Goal: Task Accomplishment & Management: Complete application form

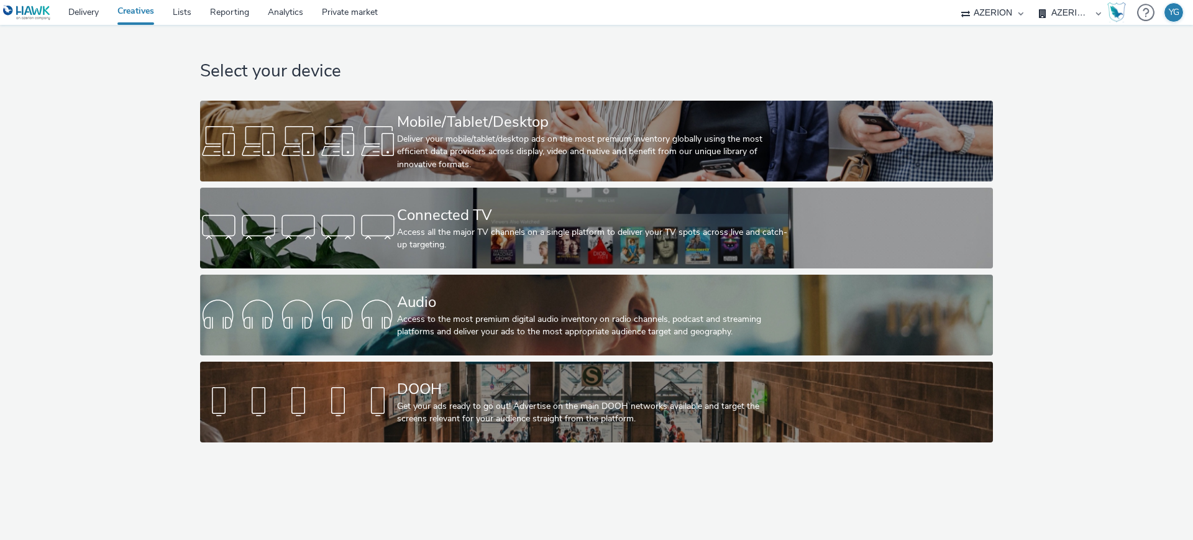
select select "ac009755-aa48-4799-8050-7a339a378eb8"
select select "79162ed7-0017-4339-93b0-3399b708648f"
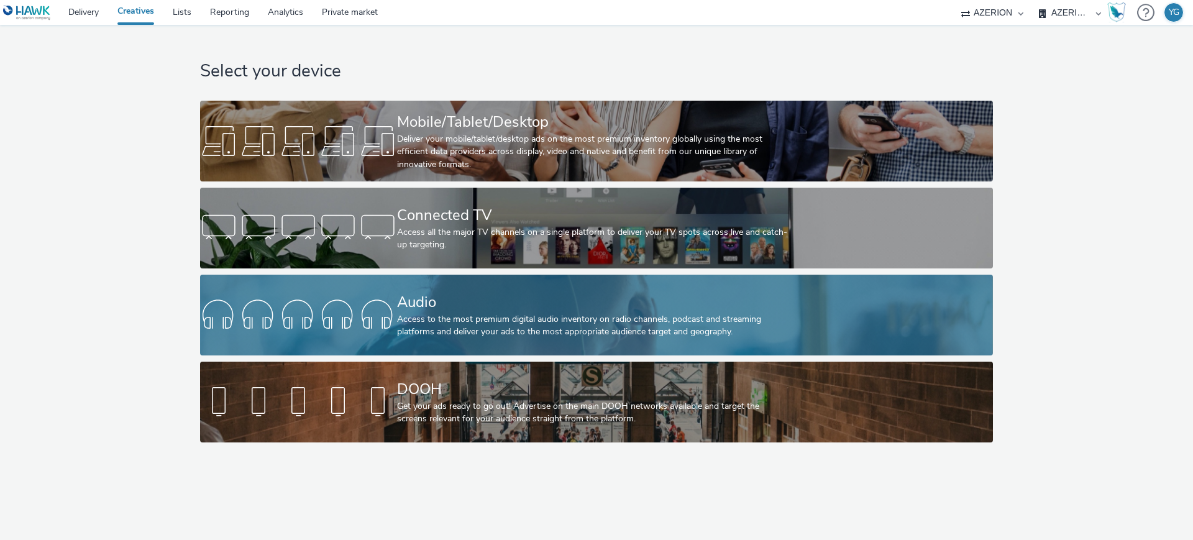
click at [448, 305] on div "Audio" at bounding box center [594, 302] width 394 height 22
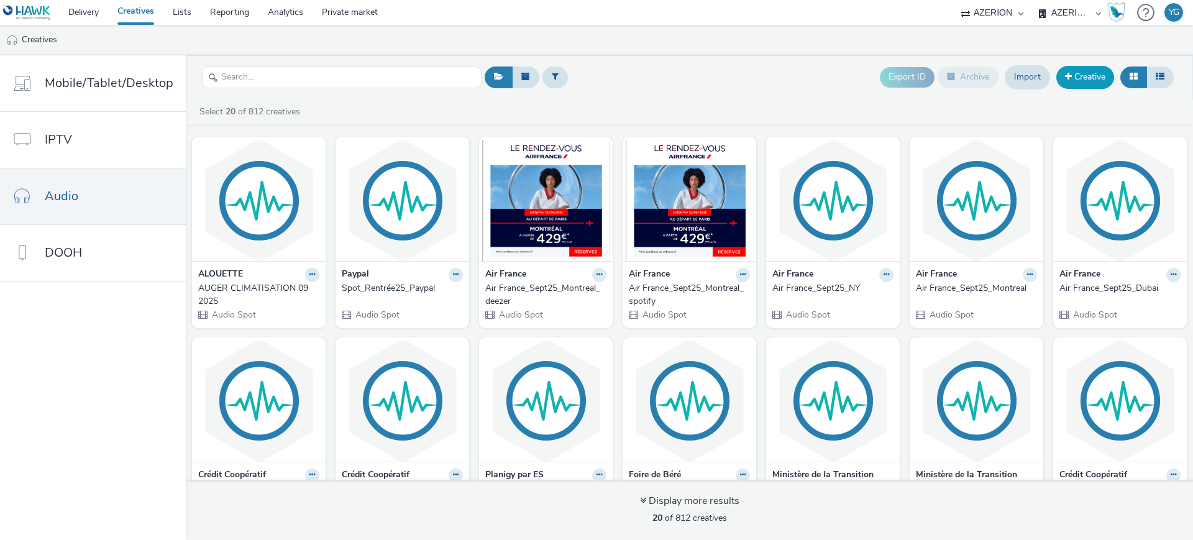
click at [1091, 77] on link "Creative" at bounding box center [1085, 77] width 58 height 22
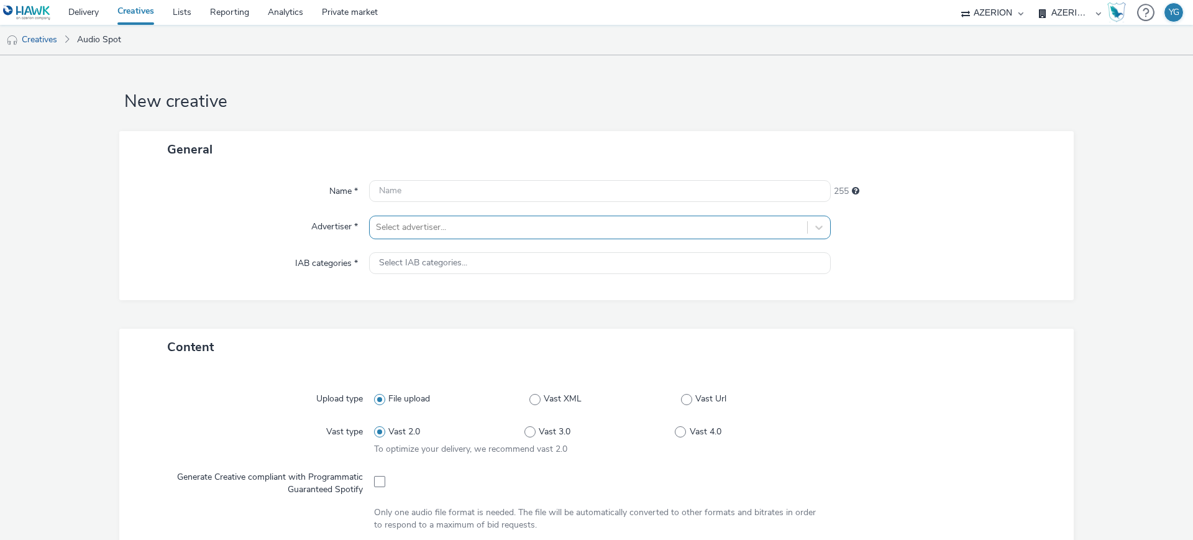
click at [459, 230] on div at bounding box center [588, 227] width 425 height 15
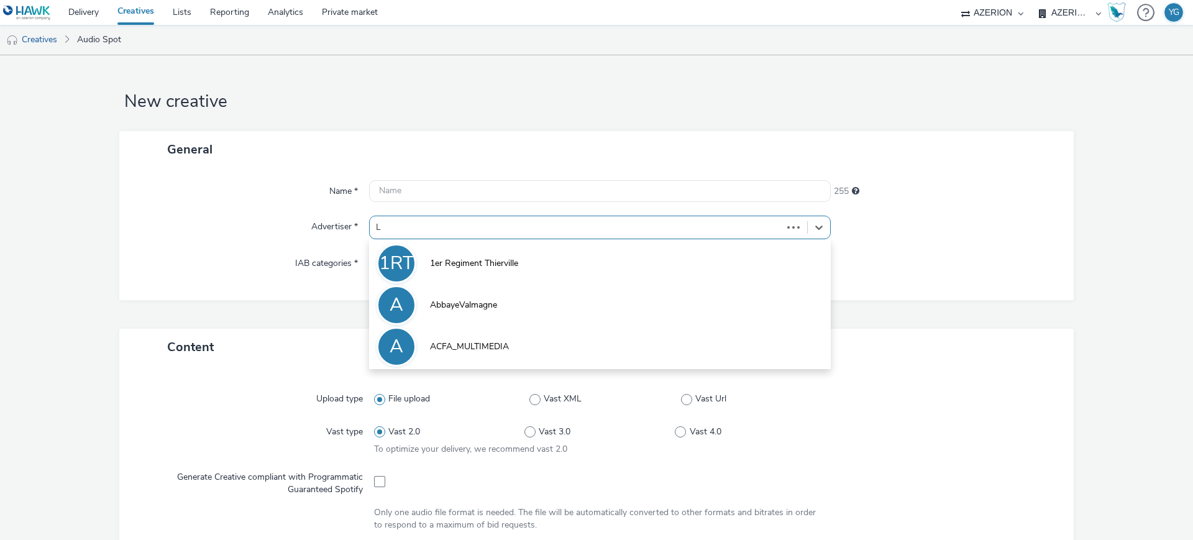
type input "LG"
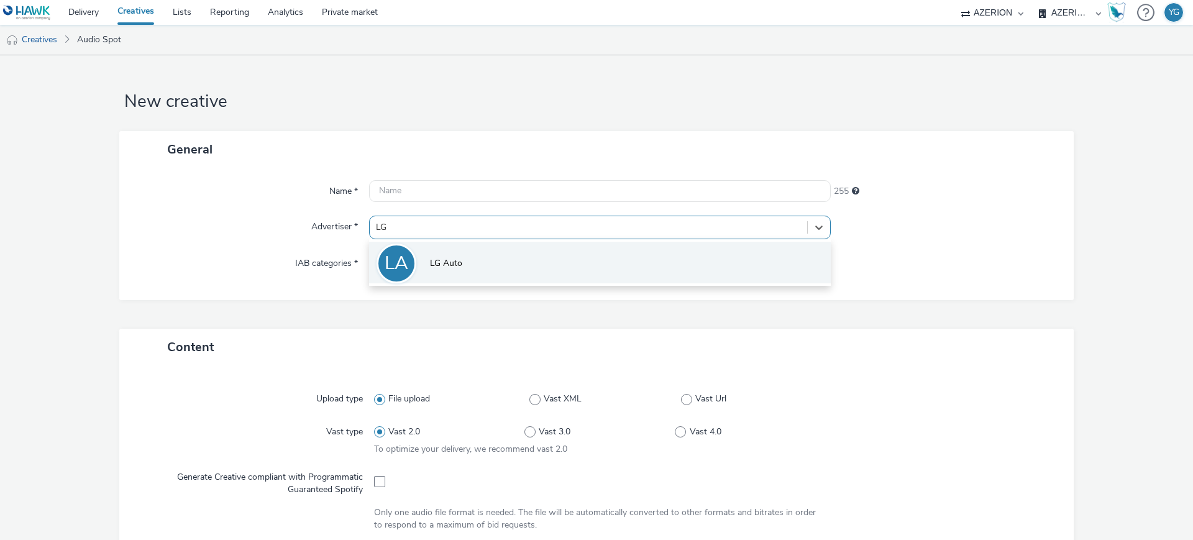
click at [491, 266] on li "LA LG Auto" at bounding box center [600, 263] width 462 height 42
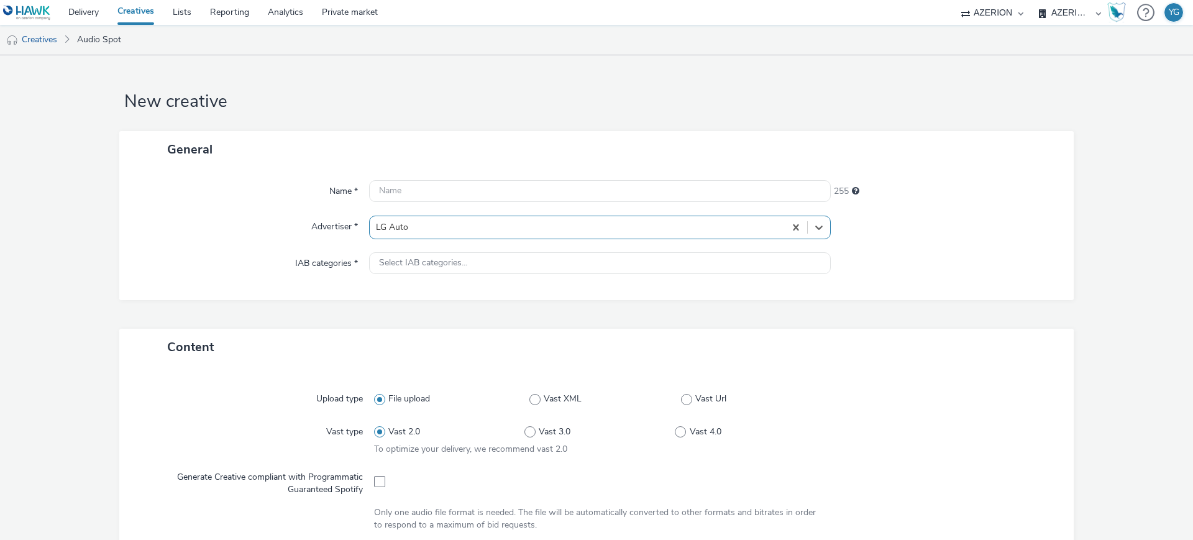
type input "[URL][DOMAIN_NAME]"
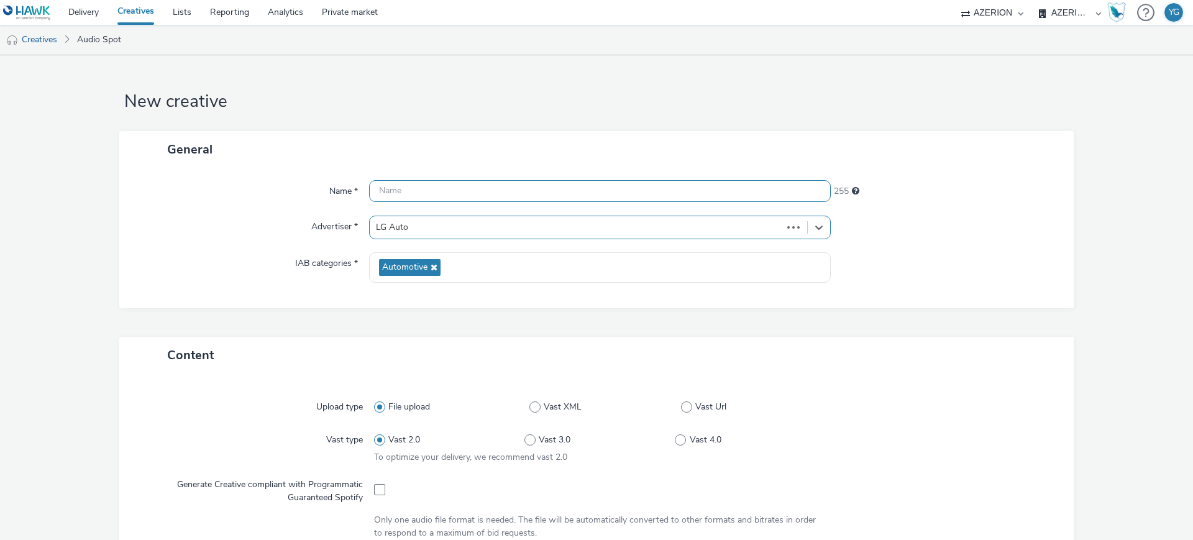
click at [403, 184] on input "text" at bounding box center [600, 191] width 462 height 22
paste input "LGAuto"
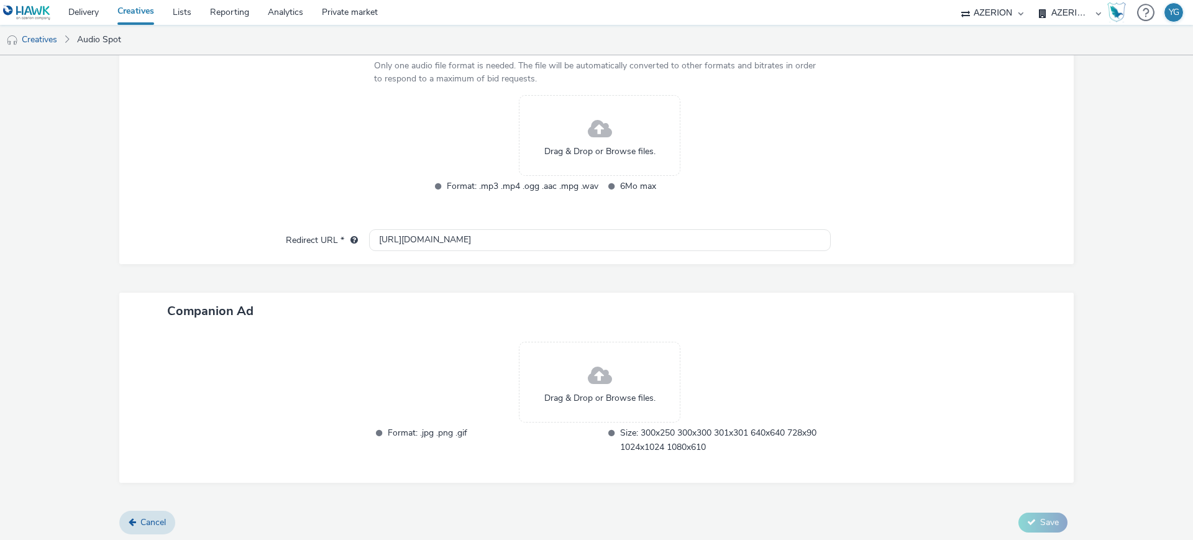
scroll to position [457, 0]
type input "LGAuto_ALBI"
click at [598, 150] on span "Drag & Drop or Browse files." at bounding box center [599, 149] width 111 height 12
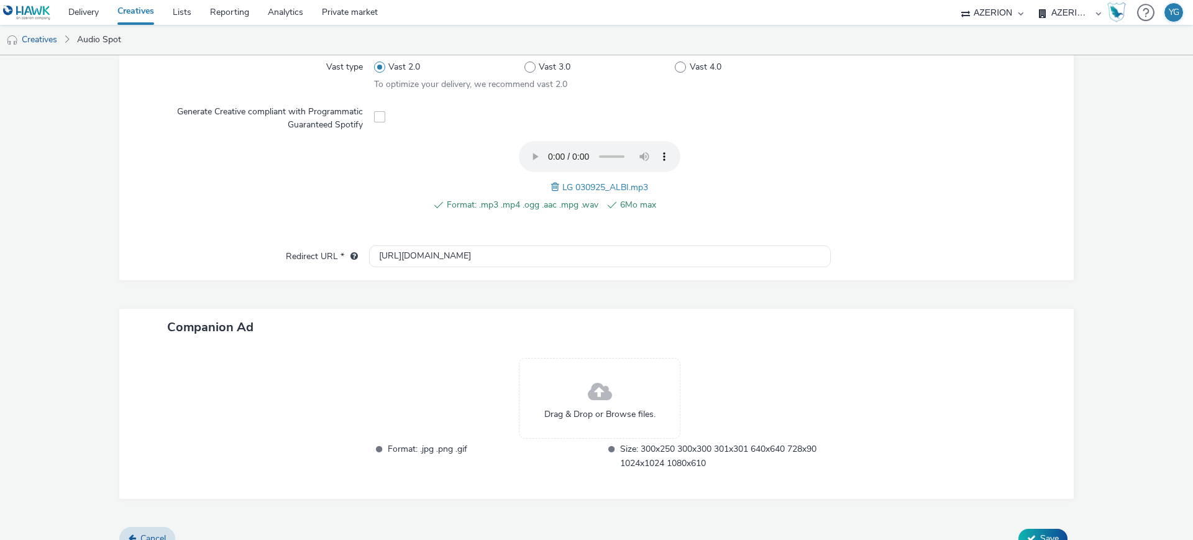
scroll to position [391, 0]
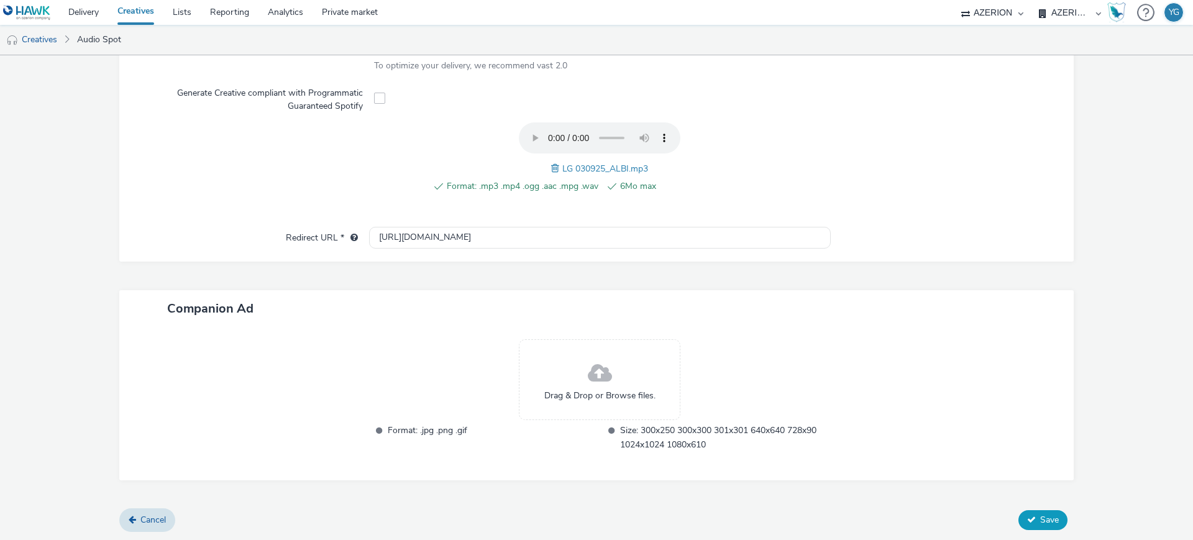
click at [1027, 517] on icon at bounding box center [1031, 519] width 9 height 9
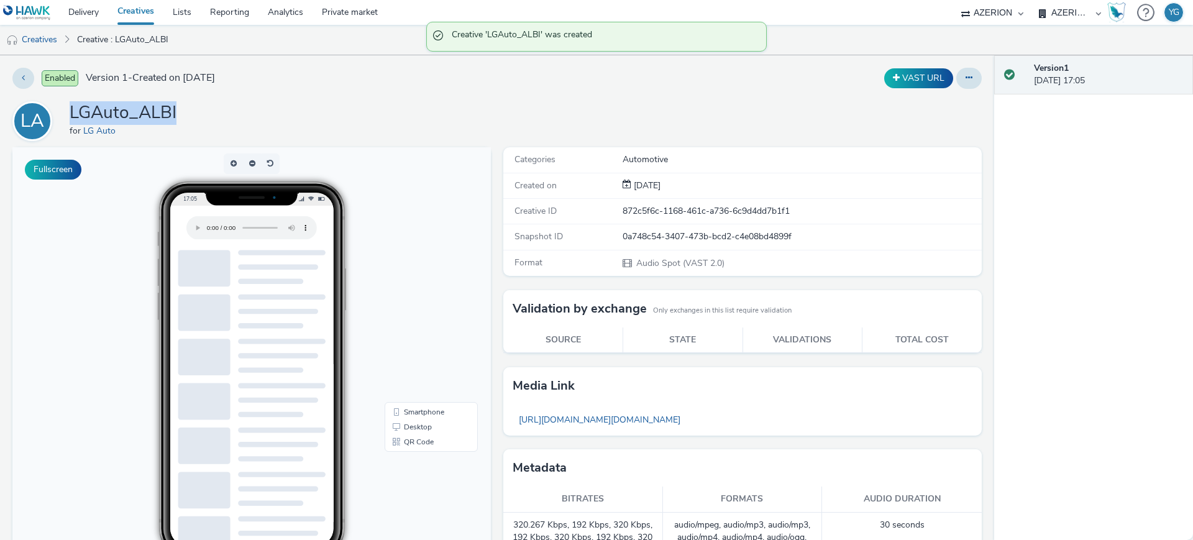
drag, startPoint x: 215, startPoint y: 112, endPoint x: 53, endPoint y: 109, distance: 162.1
click at [53, 109] on div "LA LGAuto_ALBI for LG Auto" at bounding box center [496, 121] width 969 height 40
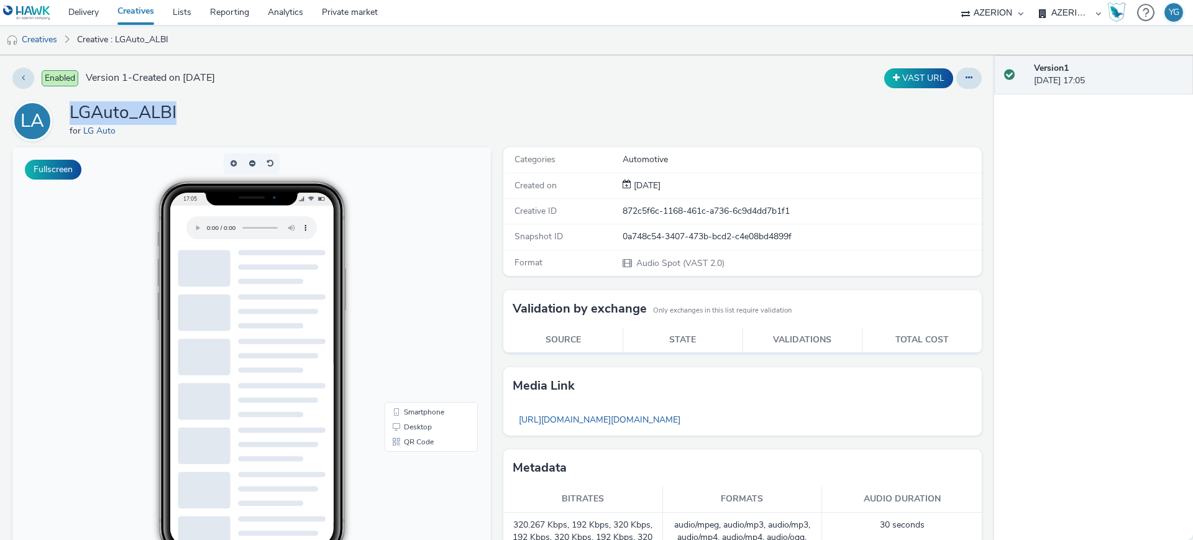
copy div "LGAuto_ALBI"
click at [956, 84] on button at bounding box center [968, 78] width 25 height 21
click at [898, 101] on link "Edit" at bounding box center [934, 103] width 93 height 25
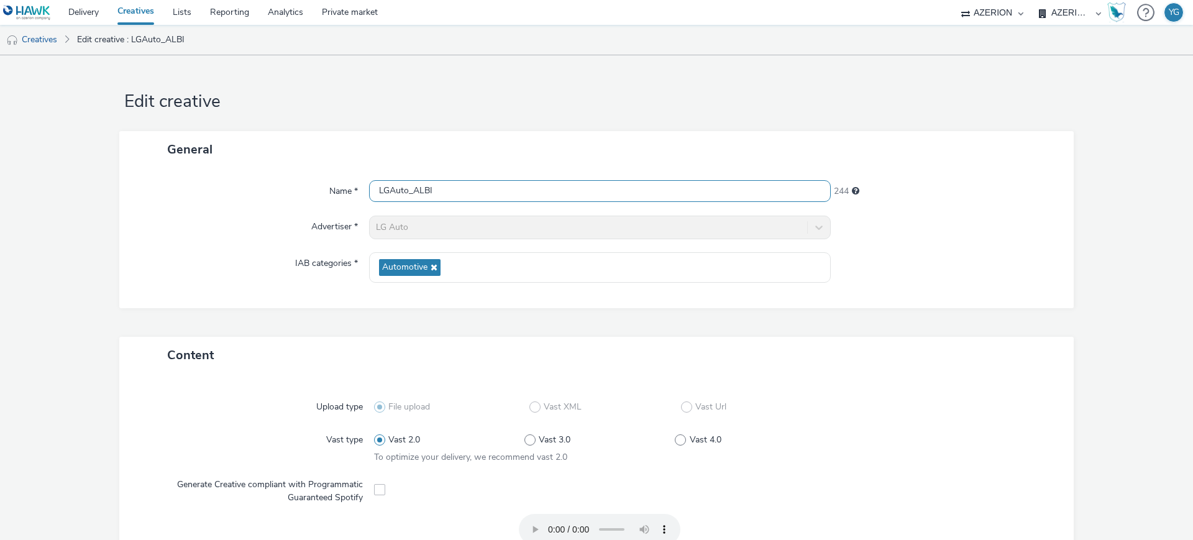
click at [410, 189] on input "LGAuto_ALBI" at bounding box center [600, 191] width 462 height 22
drag, startPoint x: 504, startPoint y: 191, endPoint x: 206, endPoint y: 163, distance: 299.5
click at [206, 163] on div "General Name * LGAuto_Sept25_ALBI 237 Advertiser * LG Auto IAB categories * Aut…" at bounding box center [596, 219] width 954 height 177
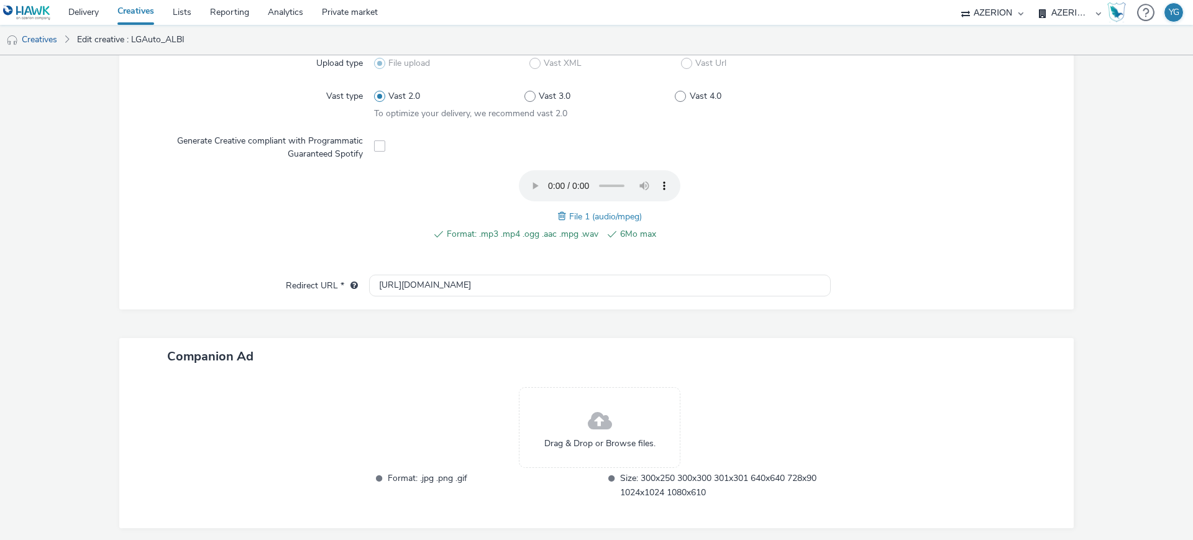
scroll to position [391, 0]
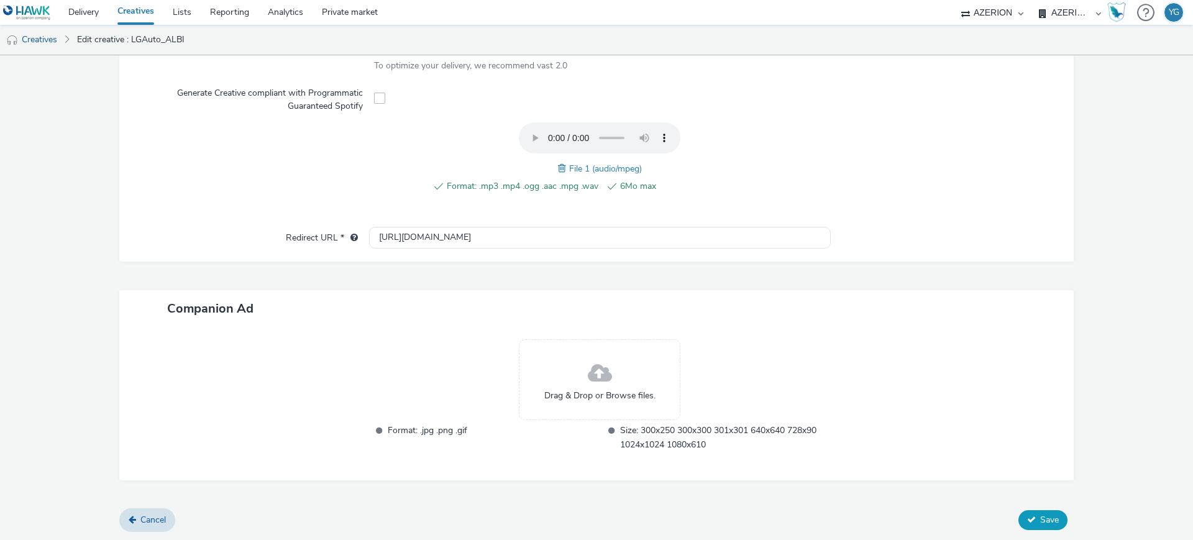
type input "LGAuto_Sept25_ALBI"
click at [1026, 512] on button "Save" at bounding box center [1042, 520] width 49 height 20
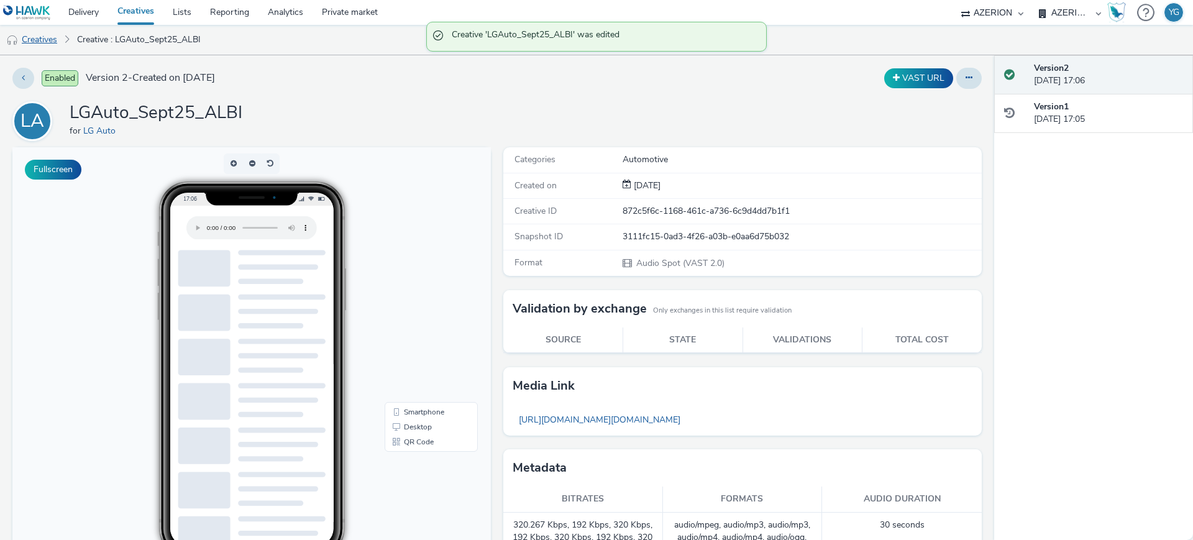
click at [52, 35] on link "Creatives" at bounding box center [31, 40] width 63 height 30
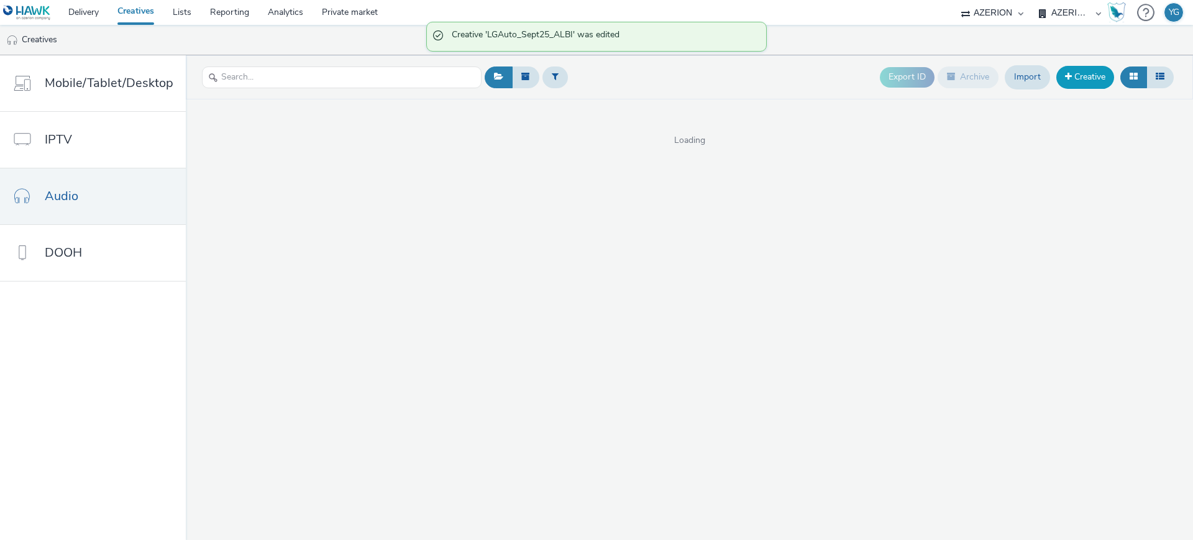
click at [1088, 74] on link "Creative" at bounding box center [1085, 77] width 58 height 22
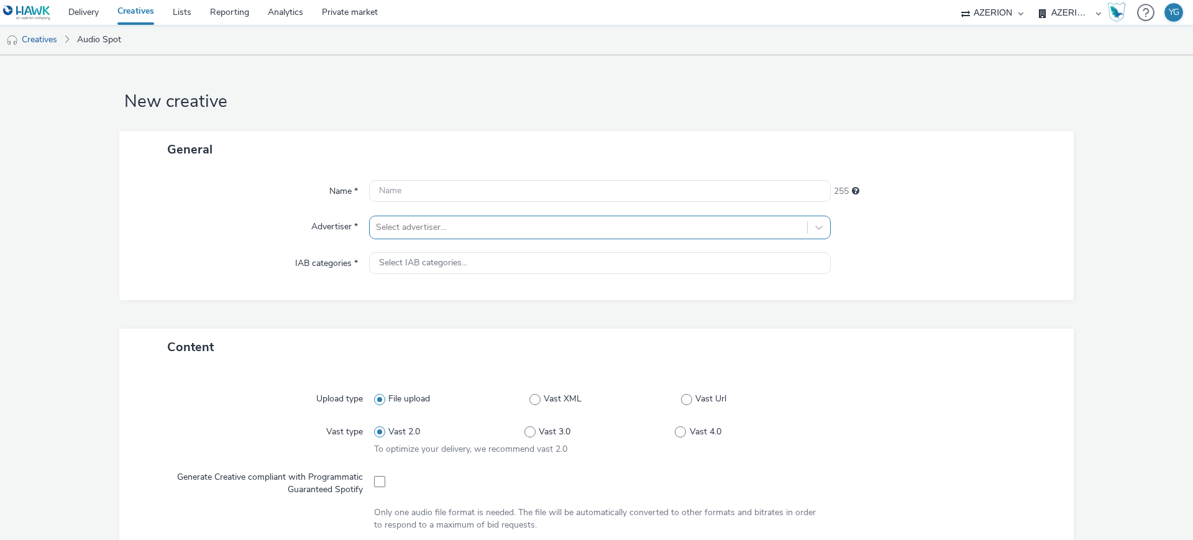
click at [437, 229] on div at bounding box center [588, 227] width 425 height 15
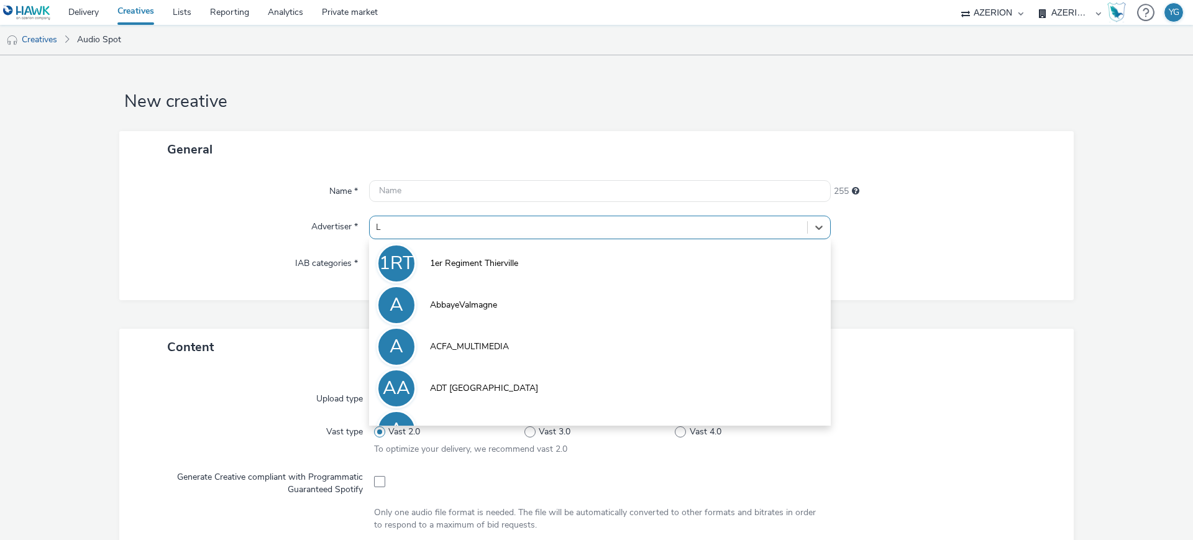
type input "LG"
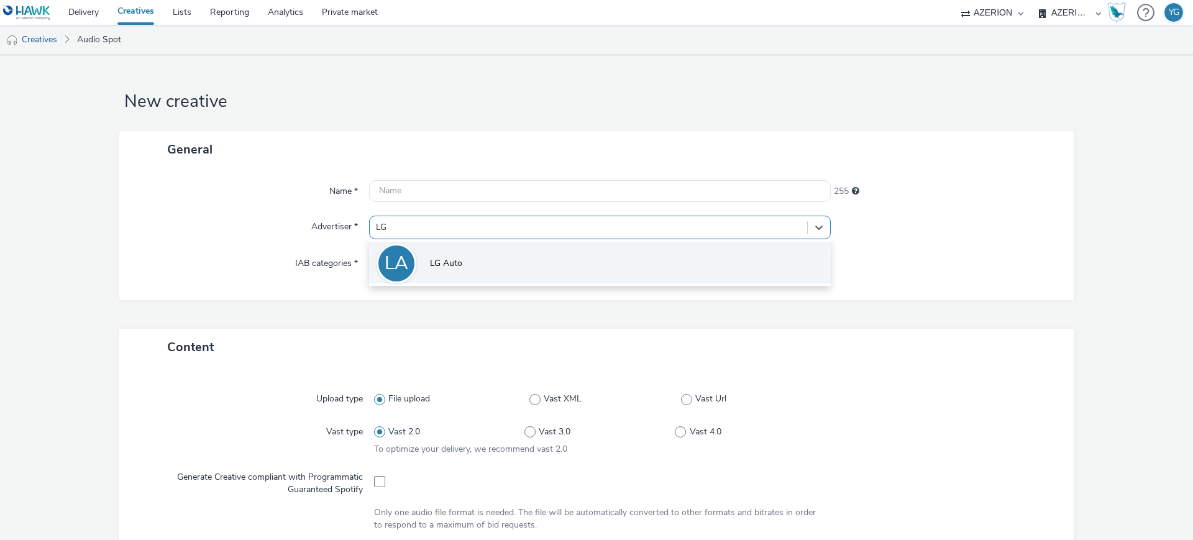
click at [455, 253] on li "LA LG Auto" at bounding box center [600, 263] width 462 height 42
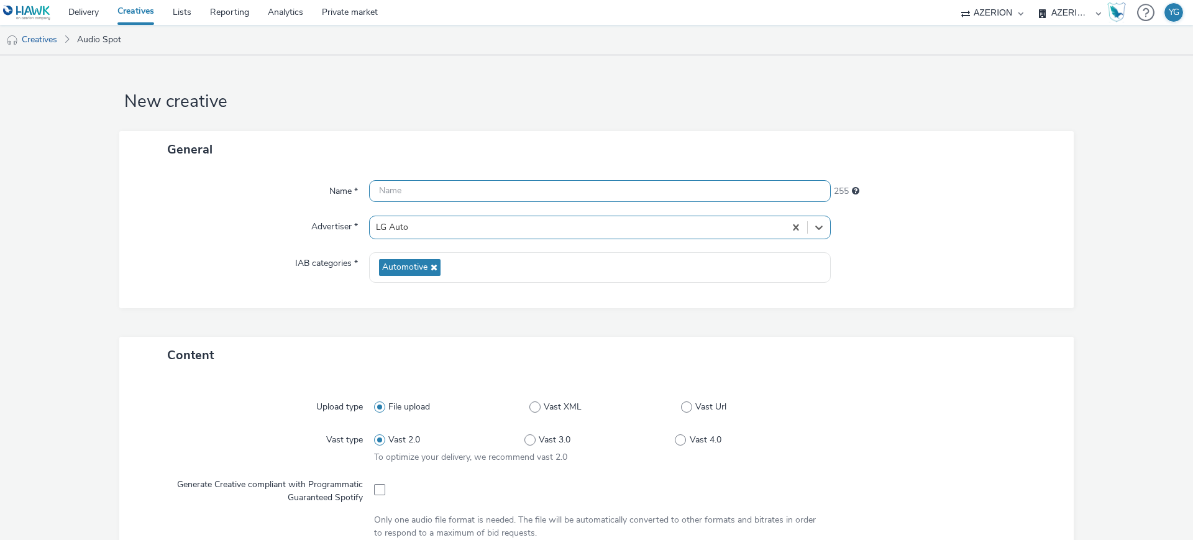
click at [460, 194] on input "text" at bounding box center [600, 191] width 462 height 22
paste input "LGAuto_Sept25_ALBI"
drag, startPoint x: 467, startPoint y: 184, endPoint x: 444, endPoint y: 184, distance: 23.0
click at [444, 184] on input "LGAuto_Sept25_ALBI" at bounding box center [600, 191] width 462 height 22
paste input "NGOULEME"
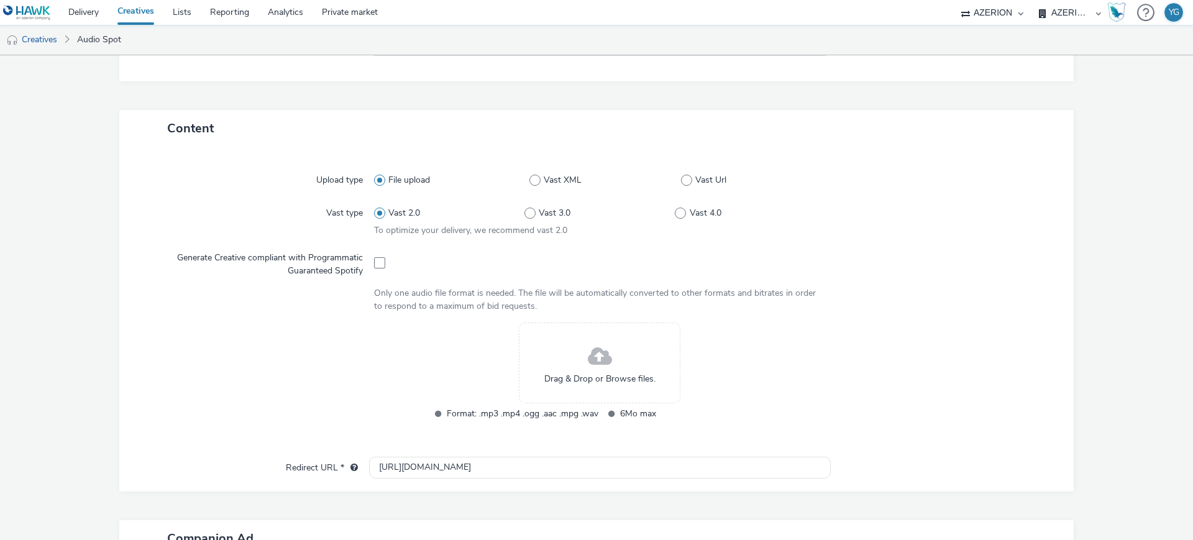
scroll to position [233, 0]
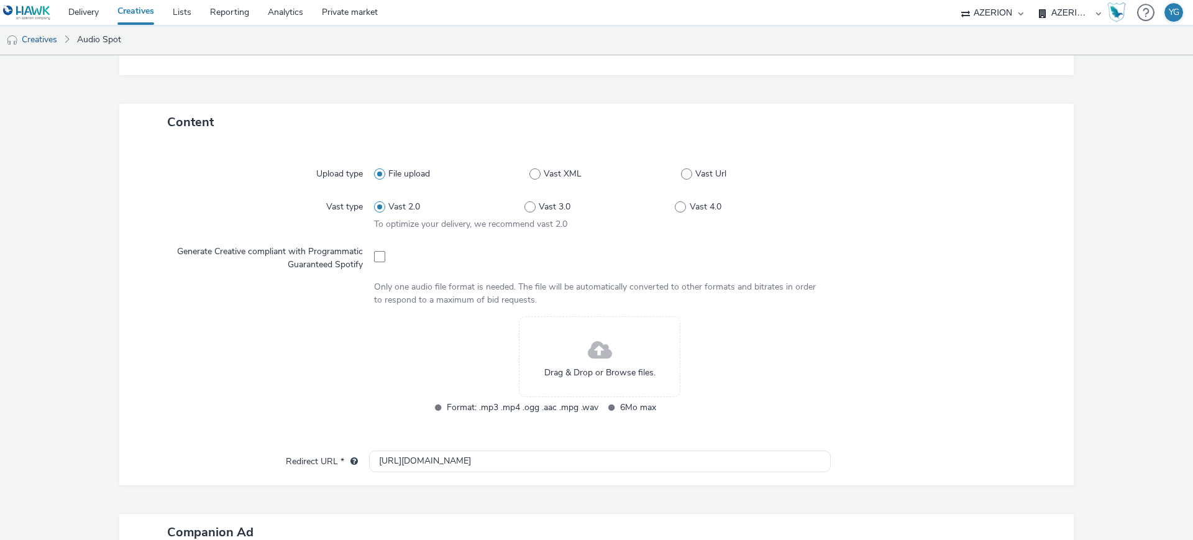
type input "LGAuto_Sept25_ANGOULEME"
click at [607, 356] on div "Drag & Drop or Browse files." at bounding box center [599, 356] width 161 height 81
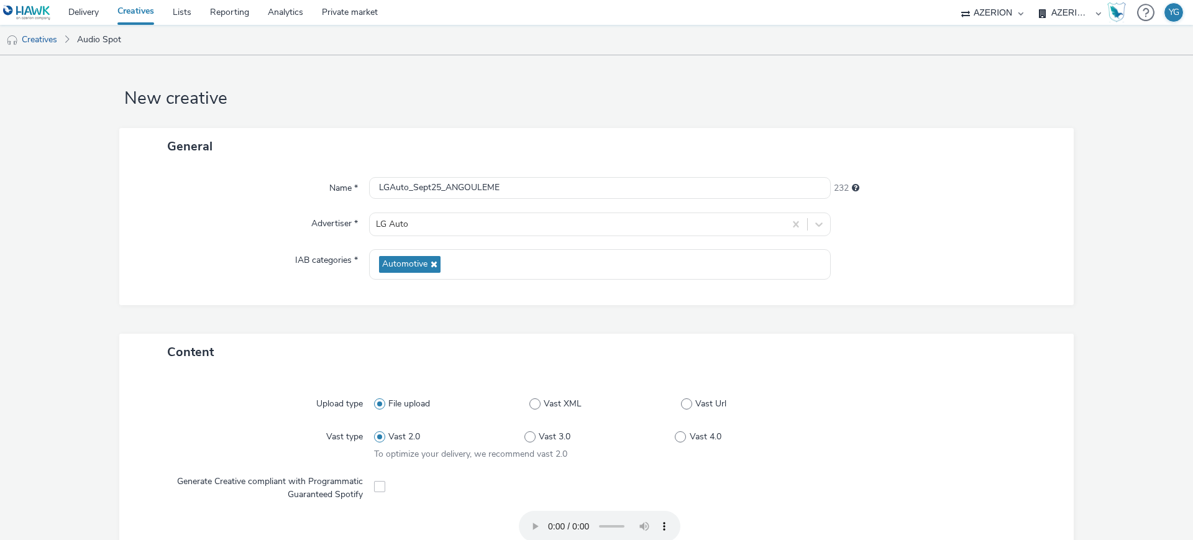
scroll to position [0, 0]
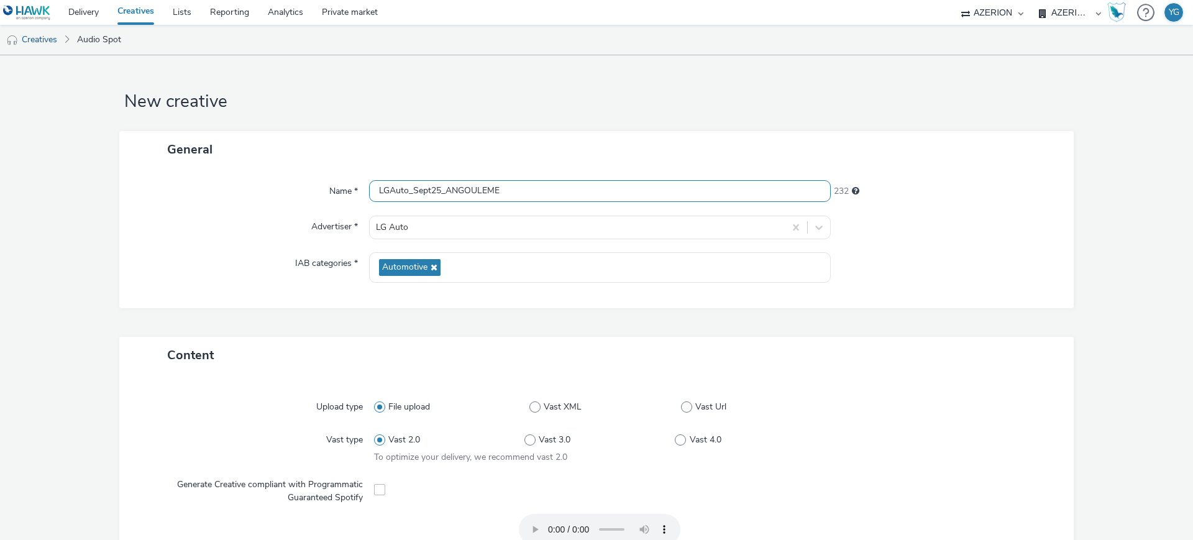
drag, startPoint x: 510, startPoint y: 191, endPoint x: 203, endPoint y: 181, distance: 307.0
click at [203, 181] on div "Name * LGAuto_Sept25_ANGOULEME 232" at bounding box center [596, 191] width 929 height 22
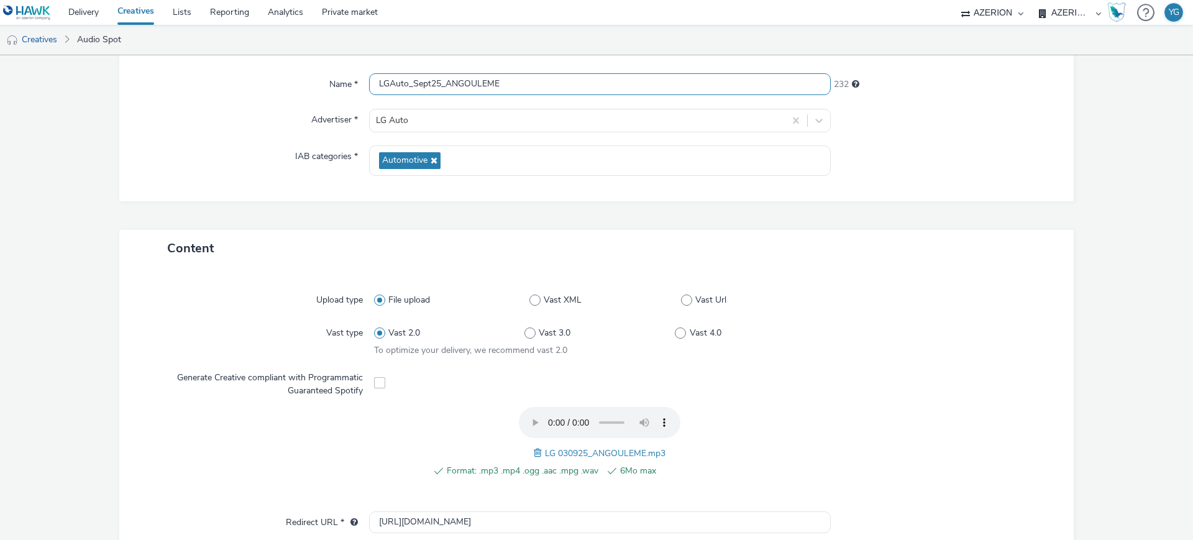
scroll to position [388, 0]
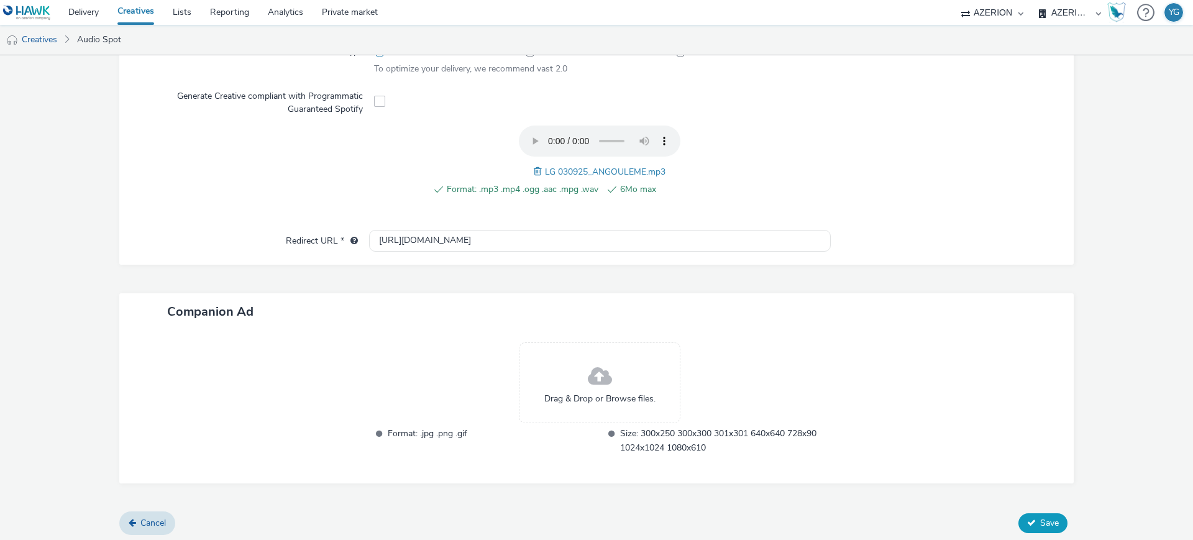
click at [1045, 524] on span "Save" at bounding box center [1049, 523] width 19 height 12
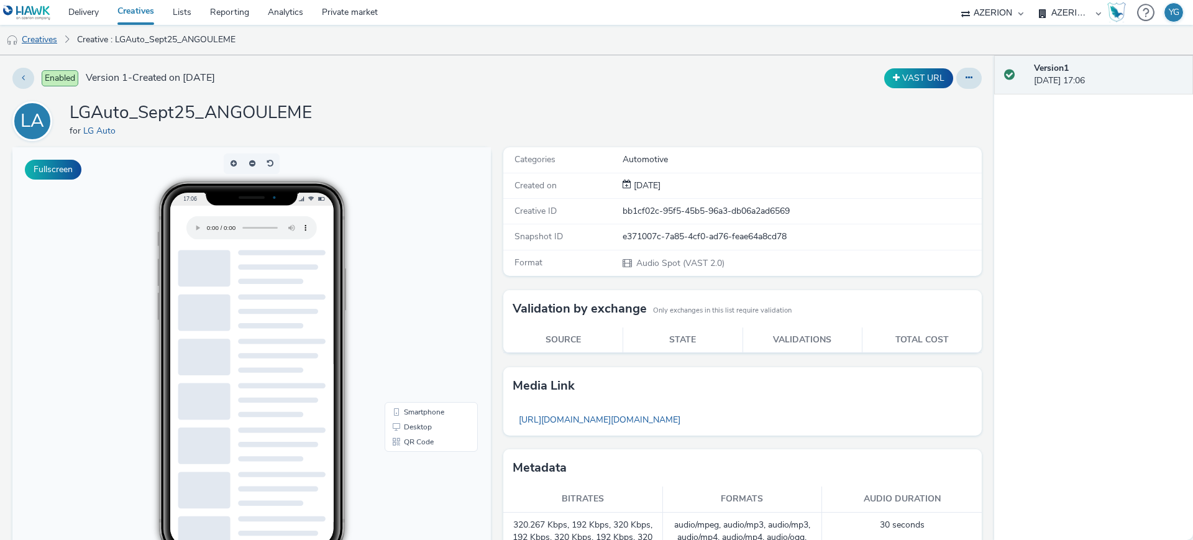
click at [53, 42] on link "Creatives" at bounding box center [31, 40] width 63 height 30
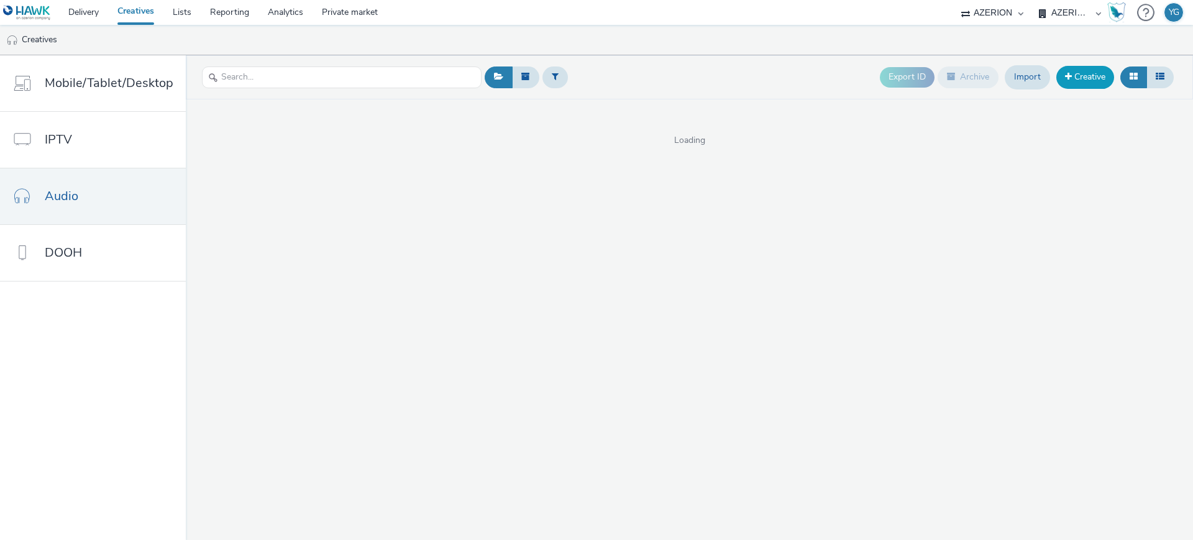
click at [1076, 71] on link "Creative" at bounding box center [1085, 77] width 58 height 22
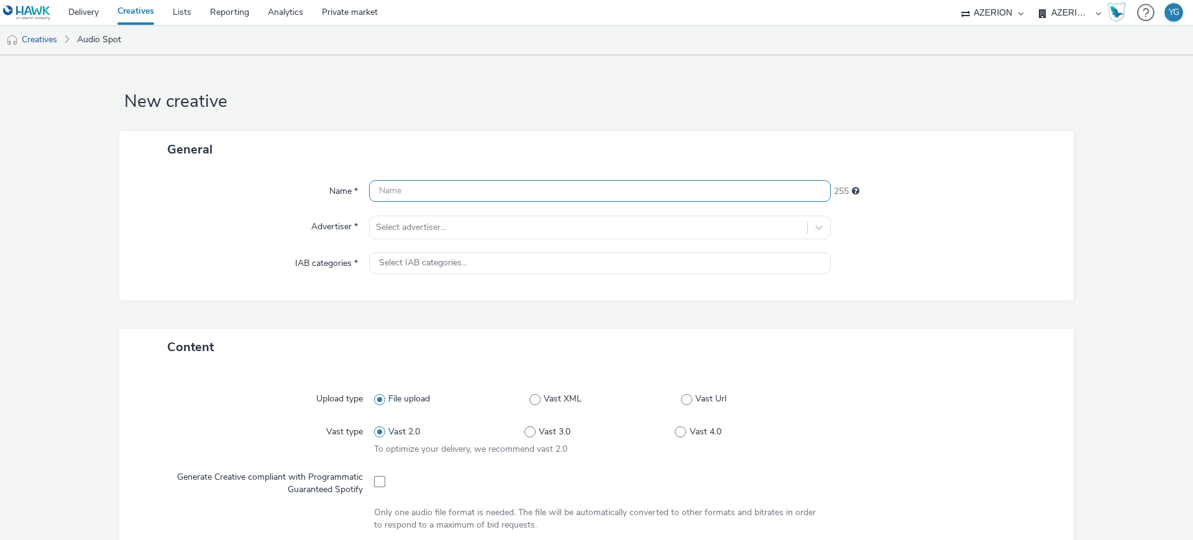
click at [465, 189] on input "text" at bounding box center [600, 191] width 462 height 22
paste input "LGAuto_Sept25_ANGOULEME"
type input "LGAuto_Sept25_ANGOULEME"
click at [461, 228] on div at bounding box center [588, 227] width 425 height 15
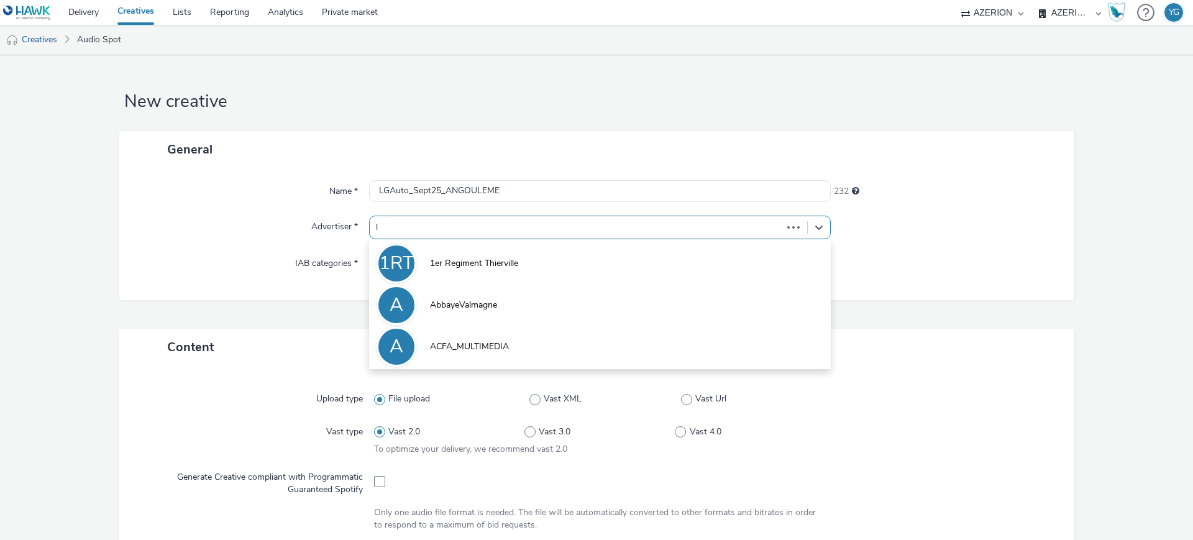
type input "lg"
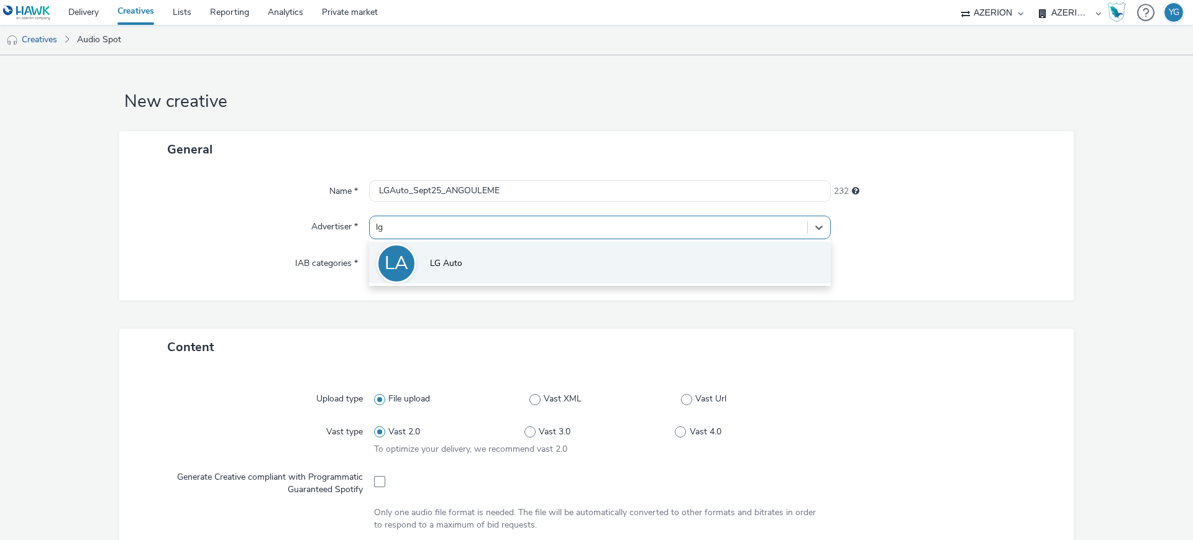
click at [479, 266] on li "LA LG Auto" at bounding box center [600, 263] width 462 height 42
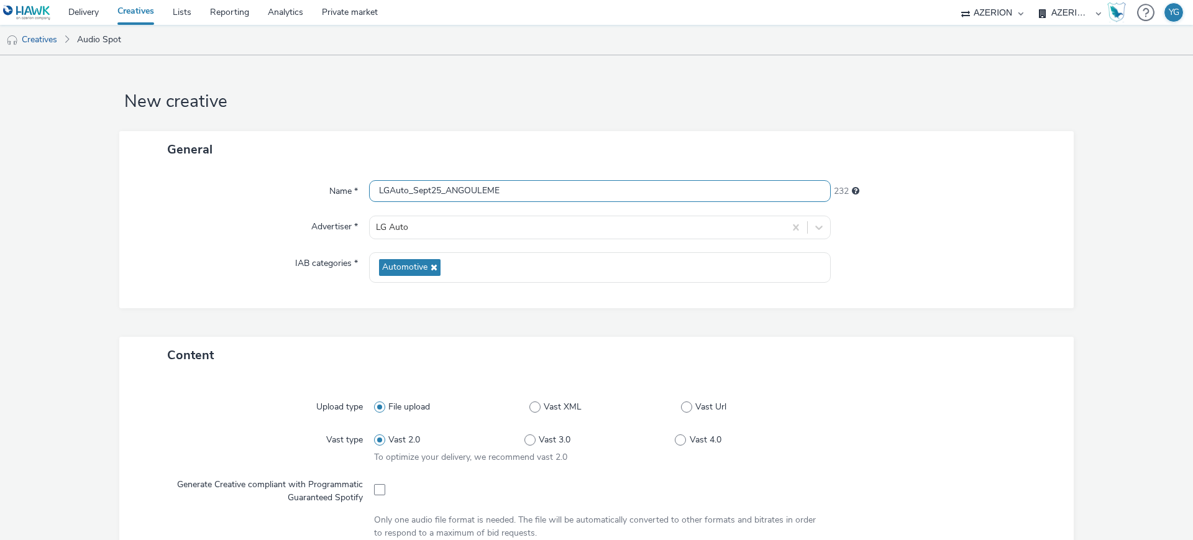
drag, startPoint x: 502, startPoint y: 192, endPoint x: 440, endPoint y: 191, distance: 62.1
click at [440, 191] on input "LGAuto_Sept25_ANGOULEME" at bounding box center [600, 191] width 462 height 22
paste input "BEZIERS"
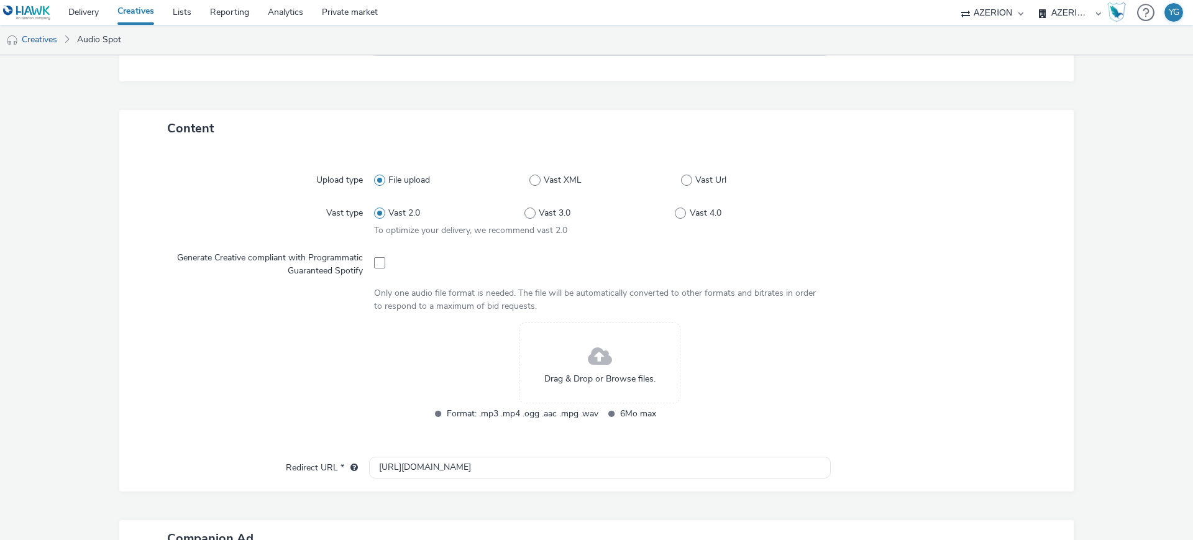
scroll to position [233, 0]
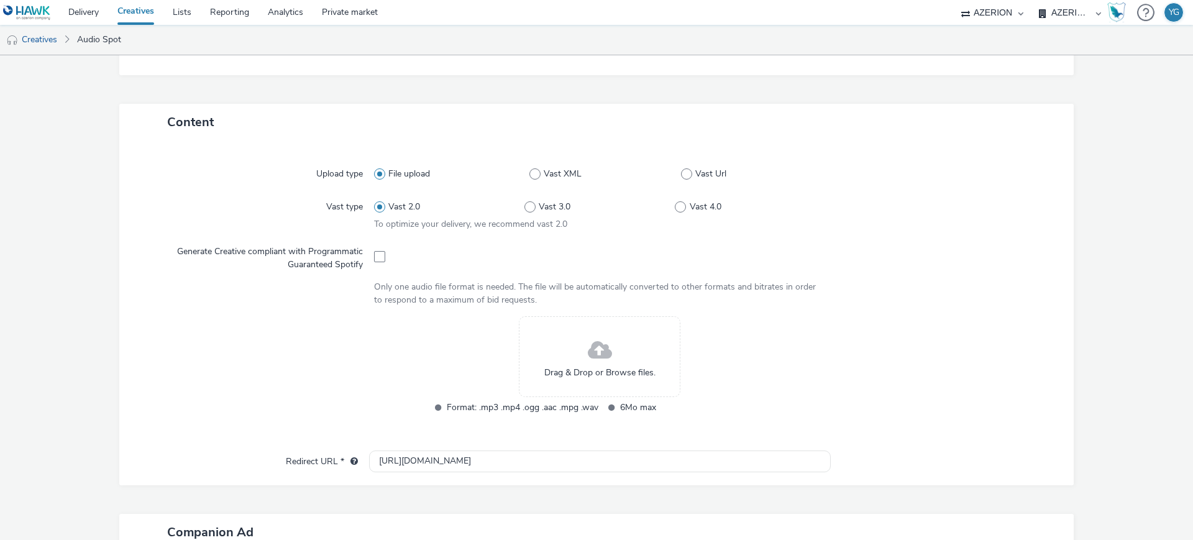
type input "LGAuto_Sept25_BEZIERS"
click at [597, 358] on span at bounding box center [600, 350] width 24 height 33
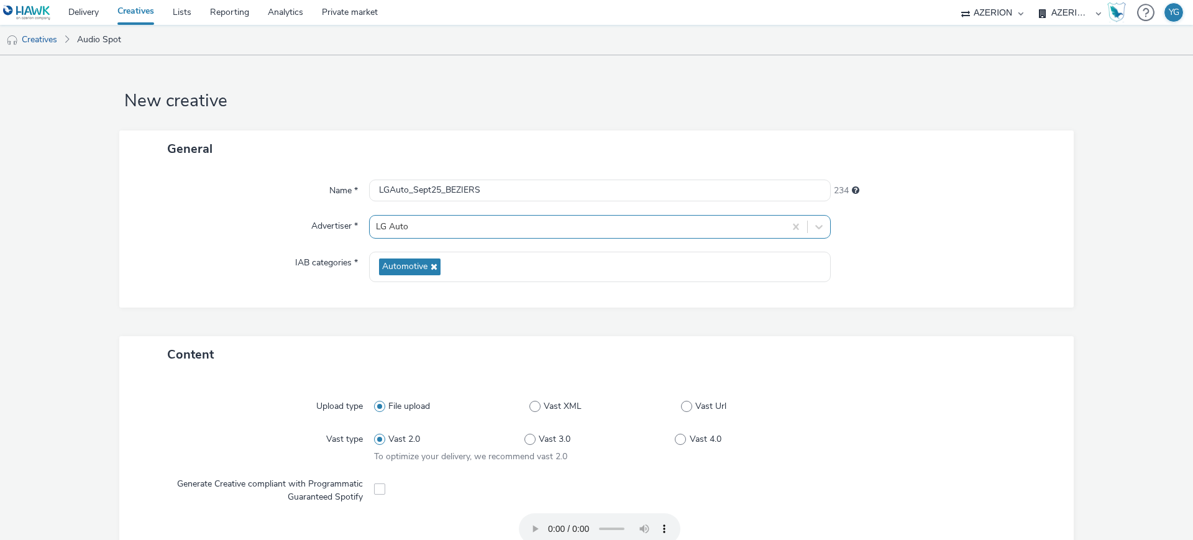
scroll to position [0, 0]
drag, startPoint x: 506, startPoint y: 191, endPoint x: 300, endPoint y: 189, distance: 206.2
click at [300, 189] on div "Name * LGAuto_Sept25_BEZIERS 234" at bounding box center [596, 191] width 929 height 22
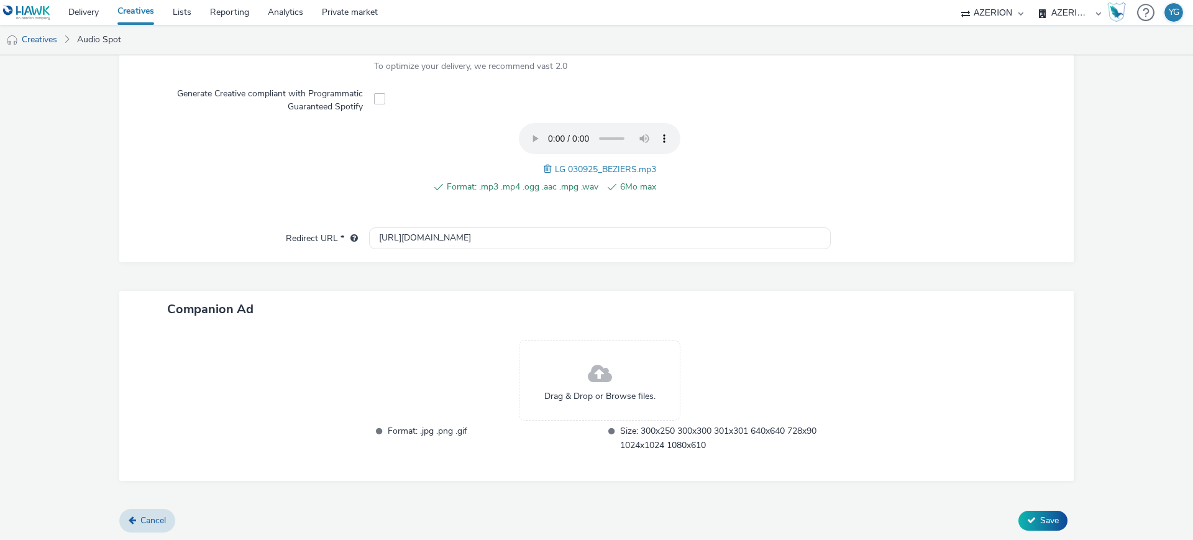
scroll to position [391, 0]
click at [1040, 516] on span "Save" at bounding box center [1049, 520] width 19 height 12
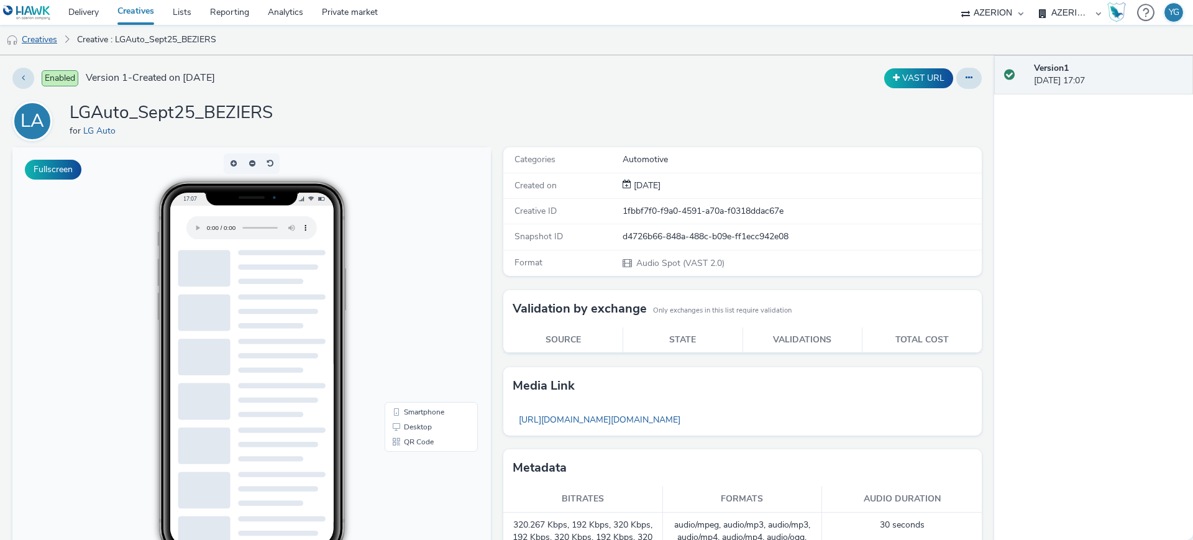
click at [24, 44] on link "Creatives" at bounding box center [31, 40] width 63 height 30
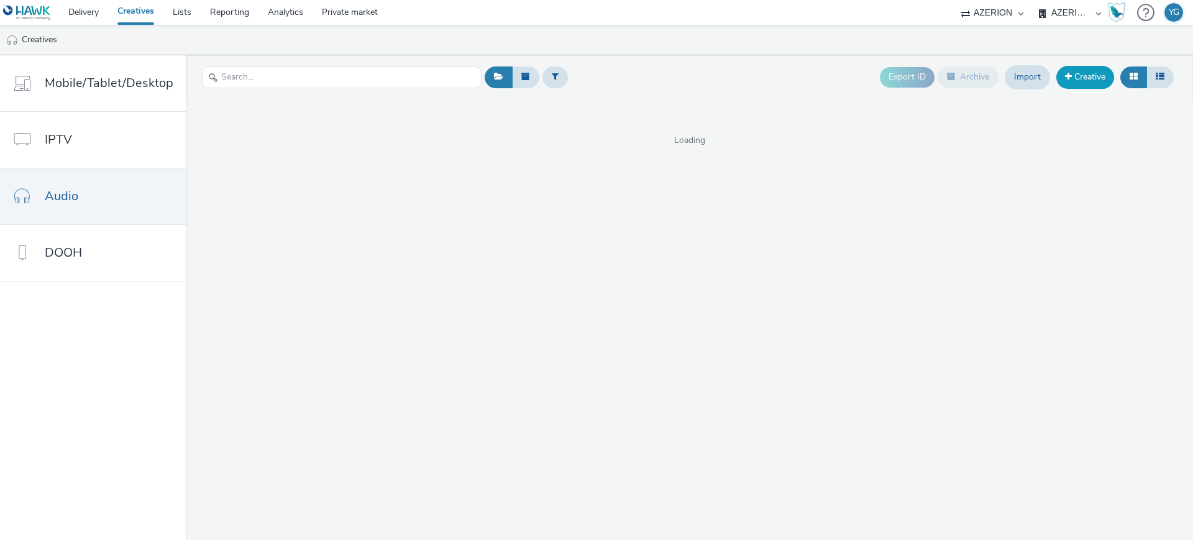
click at [1086, 76] on link "Creative" at bounding box center [1085, 77] width 58 height 22
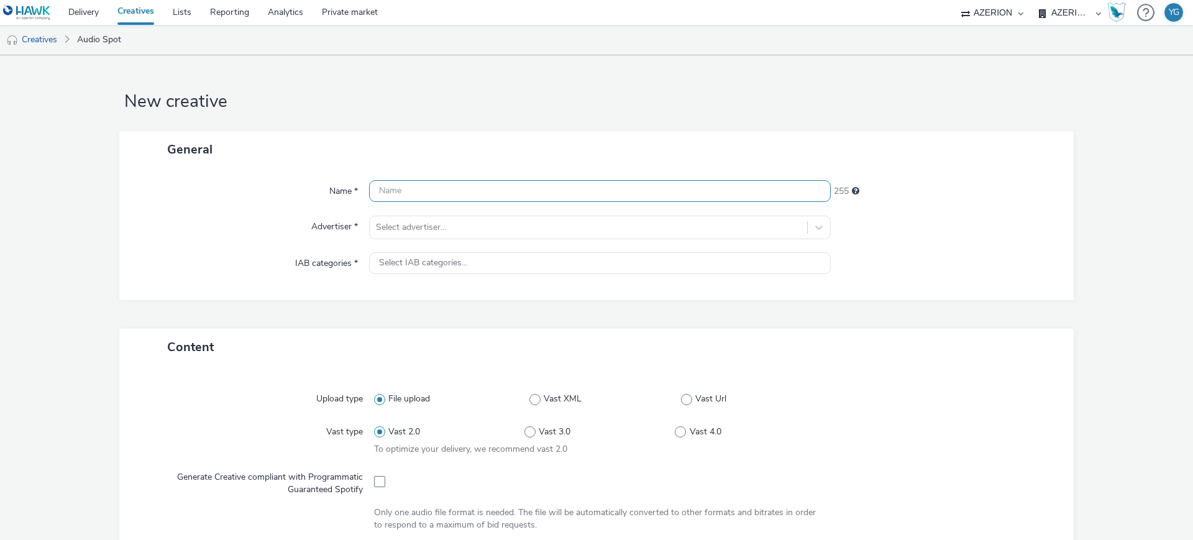
click at [473, 194] on input "text" at bounding box center [600, 191] width 462 height 22
paste input "LGAuto_Sept25_BEZIERS"
type input "LGAuto_Sept25_BEZIERS"
click at [456, 230] on div at bounding box center [588, 227] width 425 height 15
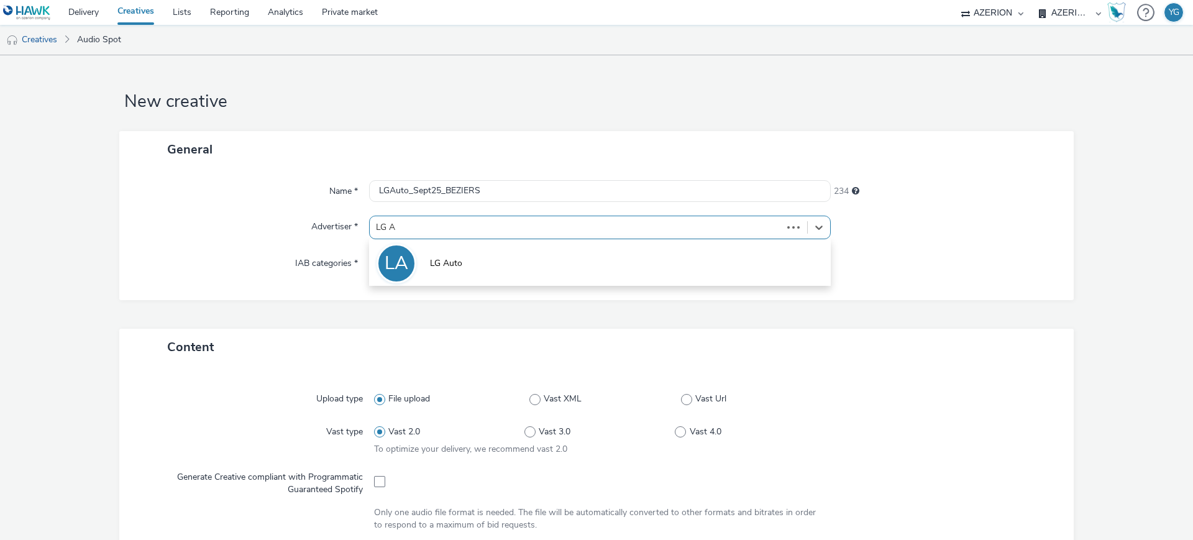
type input "LG AU"
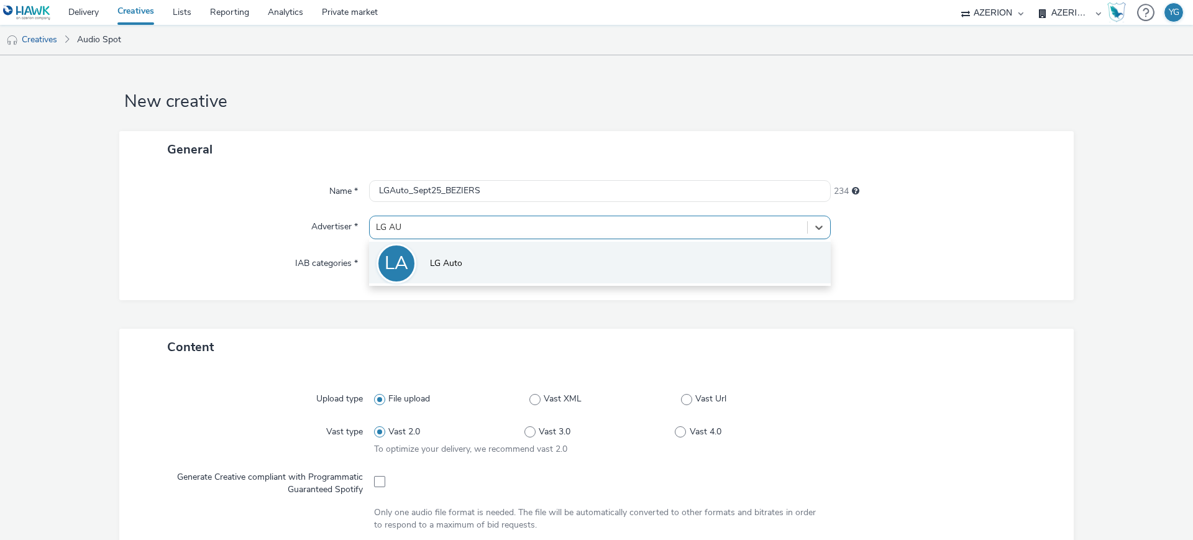
click at [466, 250] on li "LA LG Auto" at bounding box center [600, 263] width 462 height 42
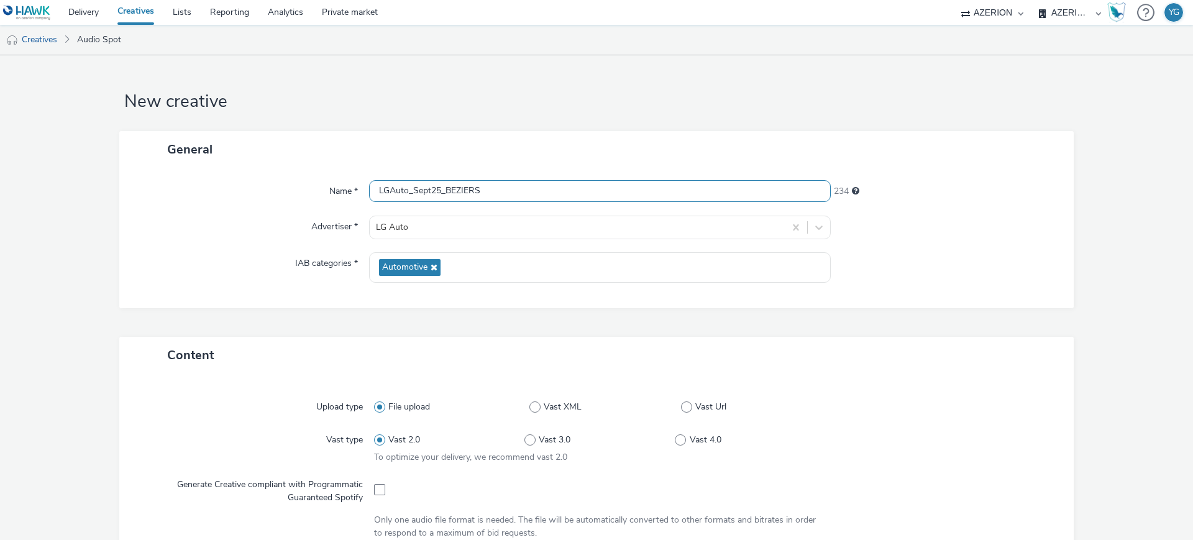
drag, startPoint x: 484, startPoint y: 189, endPoint x: 442, endPoint y: 189, distance: 42.2
click at [442, 189] on input "LGAuto_Sept25_BEZIERS" at bounding box center [600, 191] width 462 height 22
paste input "RIVE"
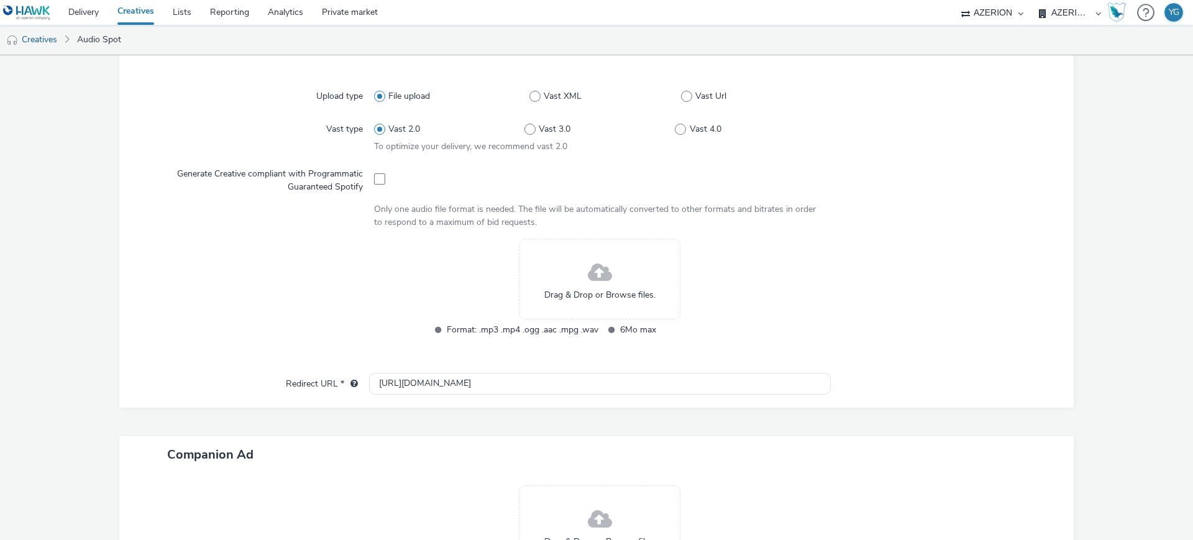
type input "LGAuto_Sept25_BRIVE"
click at [611, 281] on div "Drag & Drop or Browse files." at bounding box center [599, 279] width 161 height 81
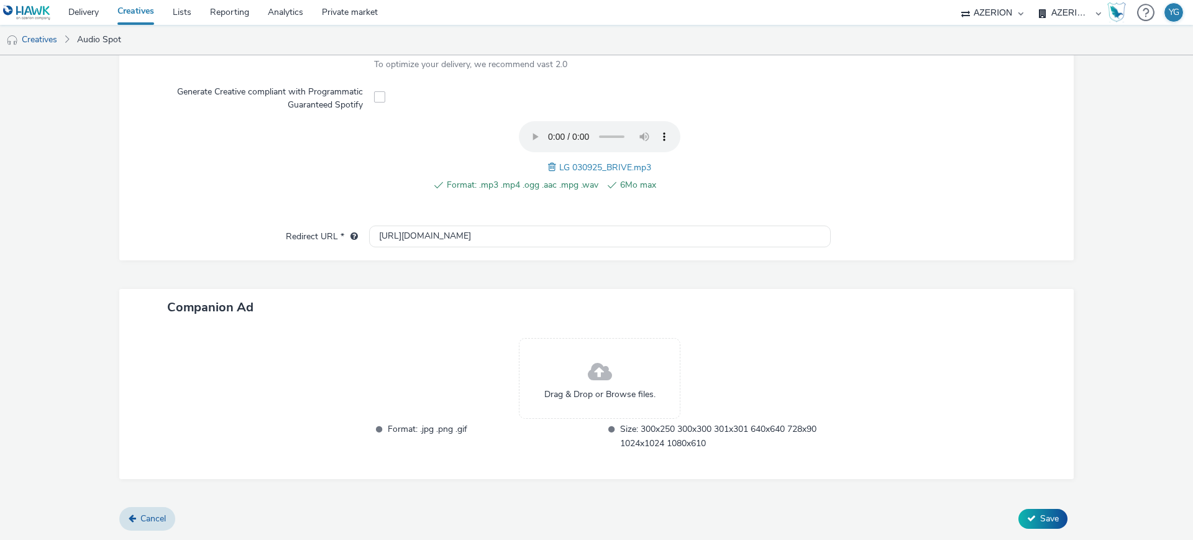
scroll to position [391, 0]
click at [1027, 520] on icon at bounding box center [1031, 519] width 9 height 9
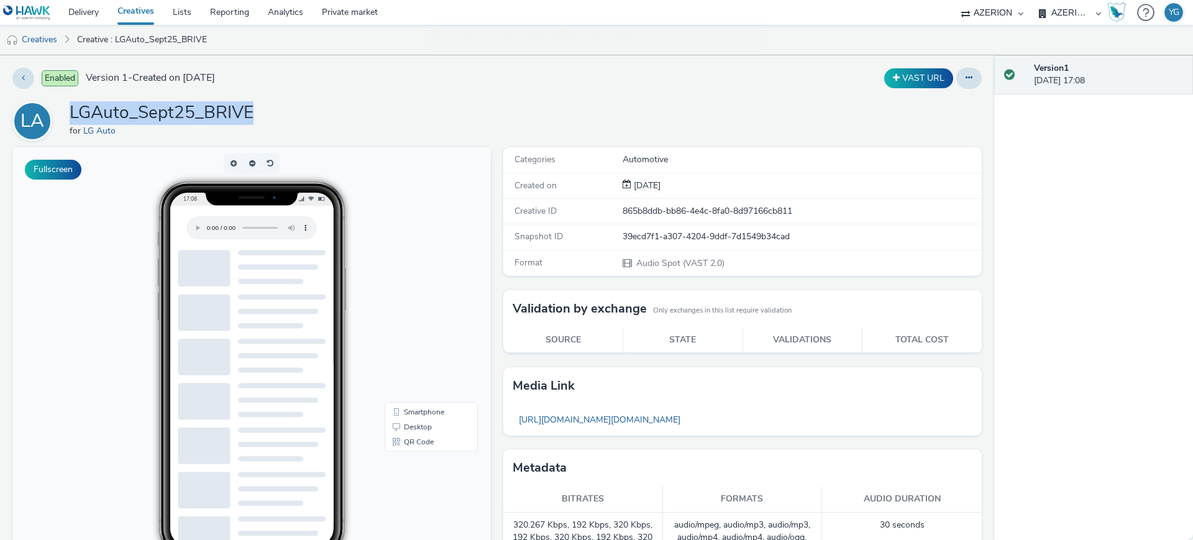
drag, startPoint x: 263, startPoint y: 116, endPoint x: 73, endPoint y: 112, distance: 190.7
click at [73, 112] on div "LA LGAuto_Sept25_BRIVE for LG Auto" at bounding box center [496, 121] width 969 height 40
copy h1 "LGAuto_Sept25_BRIVE"
drag, startPoint x: 37, startPoint y: 42, endPoint x: 52, endPoint y: 45, distance: 15.2
click at [37, 42] on link "Creatives" at bounding box center [31, 40] width 63 height 30
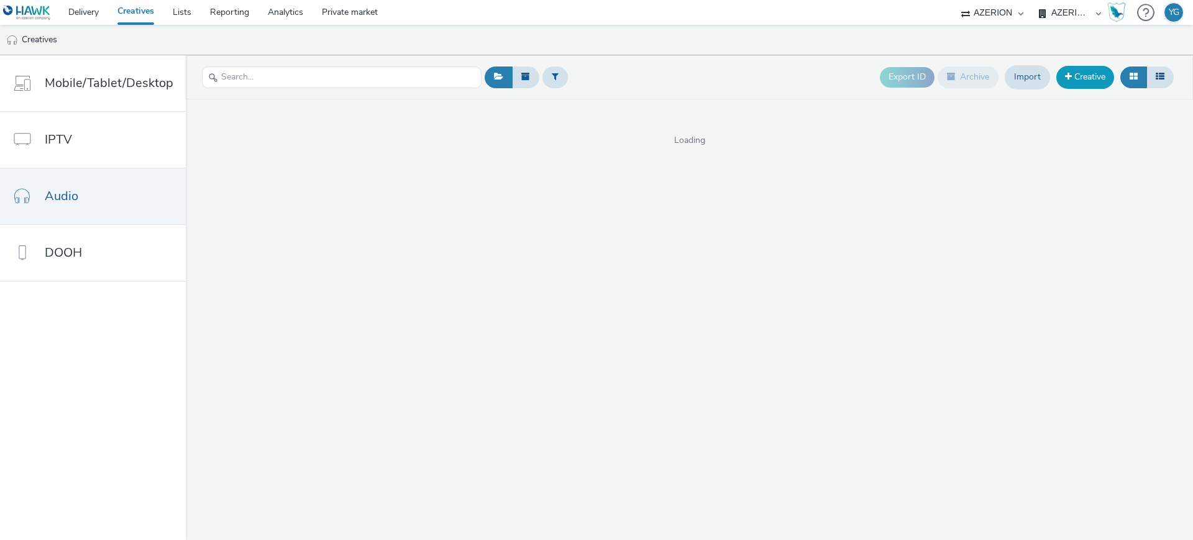
click at [1093, 71] on link "Creative" at bounding box center [1085, 77] width 58 height 22
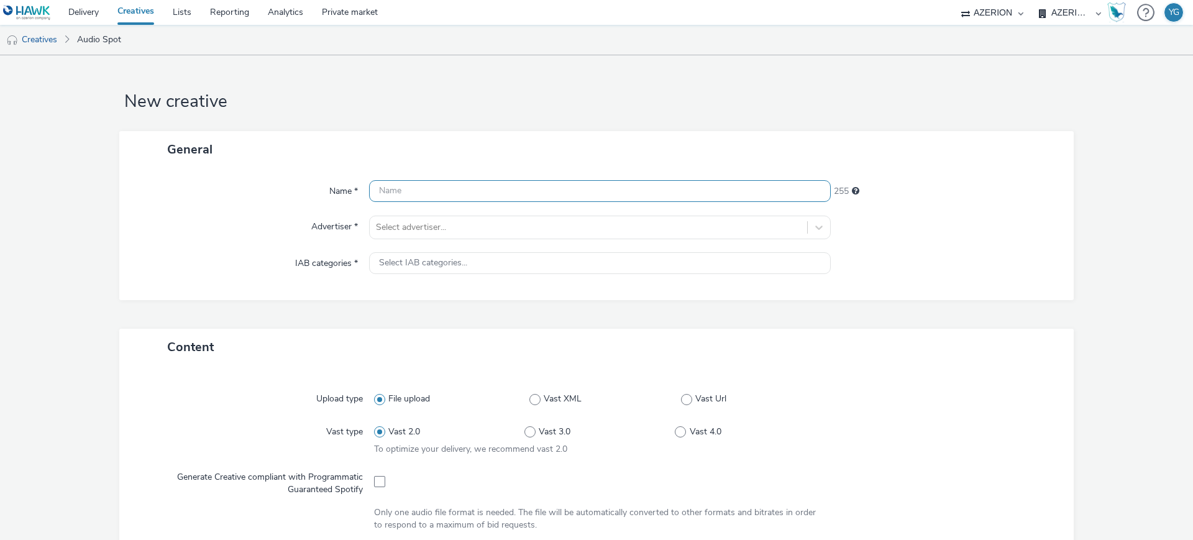
click at [550, 193] on input "text" at bounding box center [600, 191] width 462 height 22
paste input "LGAuto_Sept25_BRIVE"
type input "LGAuto_Sept25_BRIVE"
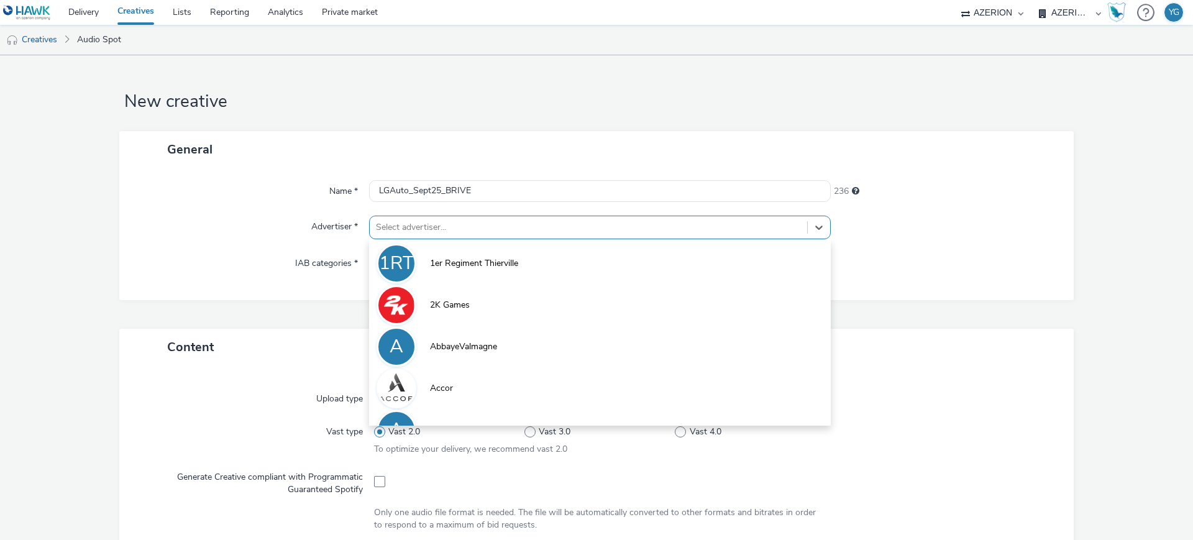
click at [485, 230] on div at bounding box center [588, 227] width 425 height 15
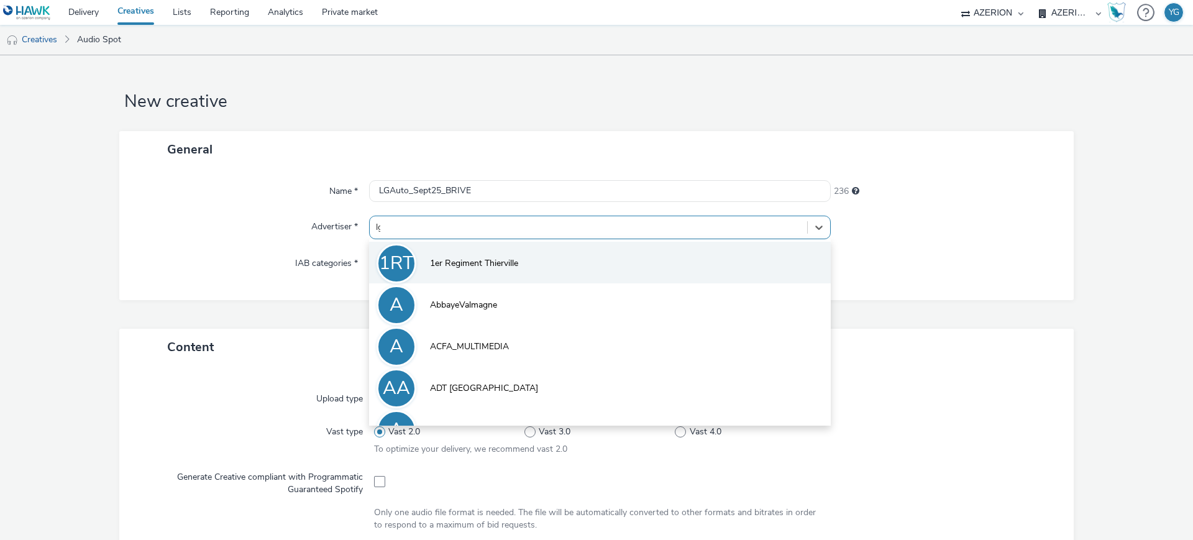
type input "lg"
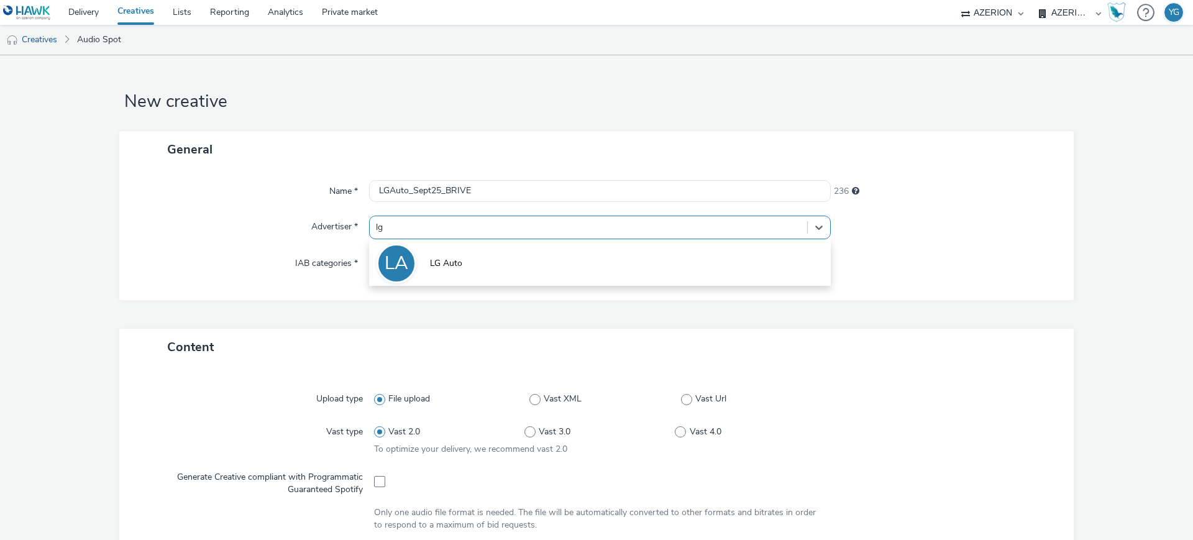
click at [463, 251] on li "LA LG Auto" at bounding box center [600, 263] width 462 height 42
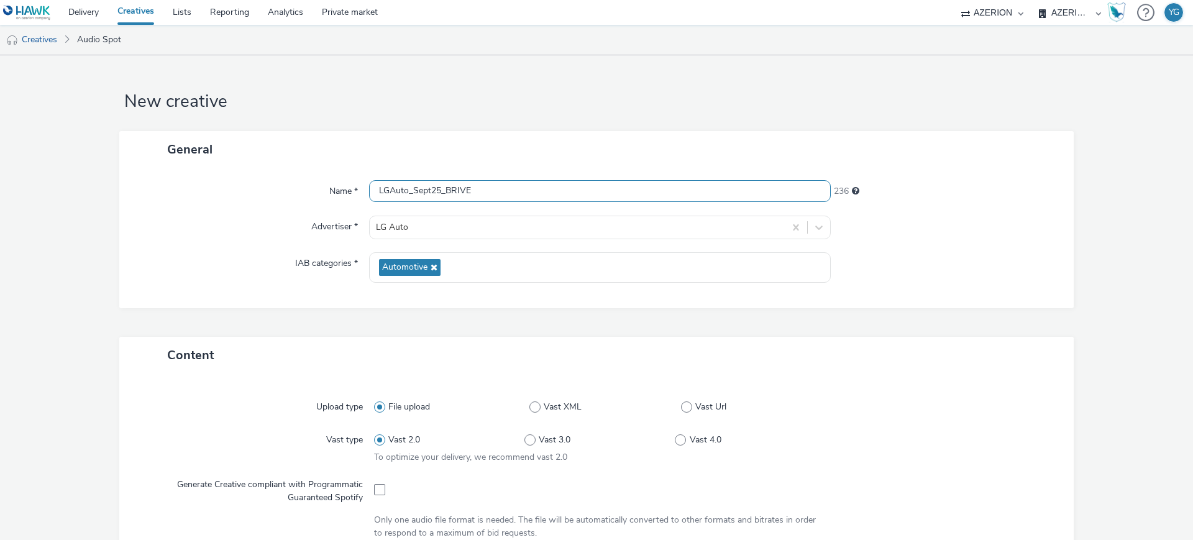
drag, startPoint x: 473, startPoint y: 193, endPoint x: 443, endPoint y: 193, distance: 30.4
click at [443, 193] on input "LGAuto_Sept25_BRIVE" at bounding box center [600, 191] width 462 height 22
paste input "CARCASSONN"
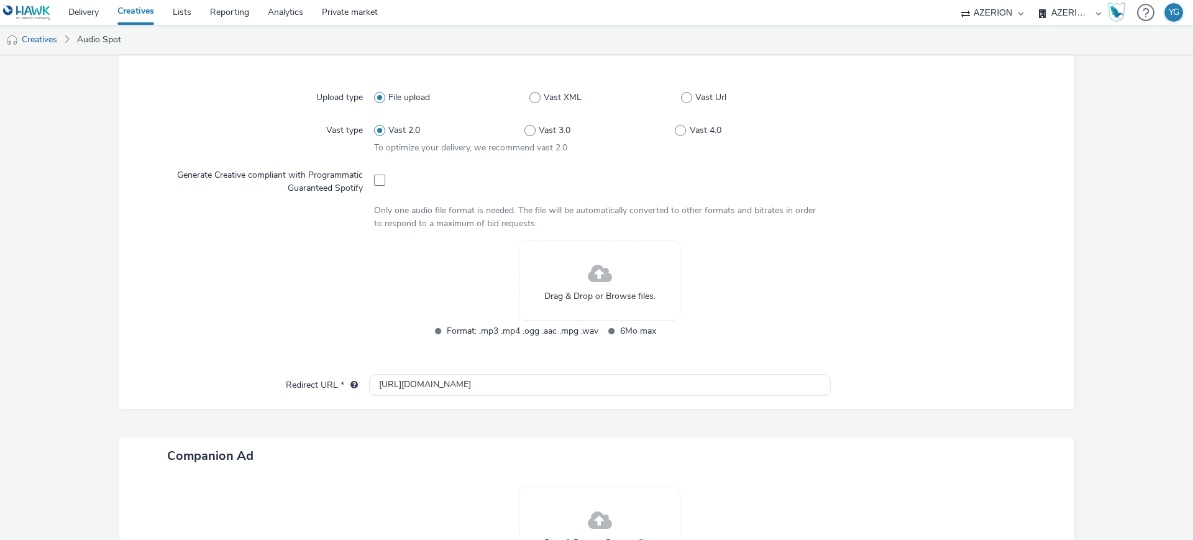
scroll to position [311, 0]
type input "LGAuto_Sept25_CARCASSONNE"
click at [602, 267] on span at bounding box center [600, 273] width 24 height 33
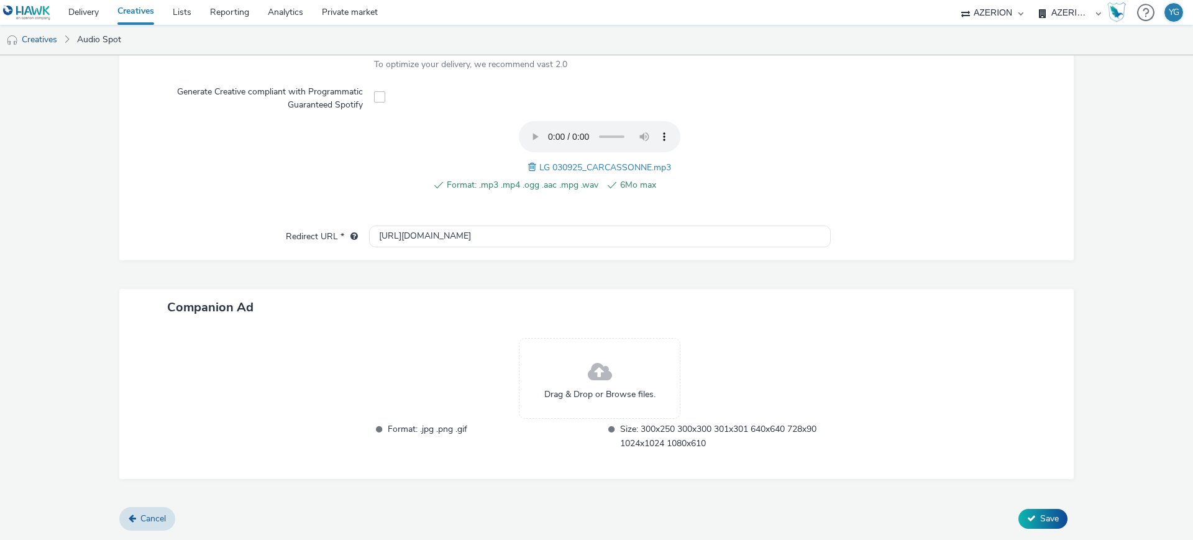
scroll to position [391, 0]
click at [1027, 517] on button "Save" at bounding box center [1042, 520] width 49 height 20
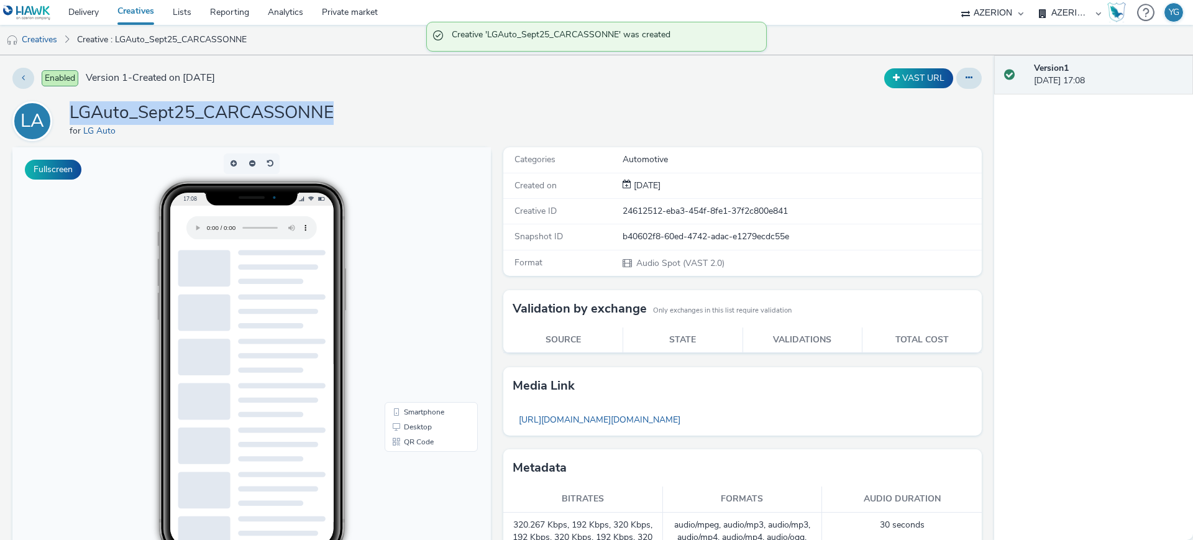
drag, startPoint x: 347, startPoint y: 109, endPoint x: 68, endPoint y: 107, distance: 278.3
click at [68, 107] on div "LA LGAuto_Sept25_CARCASSONNE for LG Auto" at bounding box center [496, 121] width 969 height 40
copy h1 "LGAuto_Sept25_CARCASSONNE"
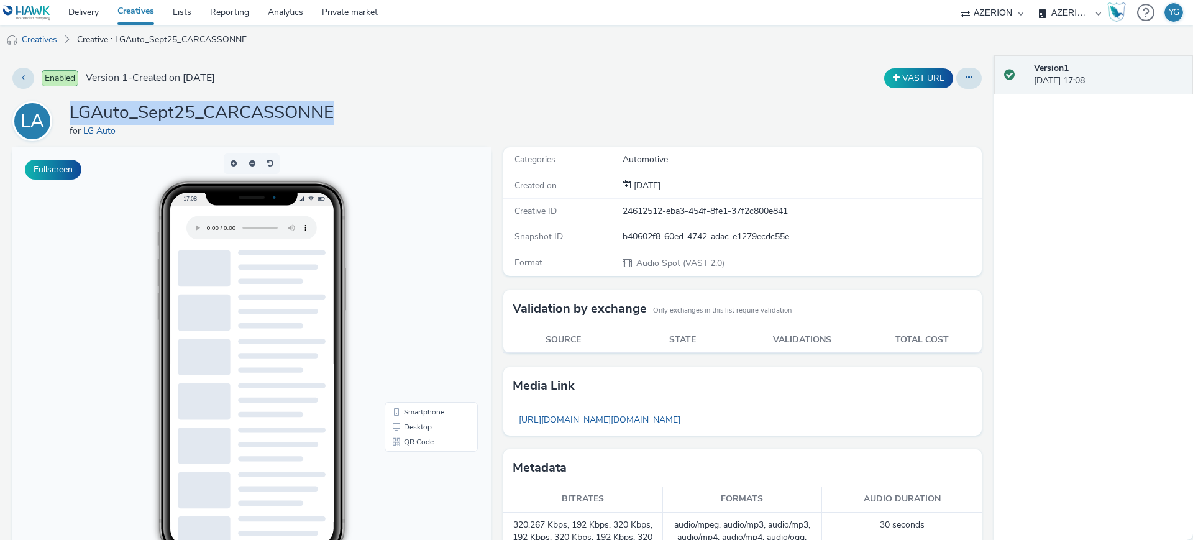
click at [46, 38] on link "Creatives" at bounding box center [31, 40] width 63 height 30
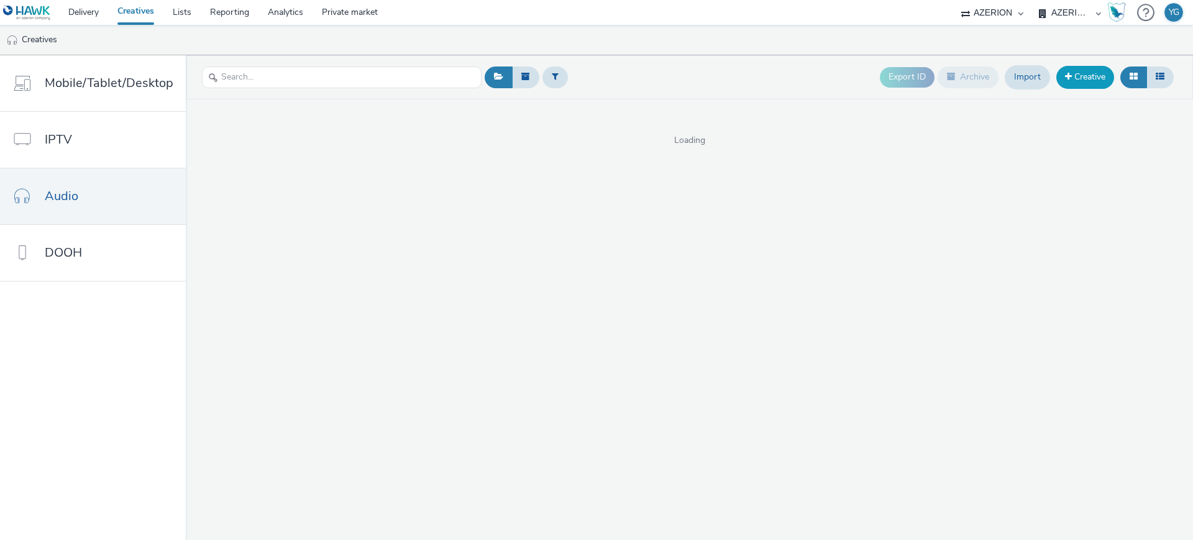
click at [1083, 73] on link "Creative" at bounding box center [1085, 77] width 58 height 22
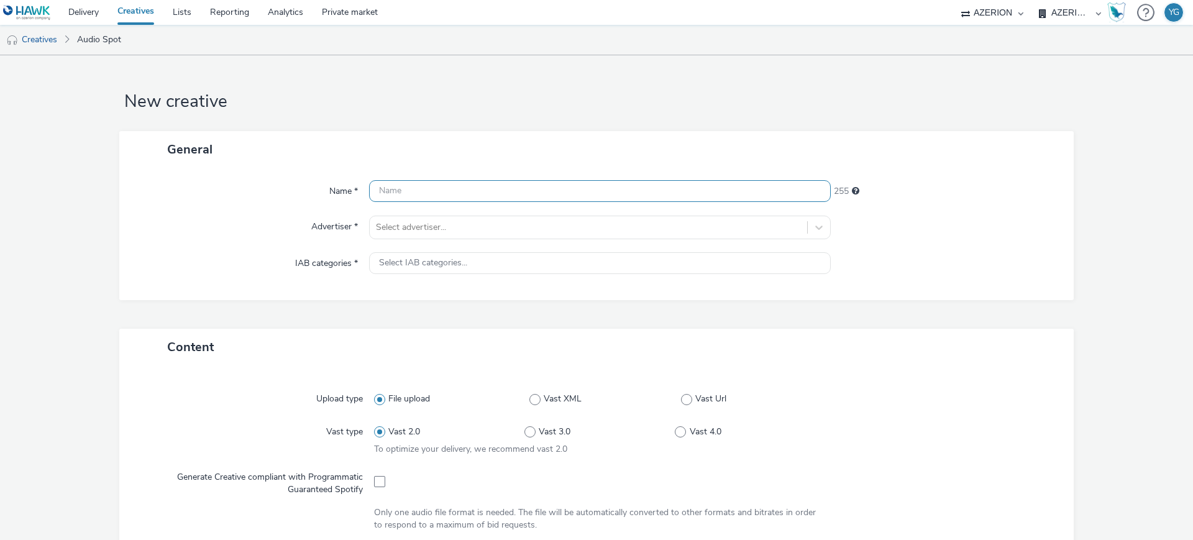
click at [476, 197] on input "text" at bounding box center [600, 191] width 462 height 22
paste input "LGAuto_Sept25_CARCASSONNE"
type input "LGAuto_Sept25_CARCASSONNE"
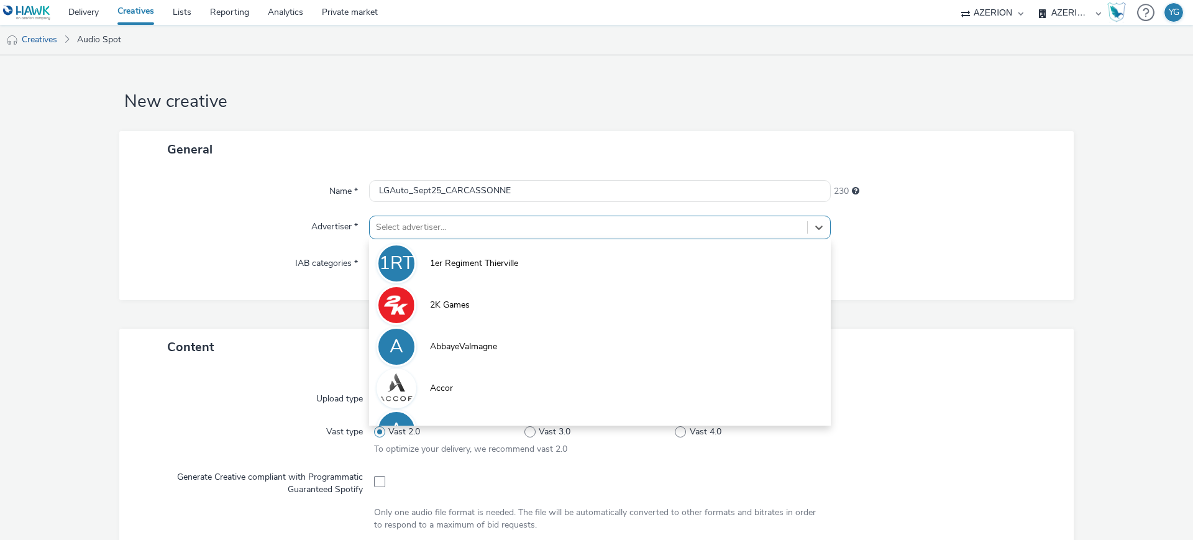
click at [457, 229] on div at bounding box center [588, 227] width 425 height 15
type input "lg"
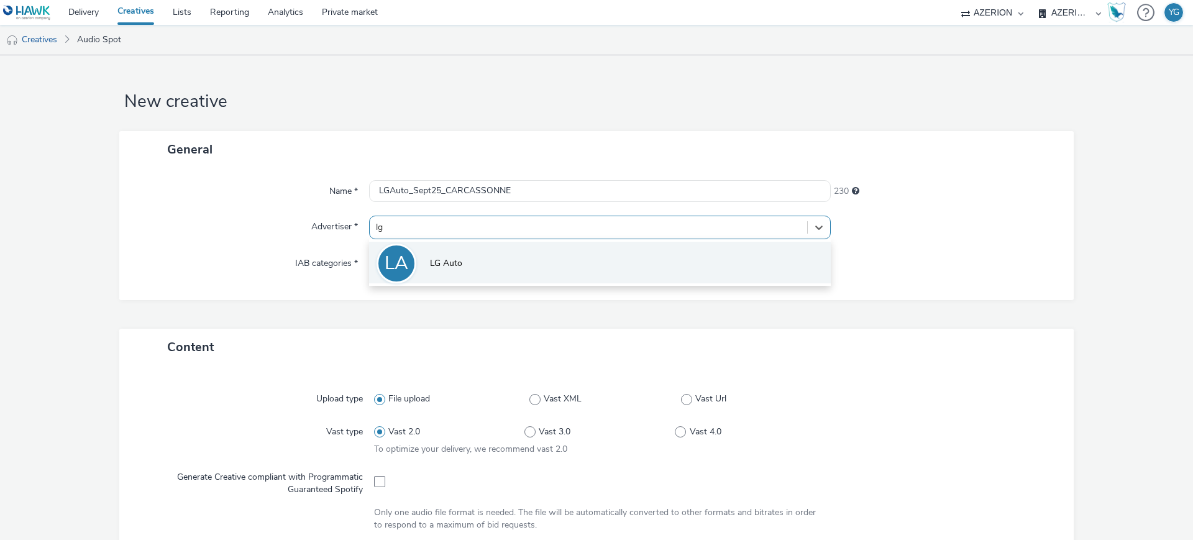
click at [460, 274] on li "LA LG Auto" at bounding box center [600, 263] width 462 height 42
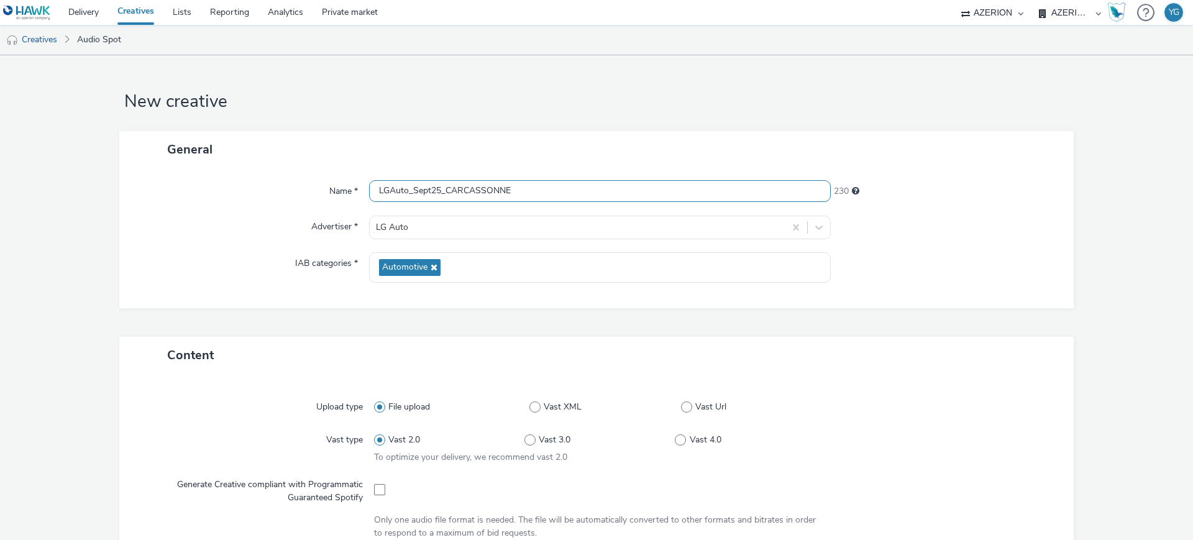
drag, startPoint x: 517, startPoint y: 193, endPoint x: 442, endPoint y: 193, distance: 75.2
click at [442, 193] on input "LGAuto_Sept25_CARCASSONNE" at bounding box center [600, 191] width 462 height 22
paste input "STRES"
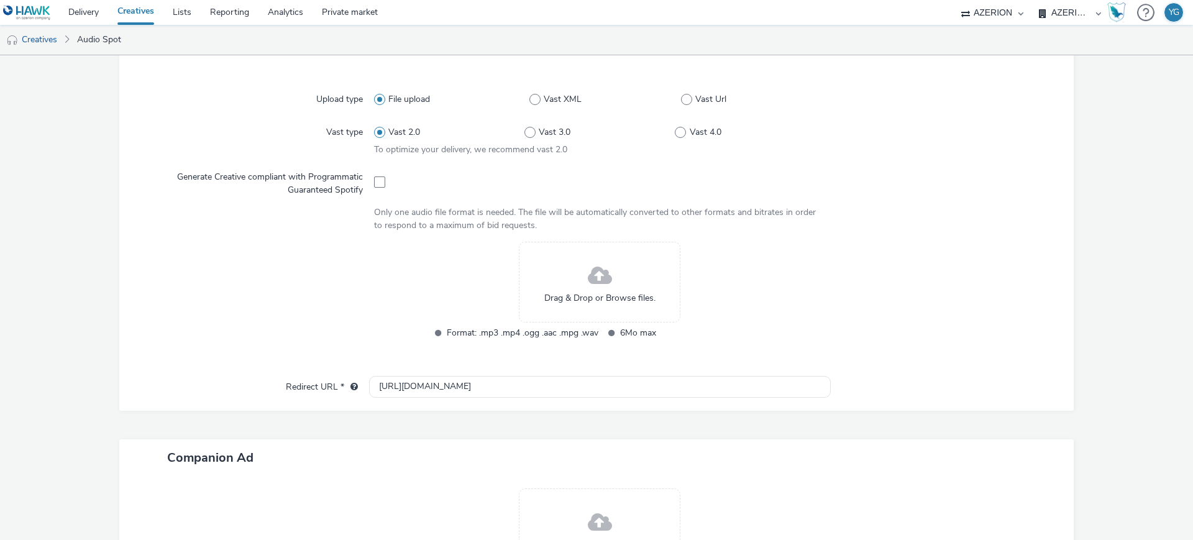
scroll to position [311, 0]
type input "LGAuto_Sept25_CASTRES"
click at [601, 281] on span at bounding box center [600, 273] width 24 height 33
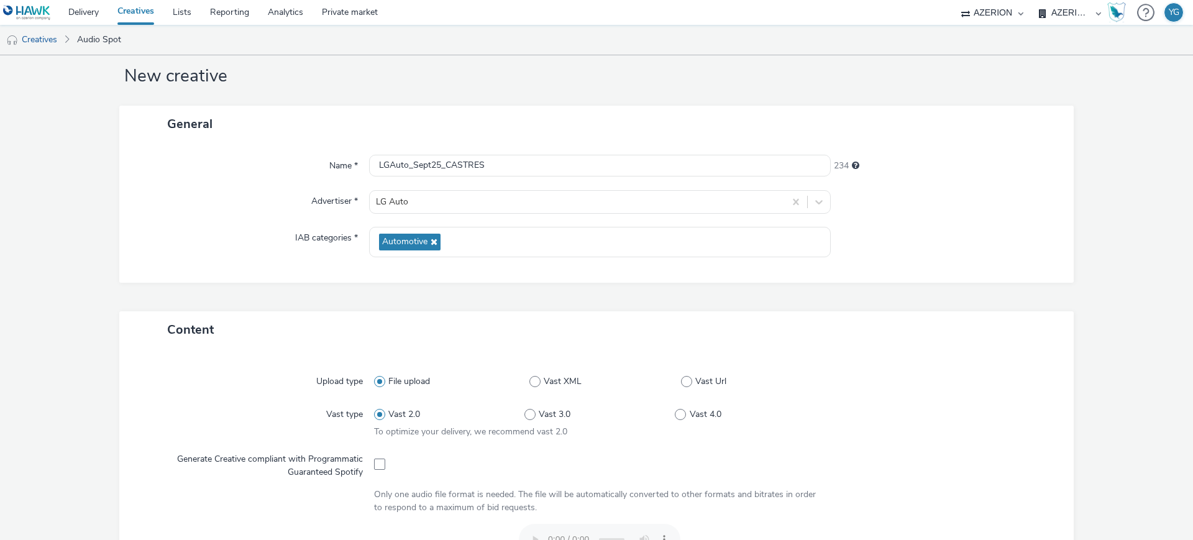
scroll to position [0, 0]
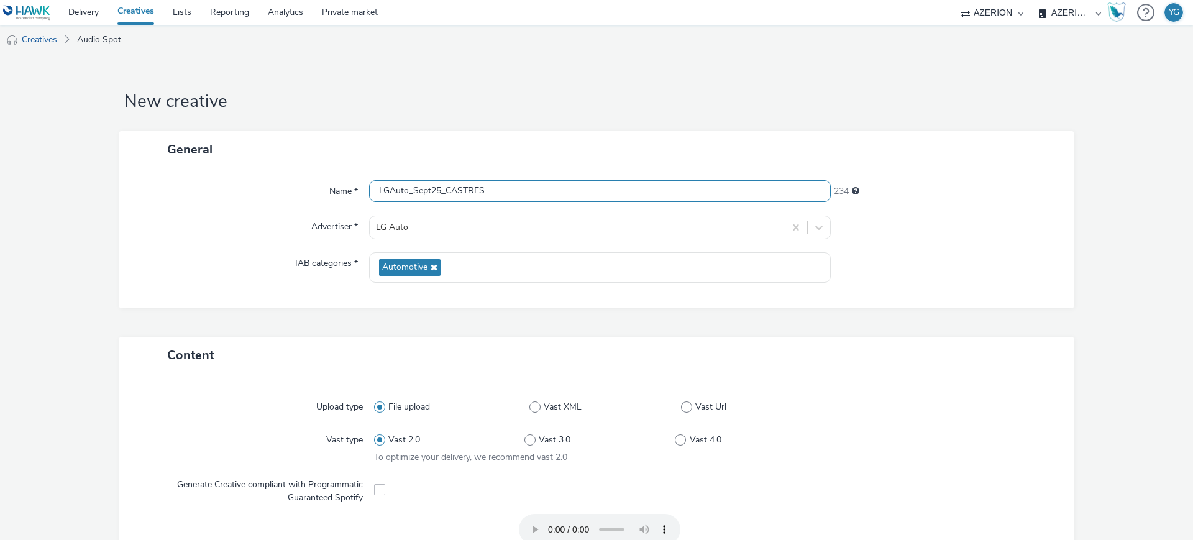
drag, startPoint x: 483, startPoint y: 195, endPoint x: 444, endPoint y: 193, distance: 38.6
click at [444, 193] on input "LGAuto_Sept25_CASTRES" at bounding box center [600, 191] width 462 height 22
click at [503, 193] on input "LGAuto_Sept25_CASTRES" at bounding box center [600, 191] width 462 height 22
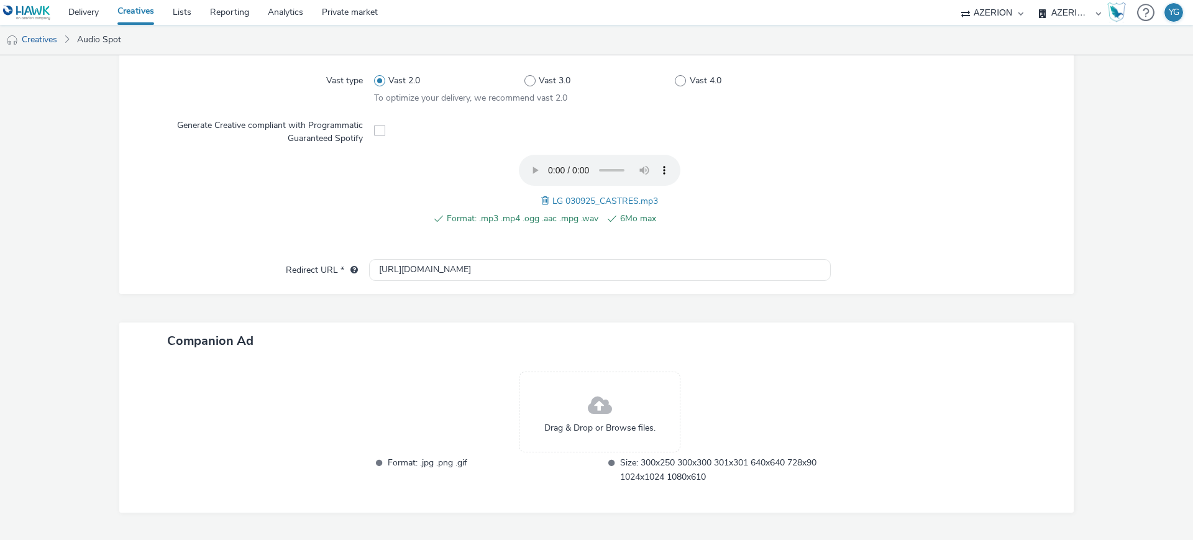
scroll to position [391, 0]
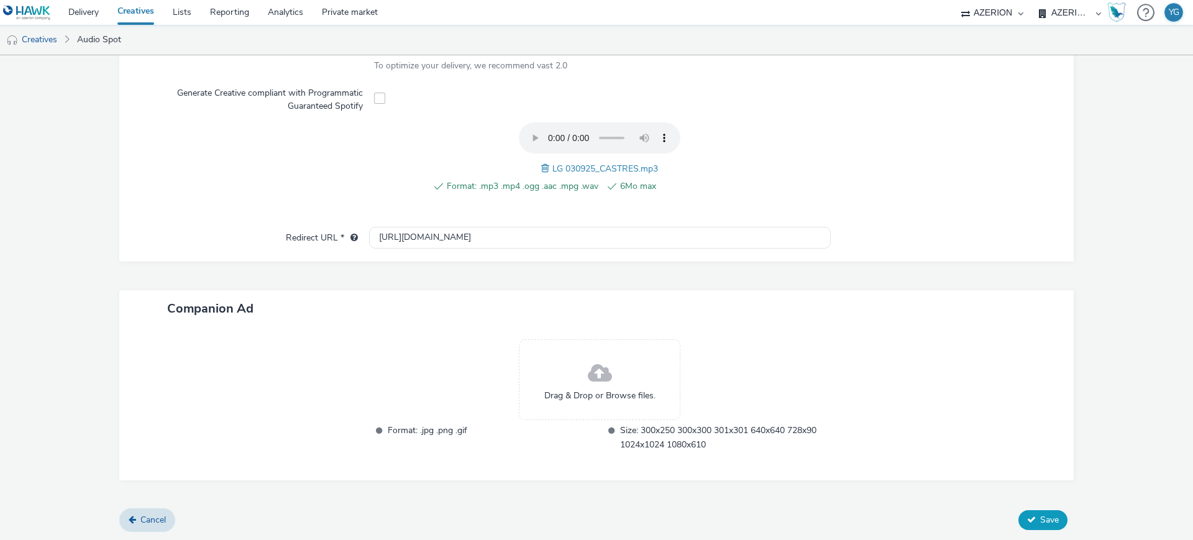
click at [1040, 524] on span "Save" at bounding box center [1049, 520] width 19 height 12
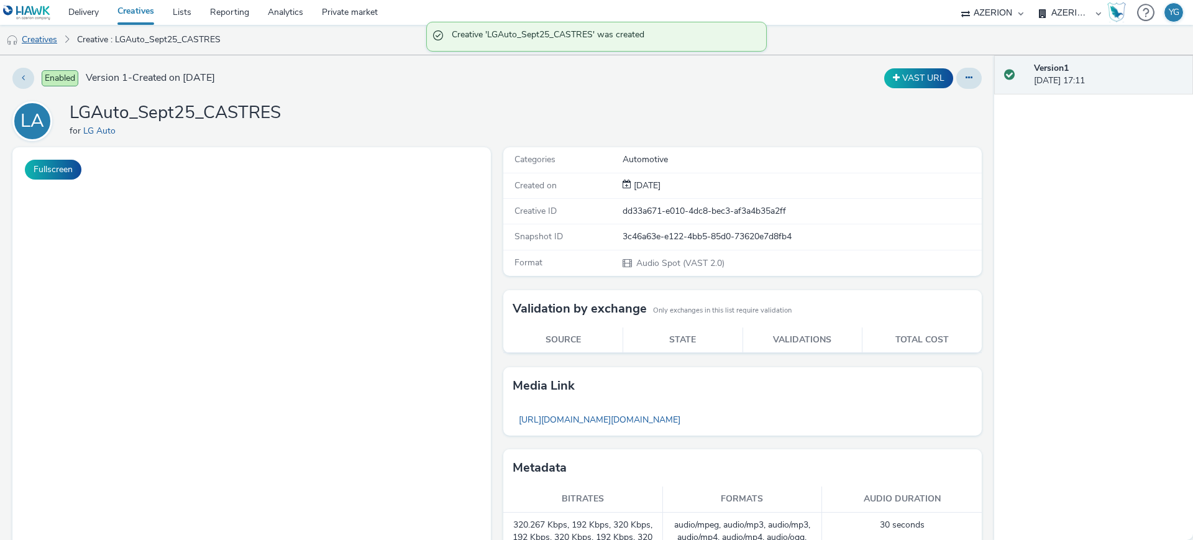
click at [57, 34] on link "Creatives" at bounding box center [31, 40] width 63 height 30
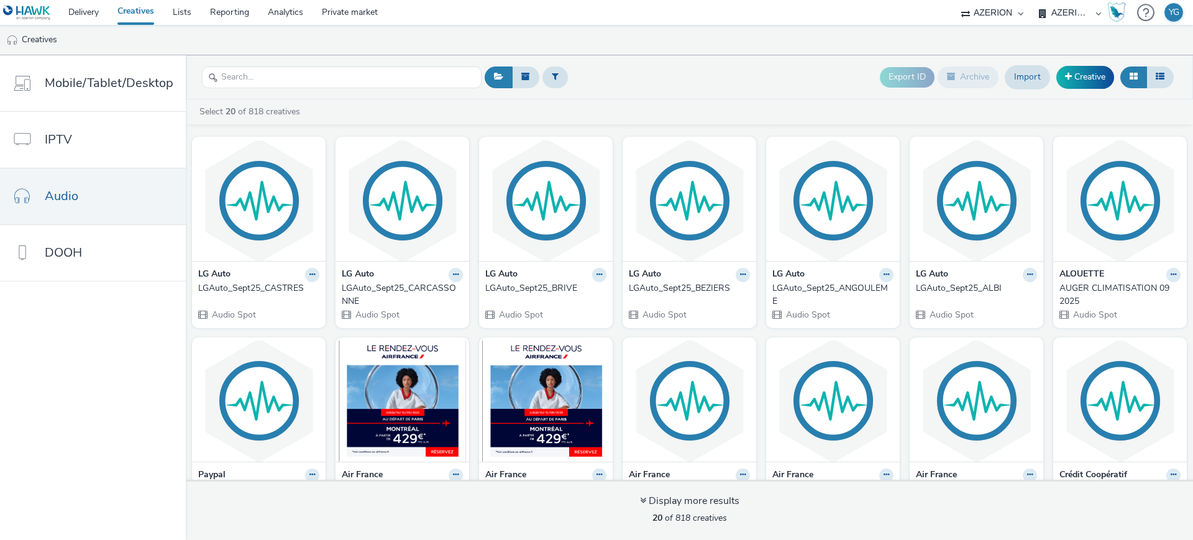
click at [232, 285] on div "LGAuto_Sept25_CASTRES" at bounding box center [256, 288] width 116 height 12
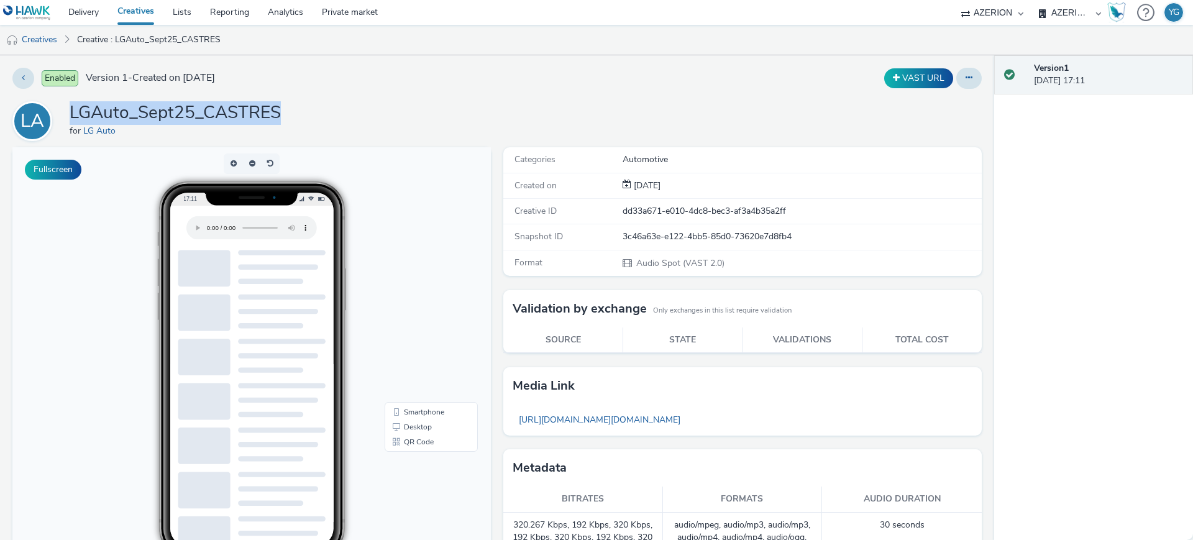
drag, startPoint x: 295, startPoint y: 106, endPoint x: 73, endPoint y: 107, distance: 221.8
click at [73, 107] on div "LA LGAuto_Sept25_CASTRES for LG Auto" at bounding box center [496, 121] width 969 height 40
copy h1 "LGAuto_Sept25_CASTRES"
click at [44, 40] on link "Creatives" at bounding box center [31, 40] width 63 height 30
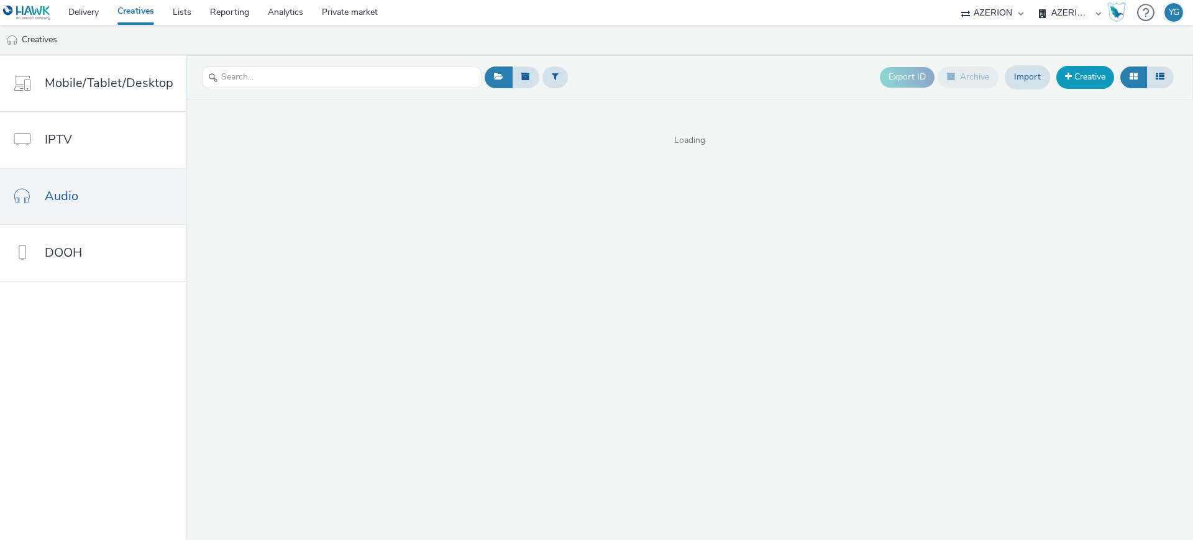
click at [1085, 75] on link "Creative" at bounding box center [1085, 77] width 58 height 22
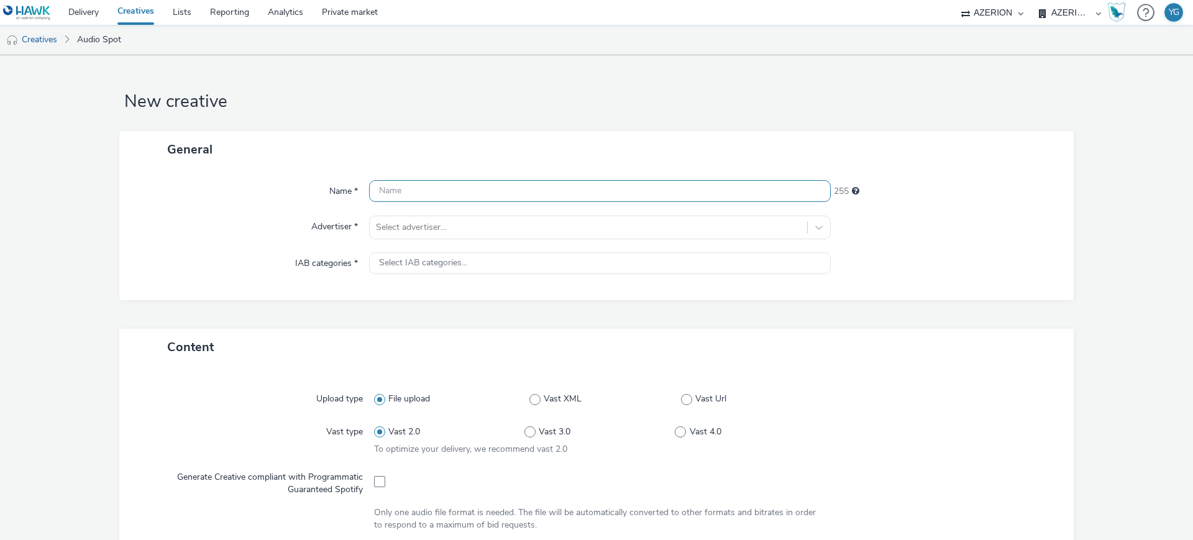
click at [400, 191] on input "text" at bounding box center [600, 191] width 462 height 22
paste input "LGAuto_Sept25_CASTRES"
type input "LGAuto_Sept25_CASTRES"
click at [403, 238] on div "Select advertiser..." at bounding box center [600, 228] width 462 height 24
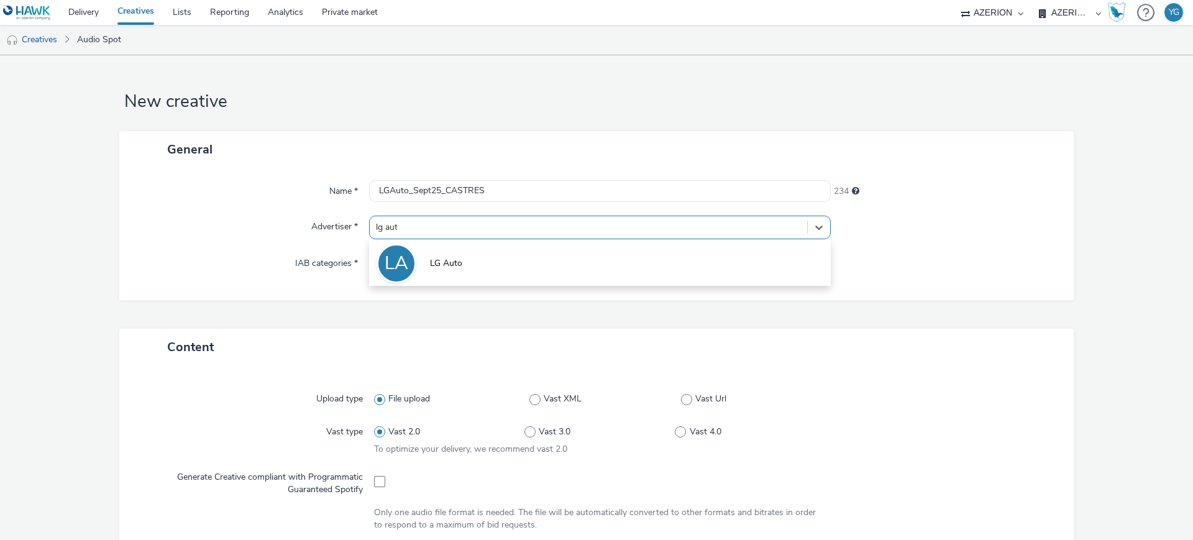
type input "lg auto"
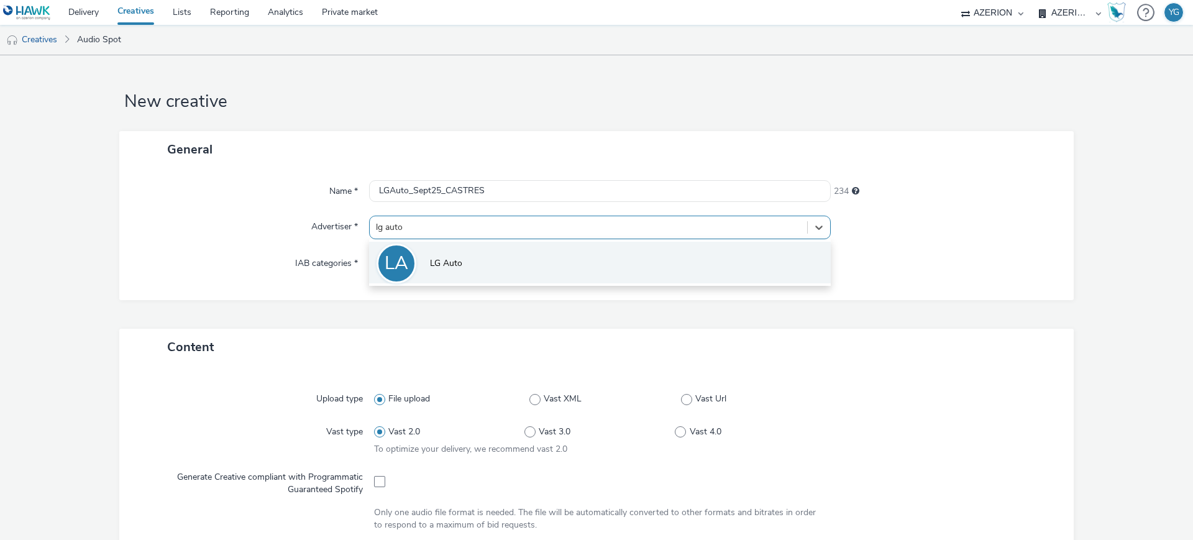
click at [440, 263] on span "LG Auto" at bounding box center [446, 263] width 32 height 12
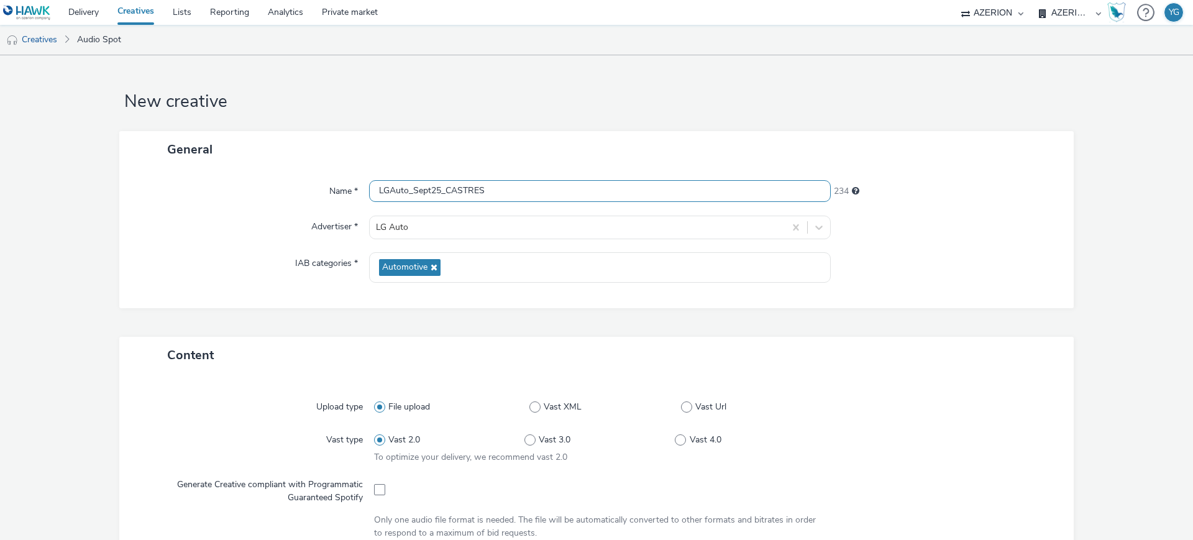
drag, startPoint x: 483, startPoint y: 192, endPoint x: 440, endPoint y: 192, distance: 42.2
click at [440, 192] on input "LGAuto_Sept25_CASTRES" at bounding box center [600, 191] width 462 height 22
paste input "OGNAC"
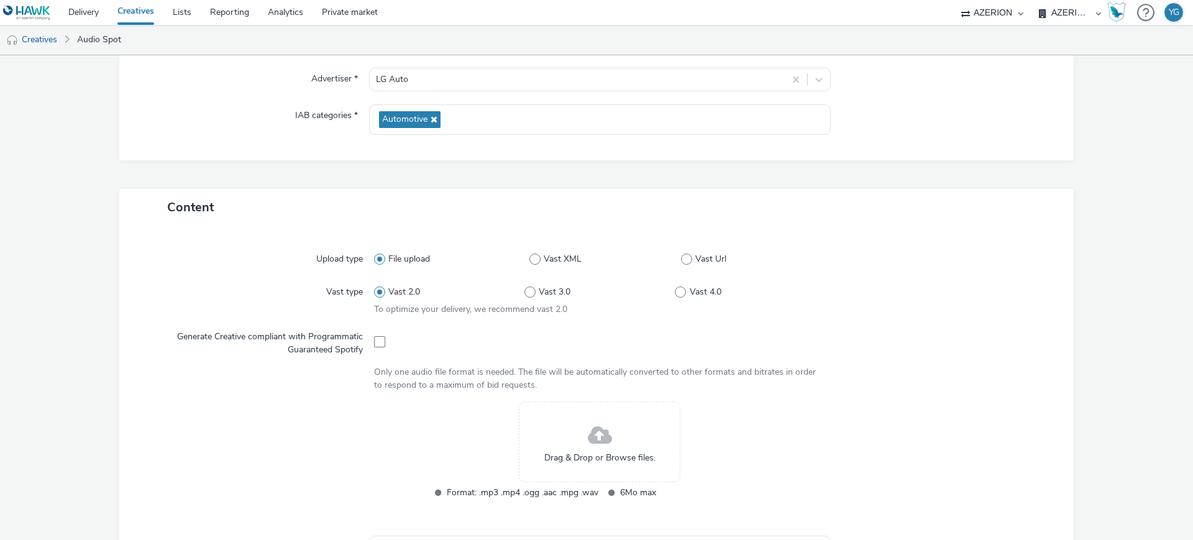
scroll to position [155, 0]
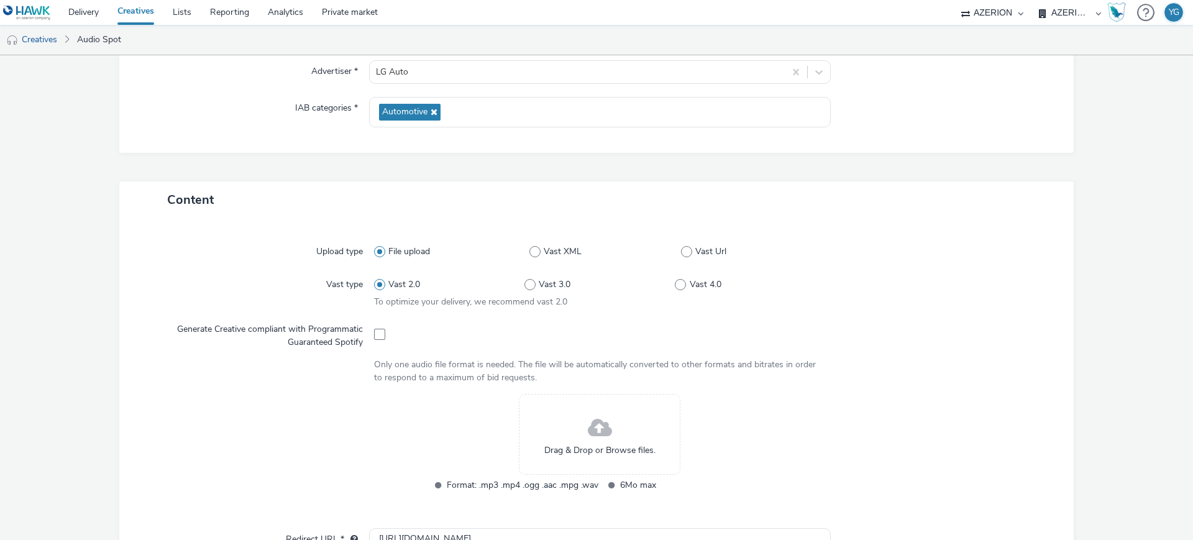
type input "LGAuto_Sept25_COGNAC"
click at [607, 434] on div "Drag & Drop or Browse files." at bounding box center [599, 434] width 161 height 81
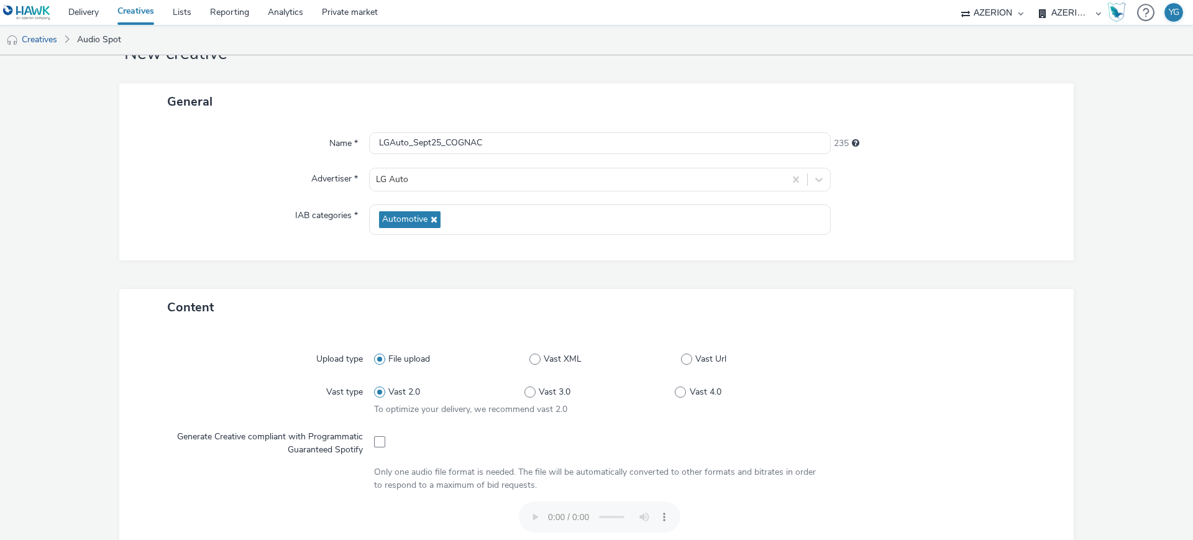
scroll to position [0, 0]
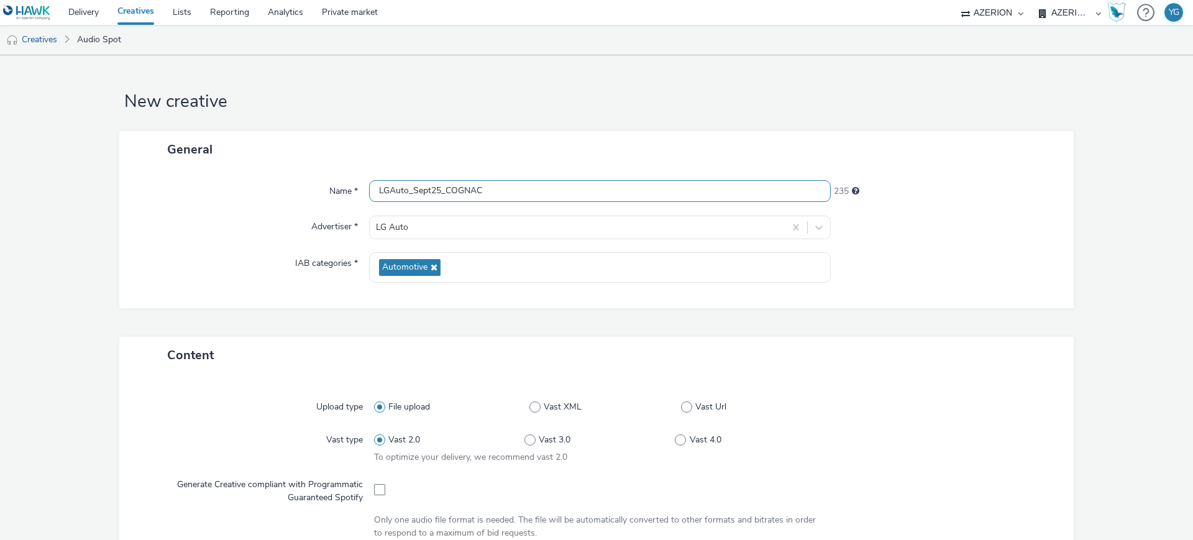
drag, startPoint x: 522, startPoint y: 192, endPoint x: 332, endPoint y: 186, distance: 190.2
click at [332, 186] on div "Name * LGAuto_Sept25_COGNAC 235" at bounding box center [596, 191] width 929 height 22
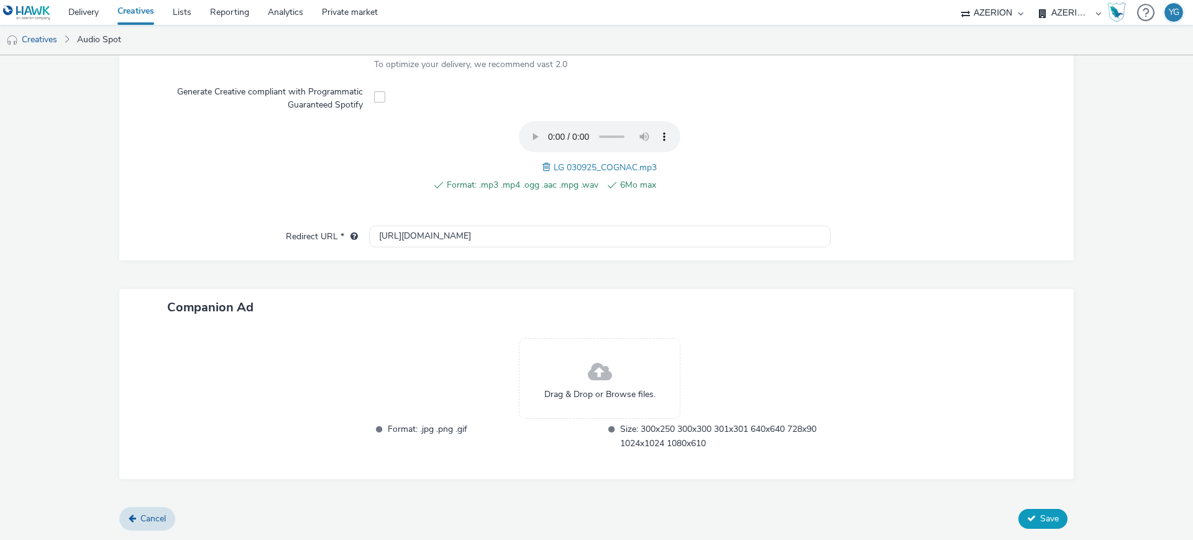
scroll to position [391, 0]
click at [1045, 516] on span "Save" at bounding box center [1049, 520] width 19 height 12
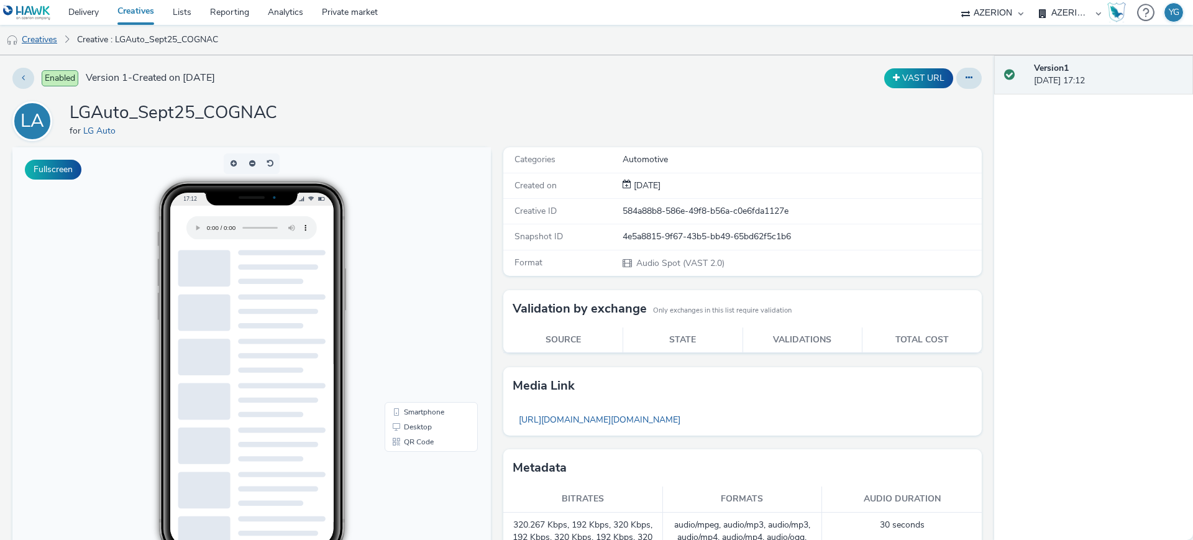
drag, startPoint x: 47, startPoint y: 43, endPoint x: 58, endPoint y: 43, distance: 10.6
click at [47, 43] on link "Creatives" at bounding box center [31, 40] width 63 height 30
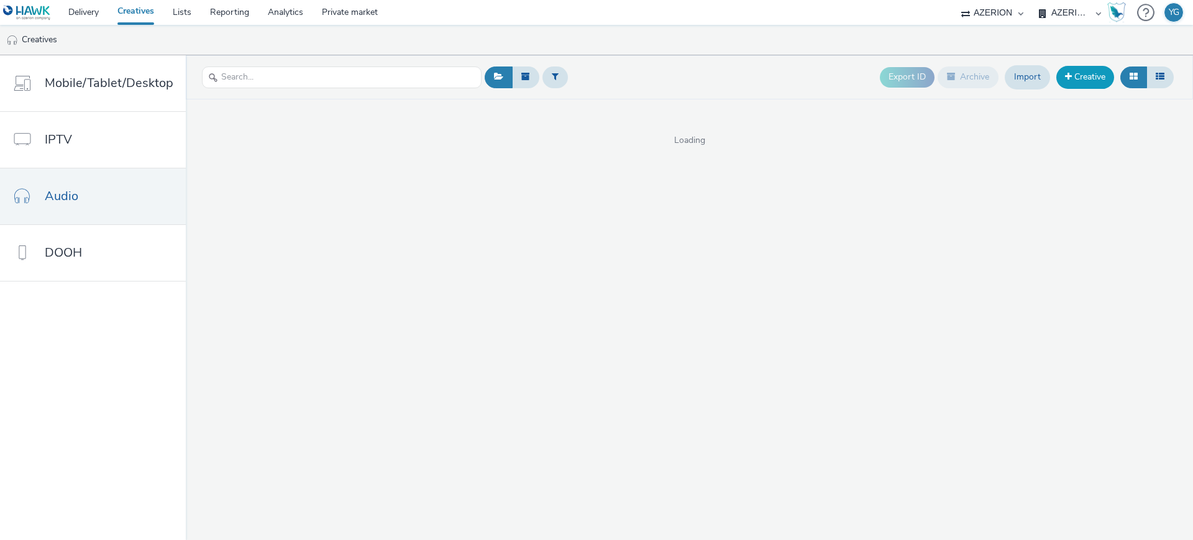
click at [1077, 78] on link "Creative" at bounding box center [1085, 77] width 58 height 22
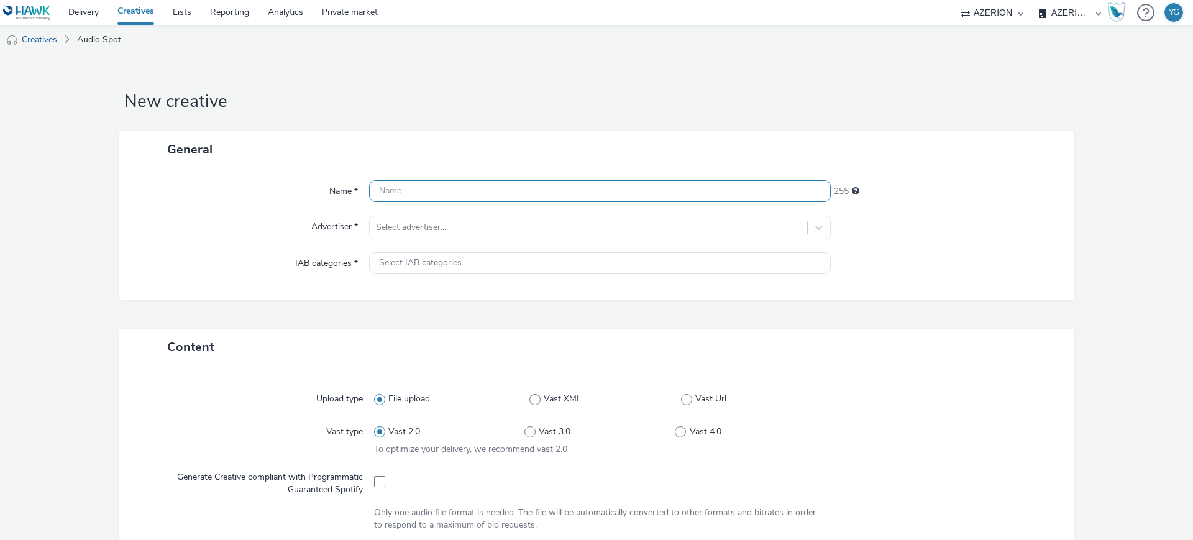
click at [535, 185] on input "text" at bounding box center [600, 191] width 462 height 22
paste input "LGAuto_Sept25_COGNAC"
type input "LGAuto_Sept25_COGNAC"
click at [460, 228] on div at bounding box center [588, 227] width 425 height 15
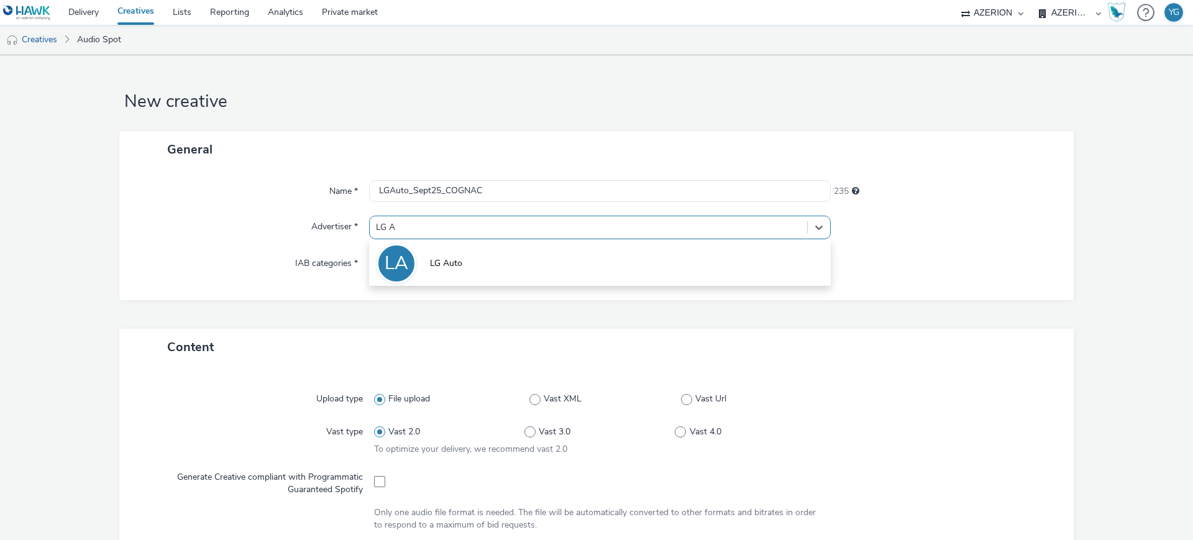
type input "LG AU"
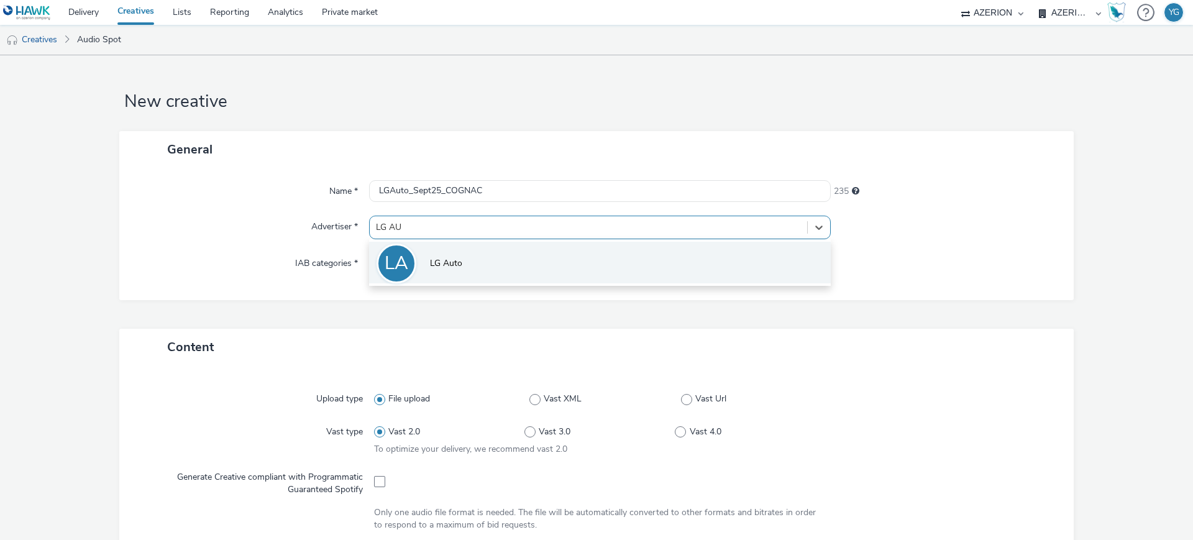
click at [460, 254] on li "LA LG Auto" at bounding box center [600, 263] width 462 height 42
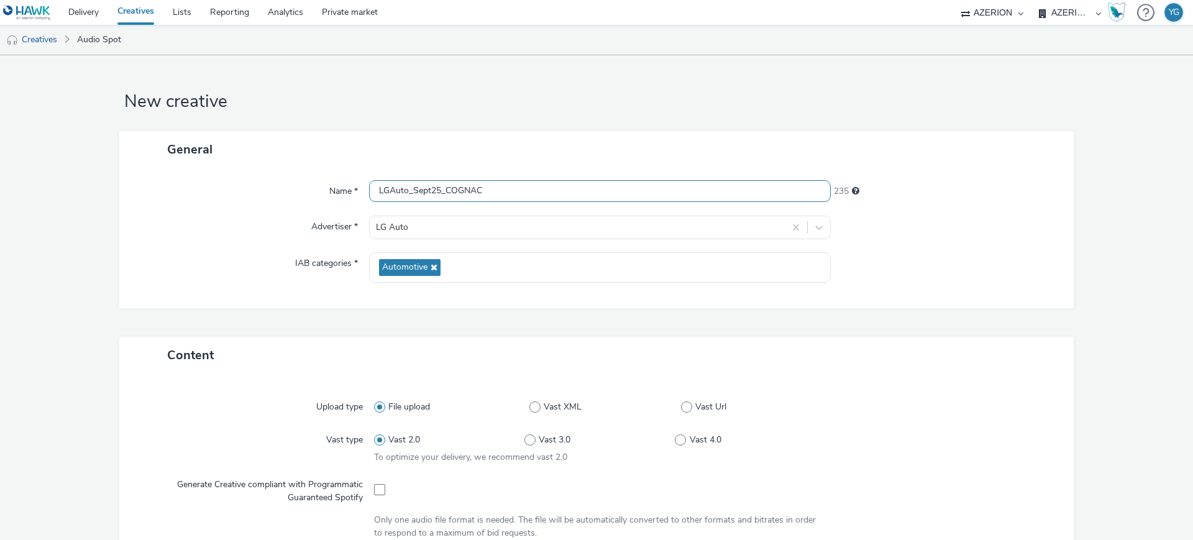
drag, startPoint x: 512, startPoint y: 196, endPoint x: 443, endPoint y: 195, distance: 69.0
click at [443, 195] on input "LGAuto_Sept25_COGNAC" at bounding box center [600, 191] width 462 height 22
paste input "[GEOGRAPHIC_DATA]"
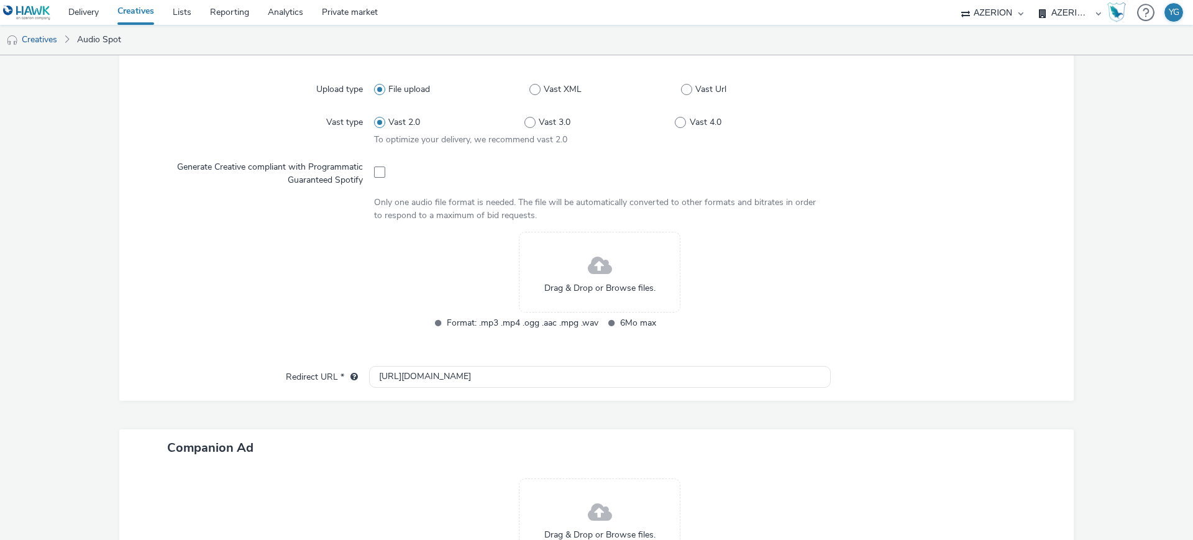
scroll to position [233, 0]
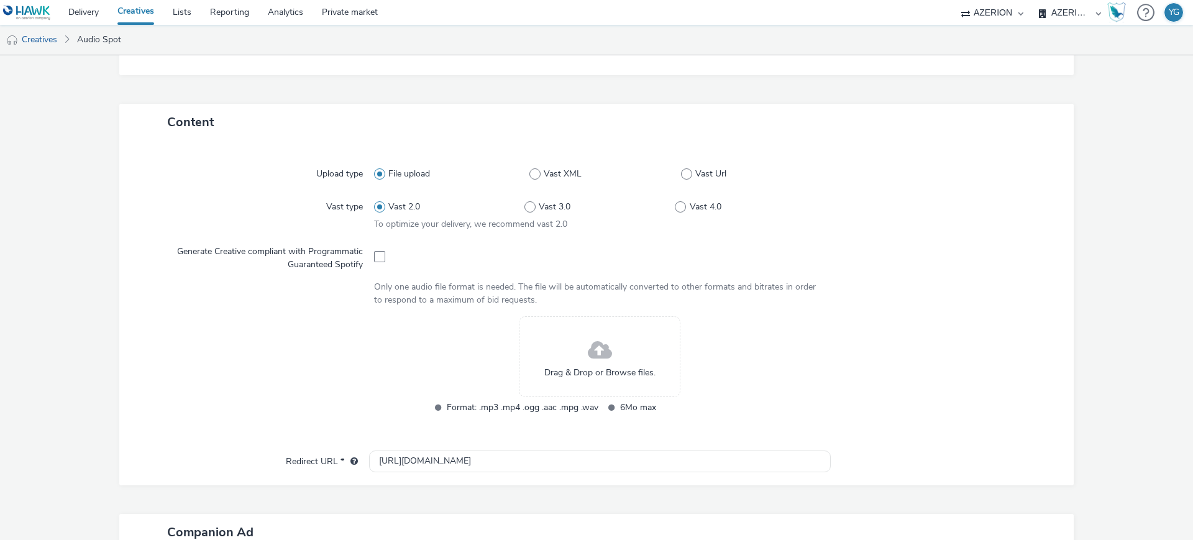
type input "LGAuto_Sept25_LIMOGES"
click at [611, 353] on div "Drag & Drop or Browse files." at bounding box center [599, 356] width 161 height 81
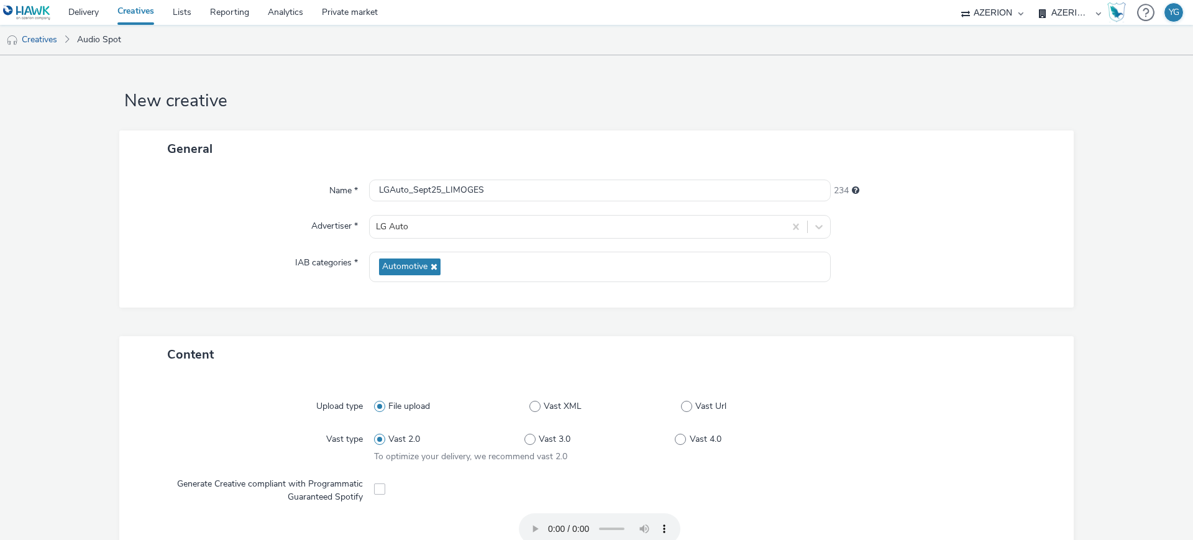
scroll to position [0, 0]
drag, startPoint x: 503, startPoint y: 189, endPoint x: 327, endPoint y: 186, distance: 175.8
click at [327, 186] on div "Name * LGAuto_Sept25_LIMOGES 234" at bounding box center [596, 191] width 929 height 22
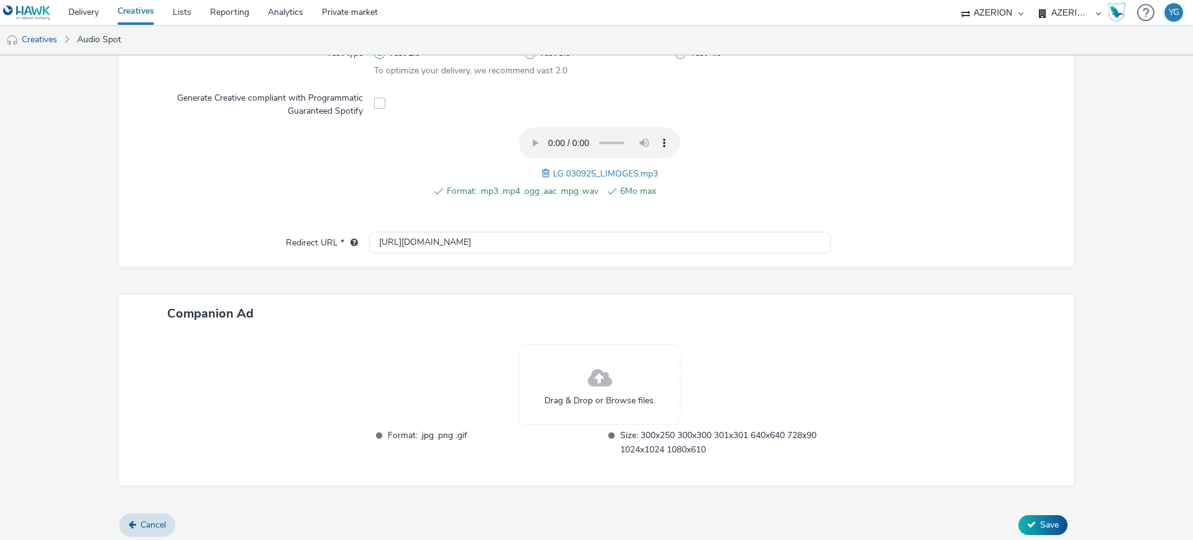
scroll to position [391, 0]
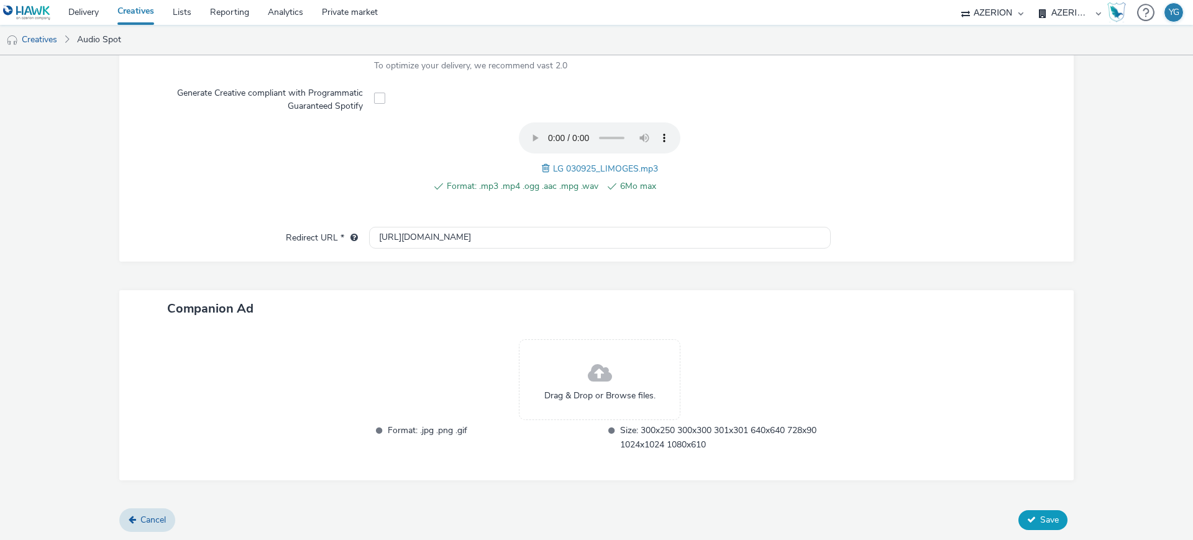
click at [1040, 517] on span "Save" at bounding box center [1049, 520] width 19 height 12
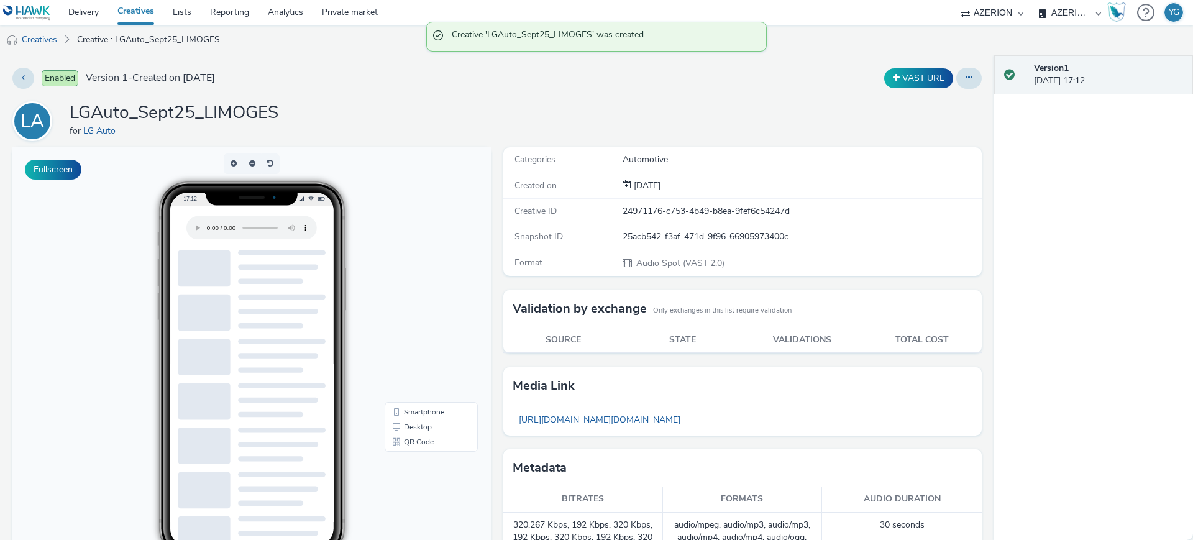
click at [58, 40] on link "Creatives" at bounding box center [31, 40] width 63 height 30
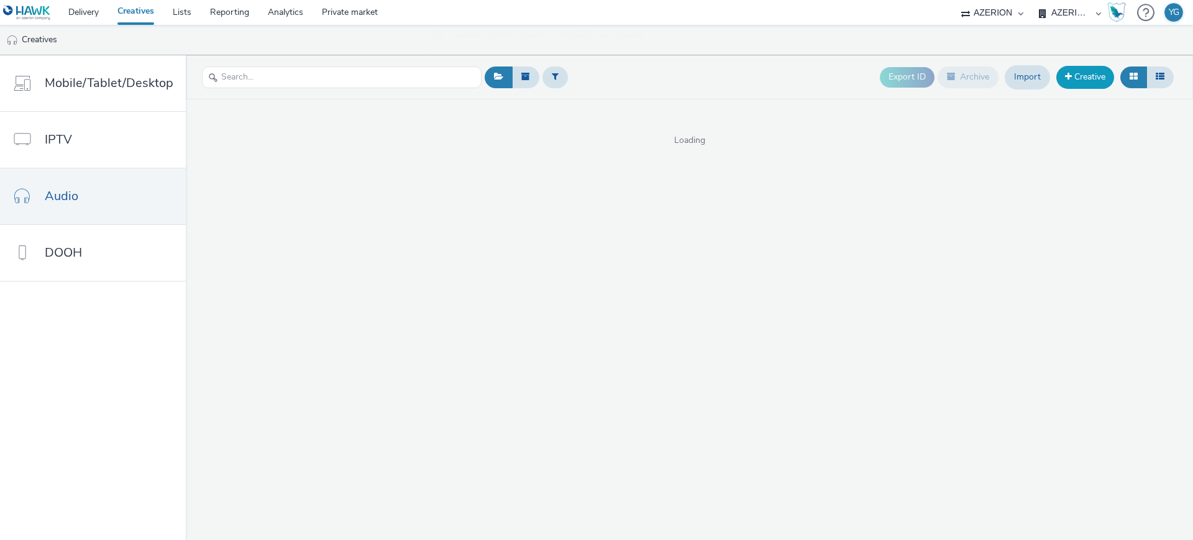
click at [1090, 77] on link "Creative" at bounding box center [1085, 77] width 58 height 22
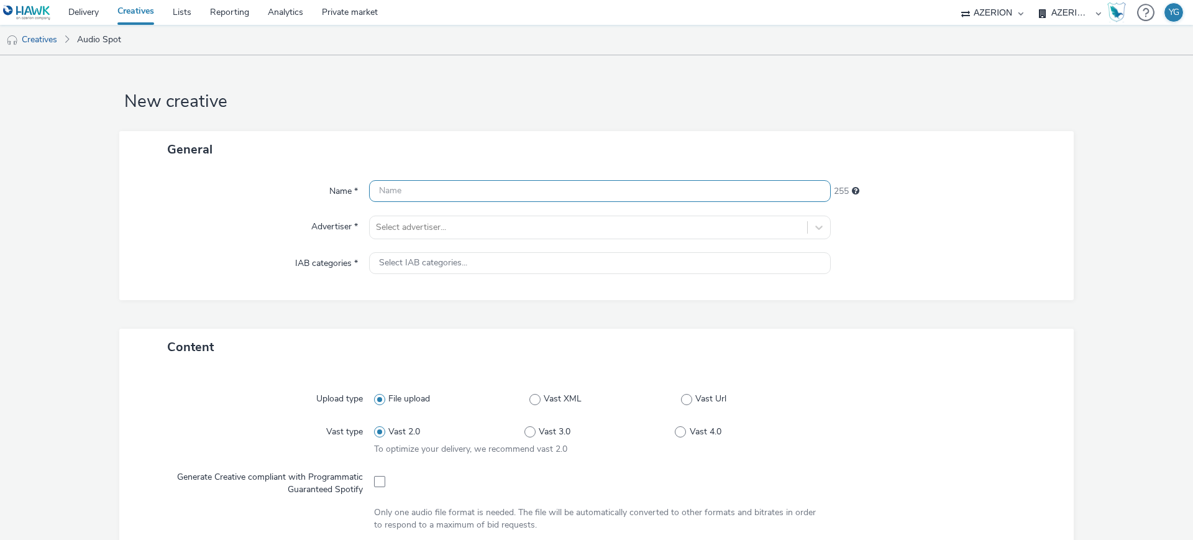
click at [457, 196] on input "text" at bounding box center [600, 191] width 462 height 22
paste input "LGAuto_Sept25_LIMOGES"
type input "LGAuto_Sept25_LIMOGES"
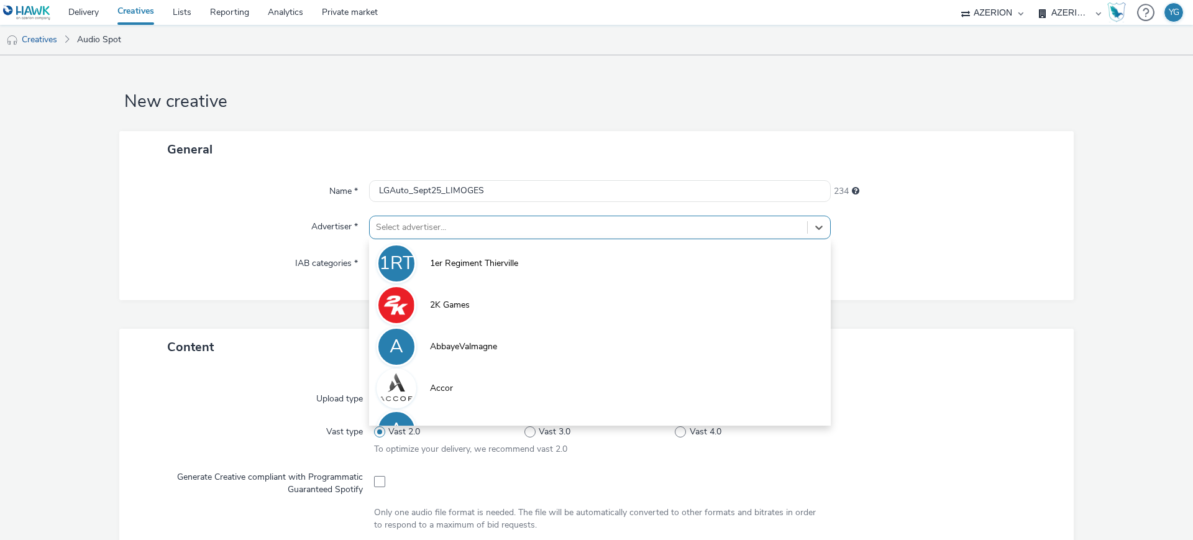
click at [433, 224] on div at bounding box center [588, 227] width 425 height 15
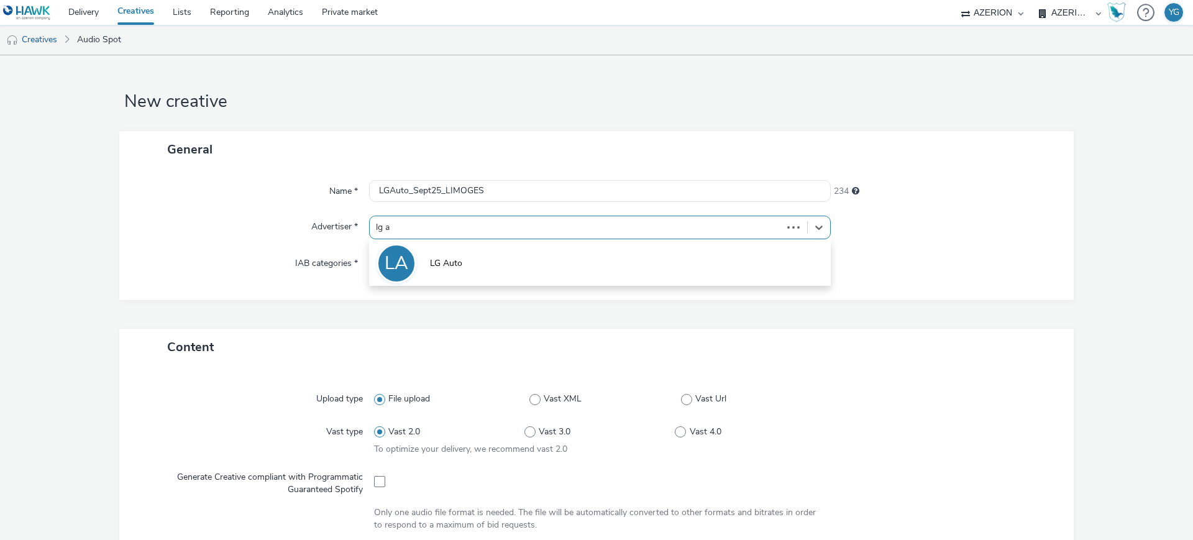
type input "lg au"
click at [446, 244] on li "LA LG Auto" at bounding box center [600, 263] width 462 height 42
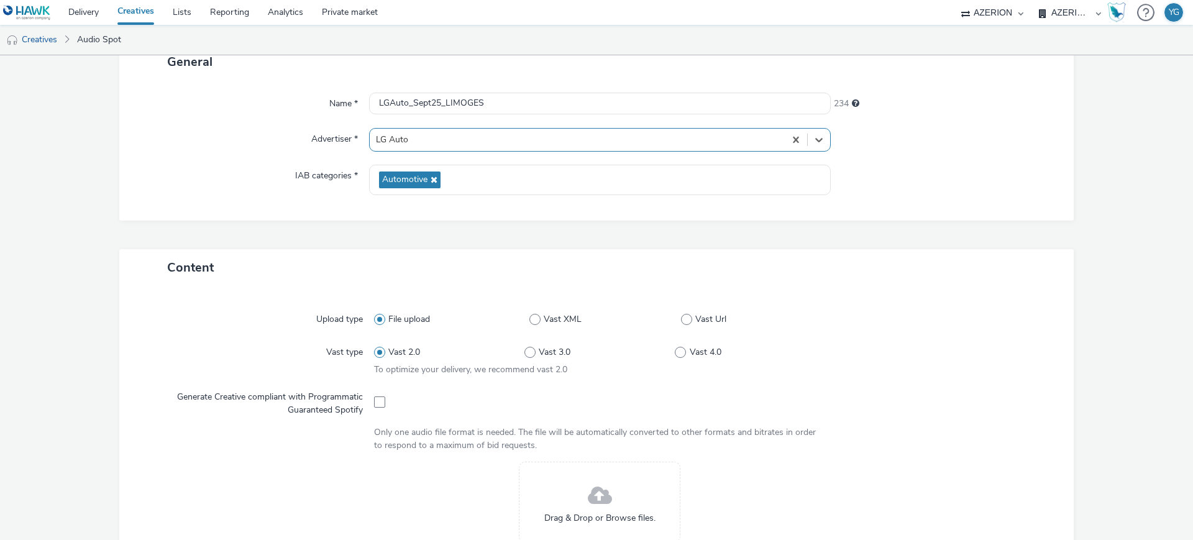
scroll to position [78, 0]
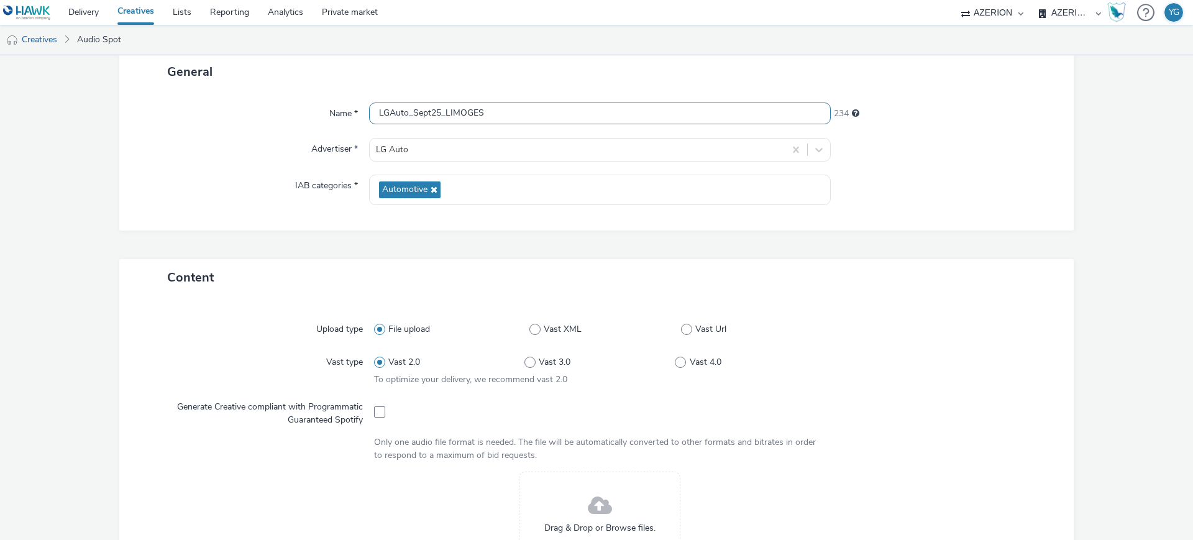
drag, startPoint x: 484, startPoint y: 117, endPoint x: 443, endPoint y: 116, distance: 41.6
click at [443, 116] on input "LGAuto_Sept25_LIMOGES" at bounding box center [600, 113] width 462 height 22
paste input "MONOPOLE PERPIGNAN"
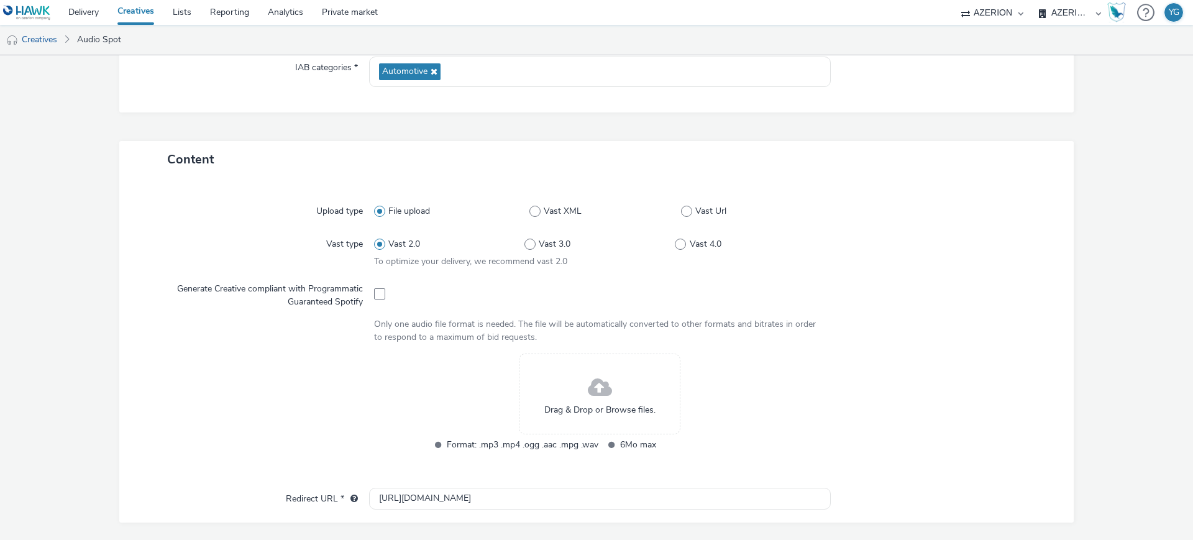
scroll to position [311, 0]
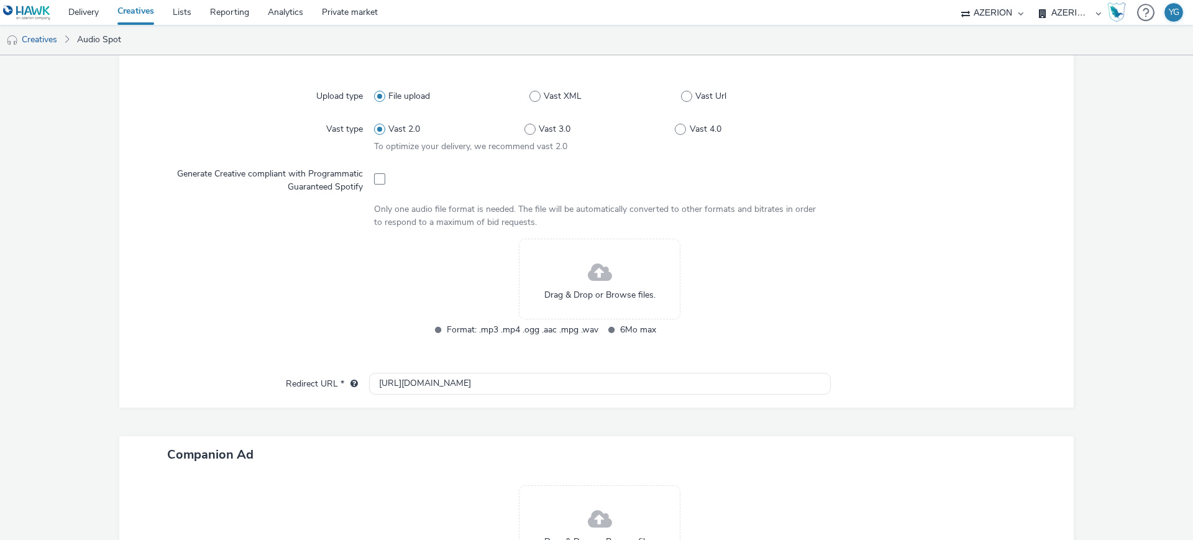
type input "LGAuto_Sept25_MONOPOLE PERPIGNAN"
click at [601, 283] on span at bounding box center [600, 273] width 24 height 33
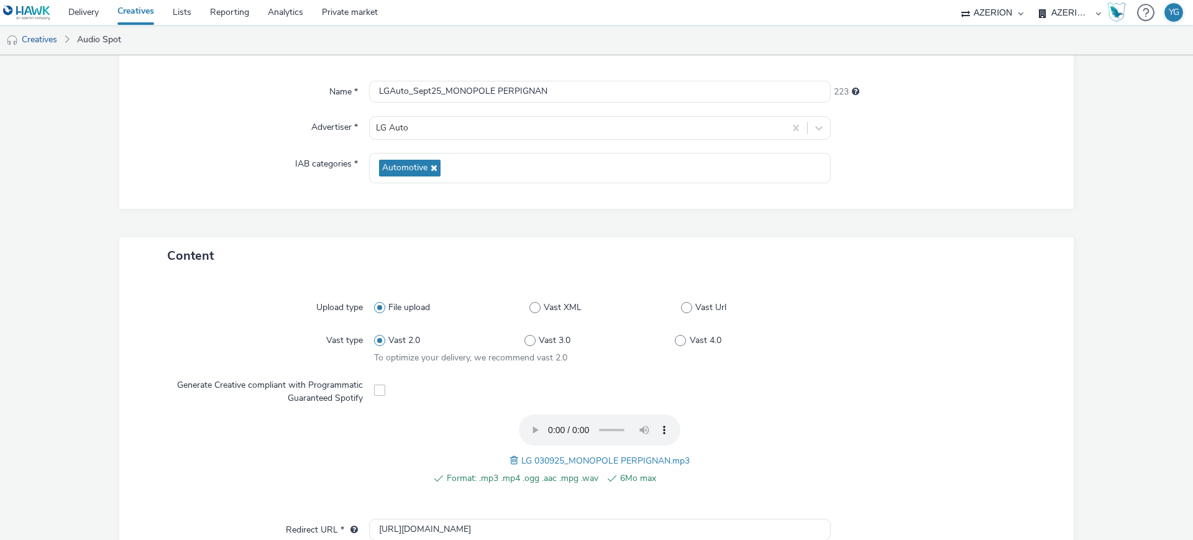
scroll to position [0, 0]
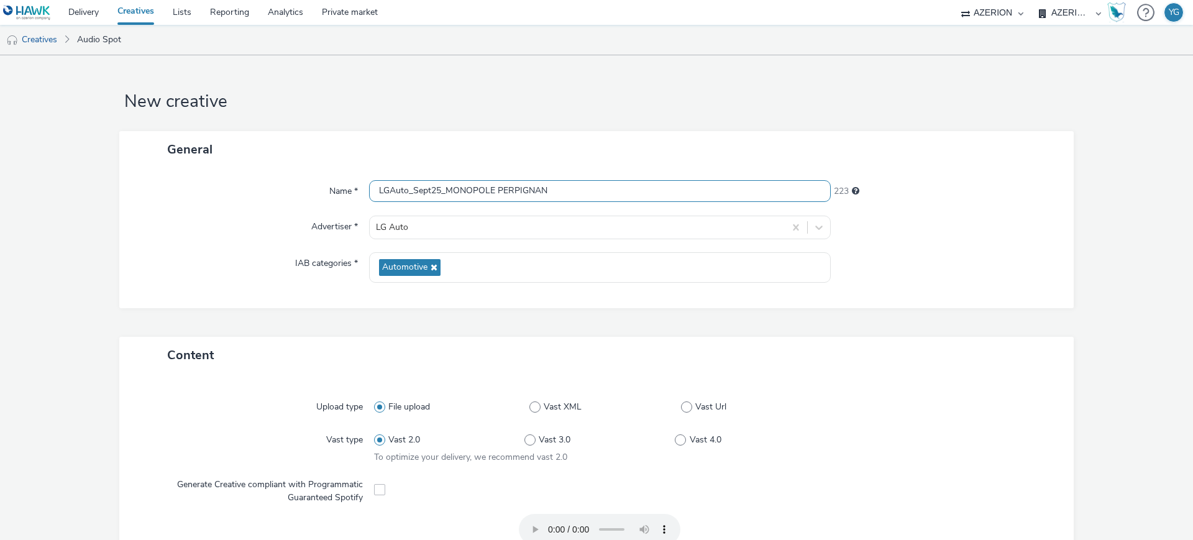
drag, startPoint x: 573, startPoint y: 187, endPoint x: 307, endPoint y: 189, distance: 266.5
click at [307, 189] on div "Name * LGAuto_Sept25_MONOPOLE PERPIGNAN 223" at bounding box center [596, 191] width 929 height 22
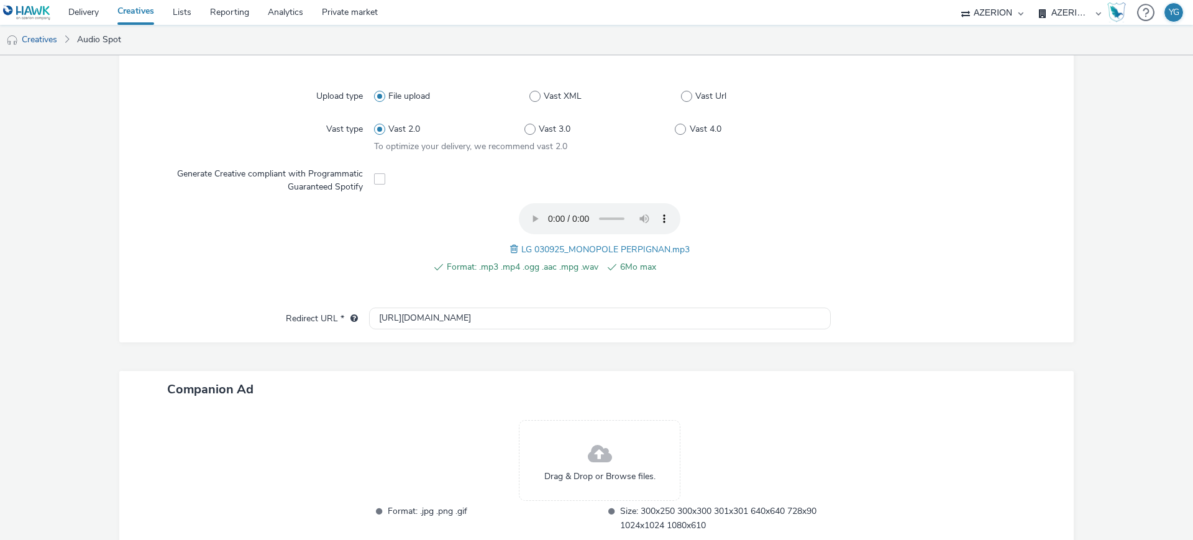
scroll to position [391, 0]
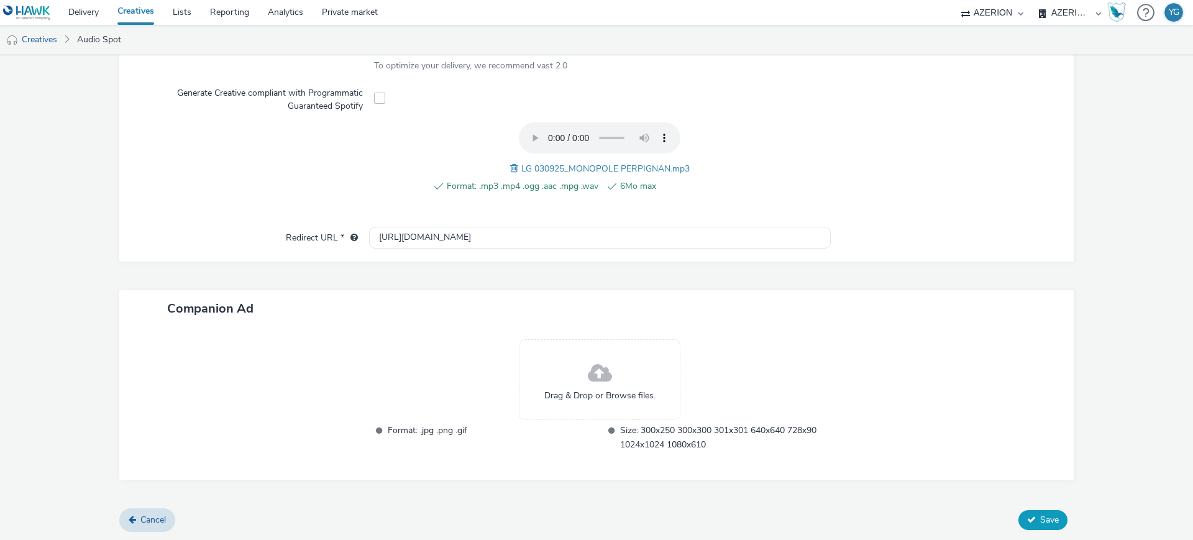
click at [1041, 516] on span "Save" at bounding box center [1049, 520] width 19 height 12
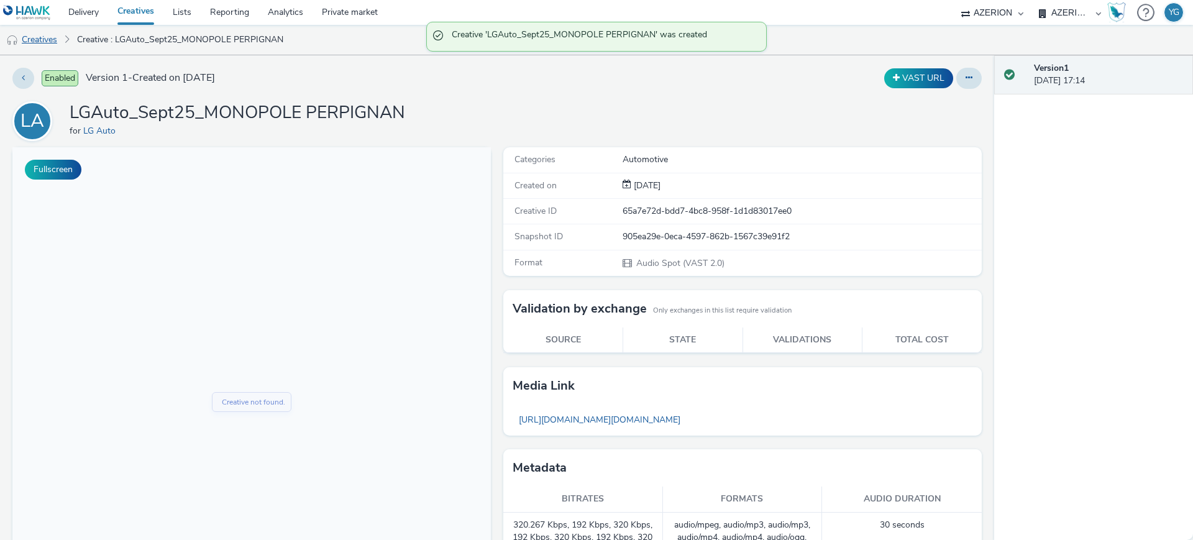
click at [52, 32] on link "Creatives" at bounding box center [31, 40] width 63 height 30
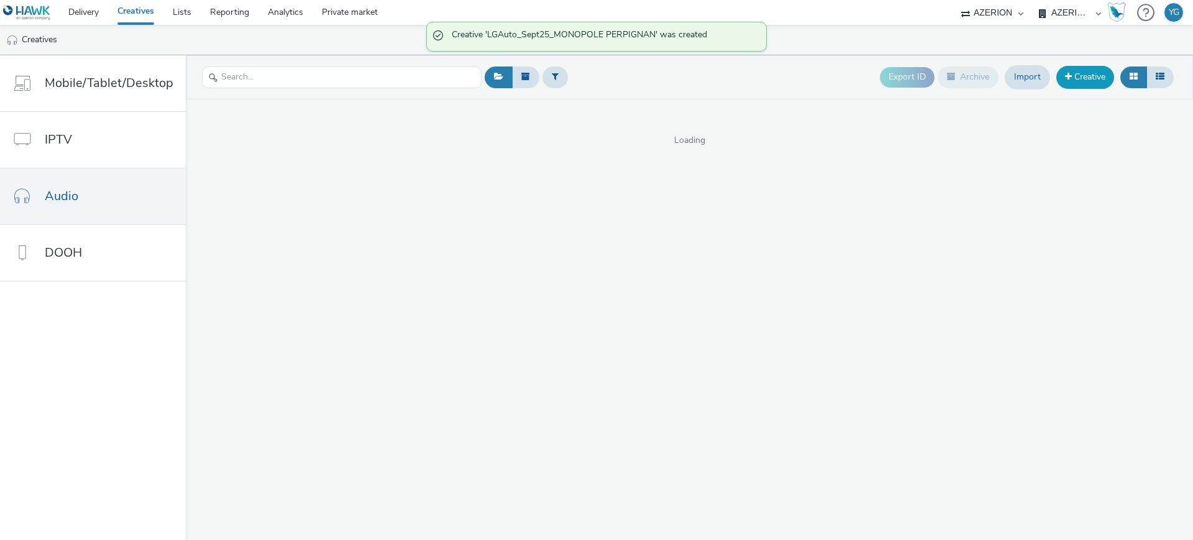
click at [1079, 76] on link "Creative" at bounding box center [1085, 77] width 58 height 22
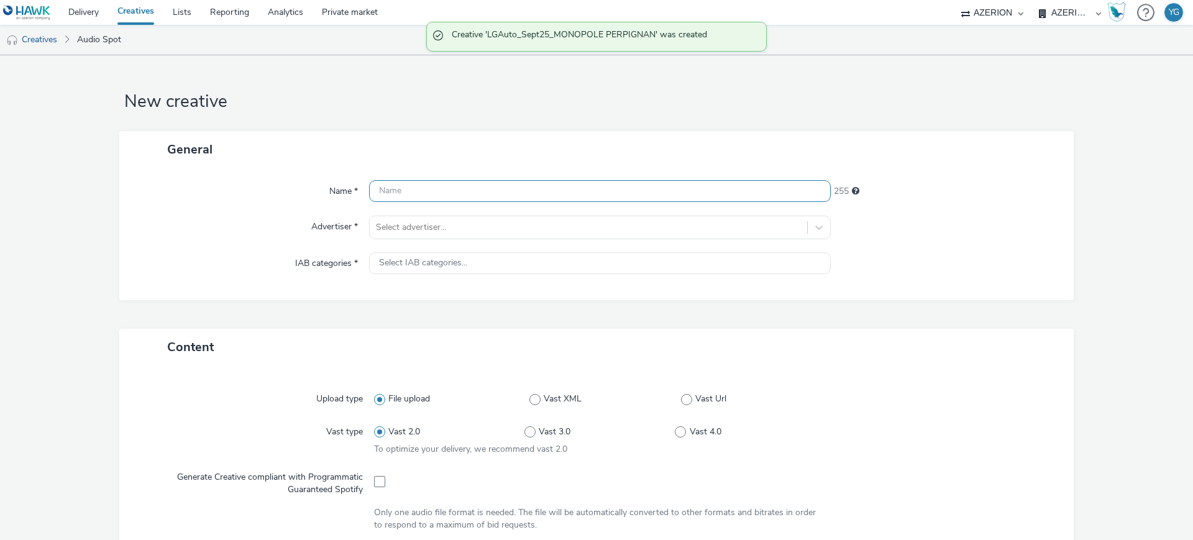
click at [443, 191] on input "text" at bounding box center [600, 191] width 462 height 22
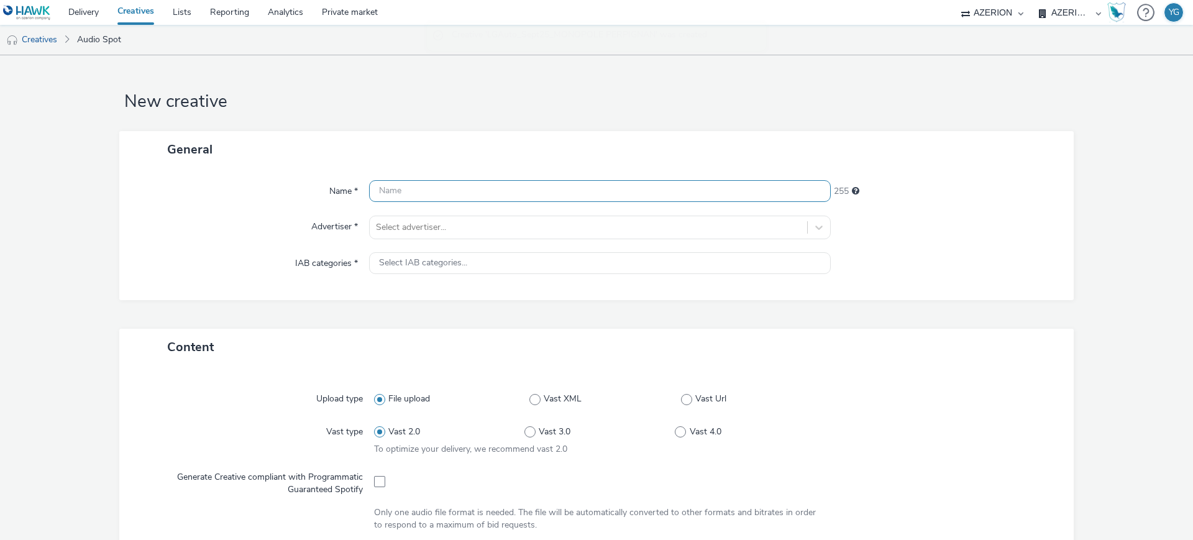
paste input "LGAuto_Sept25_MONOPOLE PERPIGNAN"
type input "LGAuto_Sept25_MONOPOLE PERPIGNAN"
click at [427, 220] on div at bounding box center [588, 227] width 425 height 15
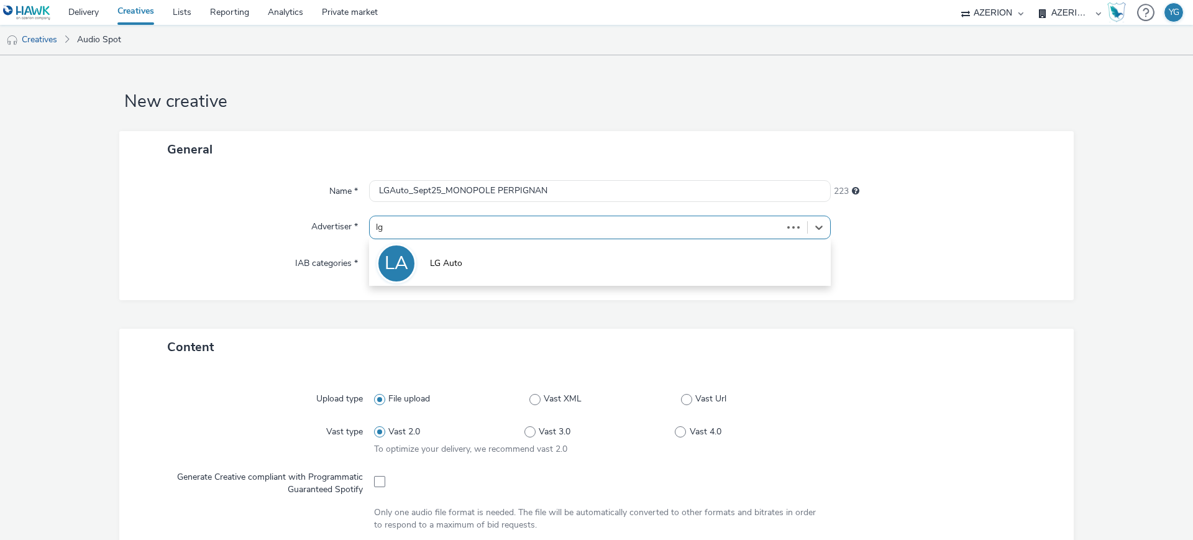
type input "lg a"
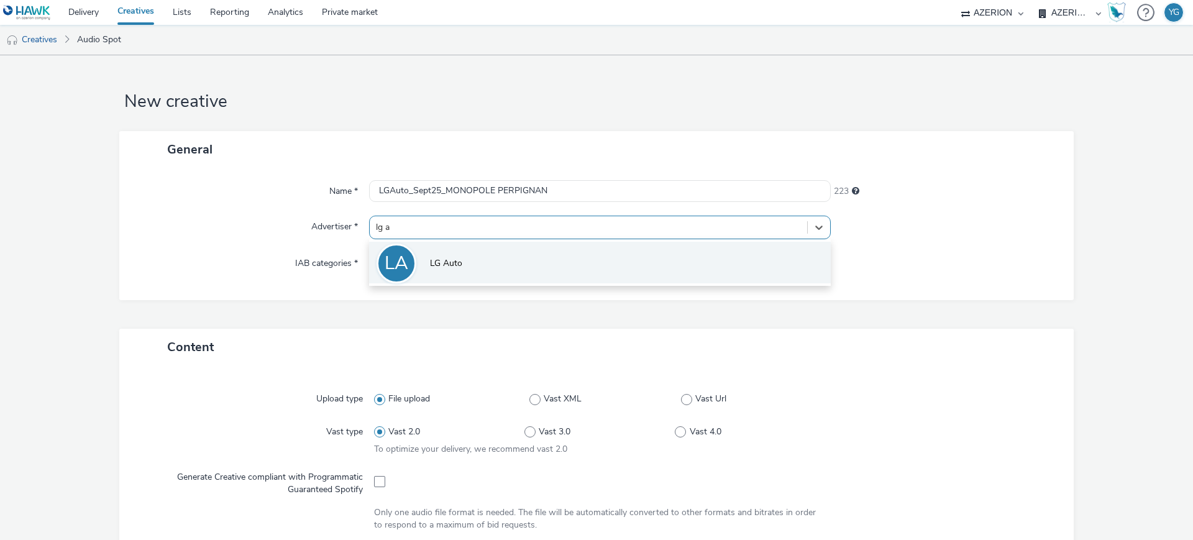
click at [437, 255] on li "LA LG Auto" at bounding box center [600, 263] width 462 height 42
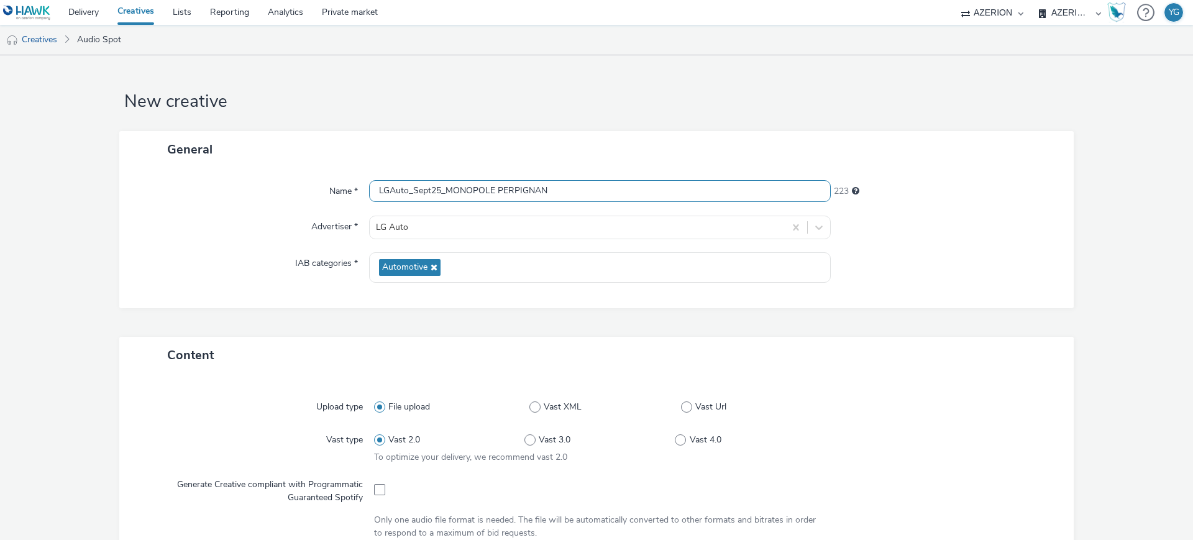
click at [542, 197] on input "LGAuto_Sept25_MONOPOLE PERPIGNAN" at bounding box center [600, 191] width 462 height 22
drag, startPoint x: 543, startPoint y: 195, endPoint x: 443, endPoint y: 194, distance: 100.0
click at [443, 194] on input "LGAuto_Sept25_MONOPOLE PERPIGNAN" at bounding box center [600, 191] width 462 height 22
paste input "URET"
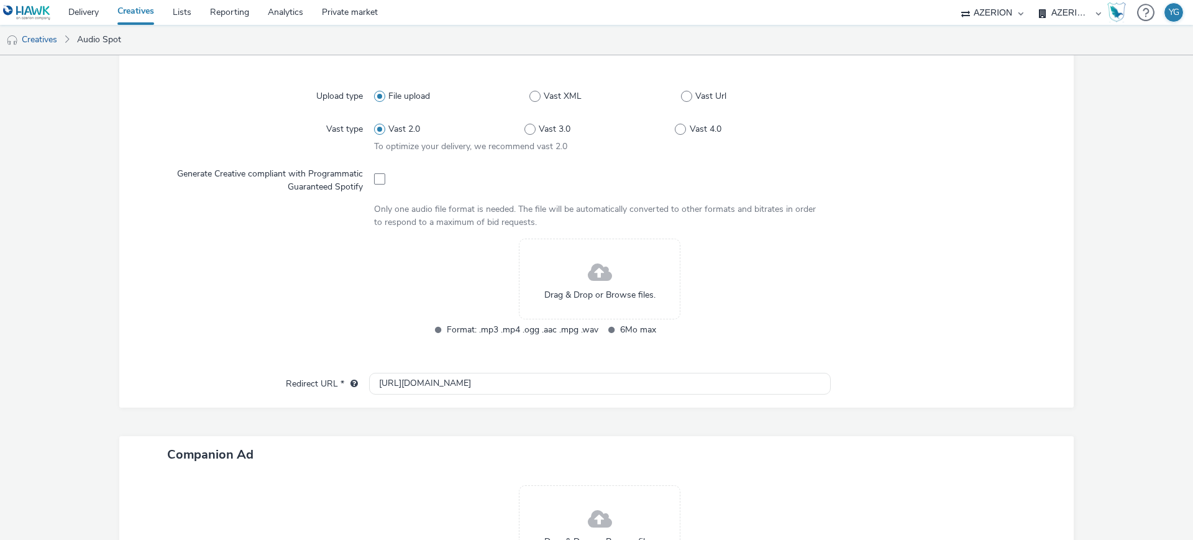
type input "LGAuto_Sept25_MURET"
click at [561, 258] on div "Drag & Drop or Browse files." at bounding box center [599, 279] width 161 height 81
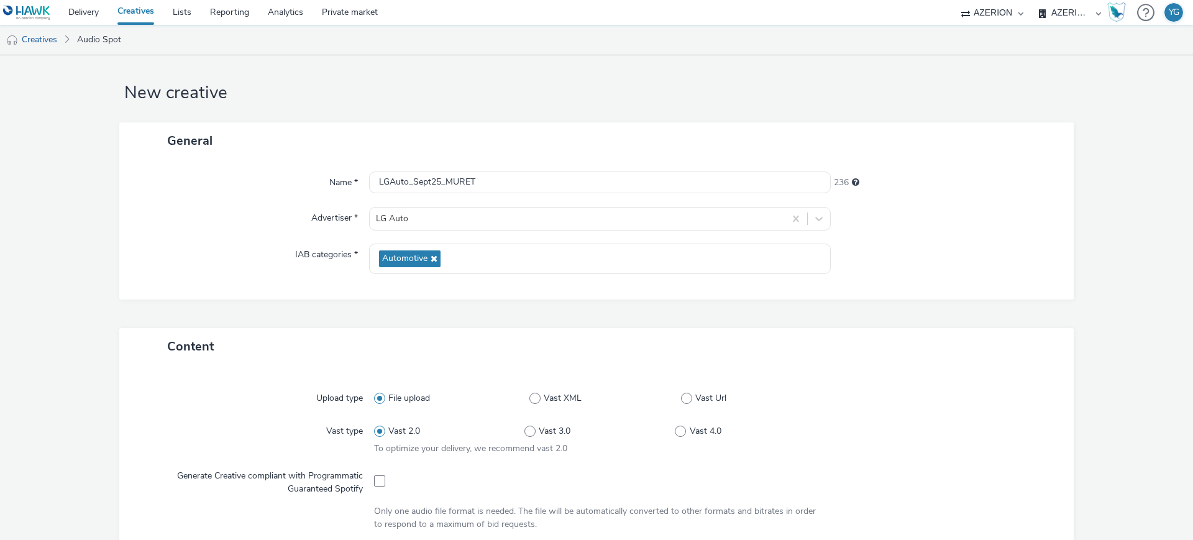
scroll to position [0, 0]
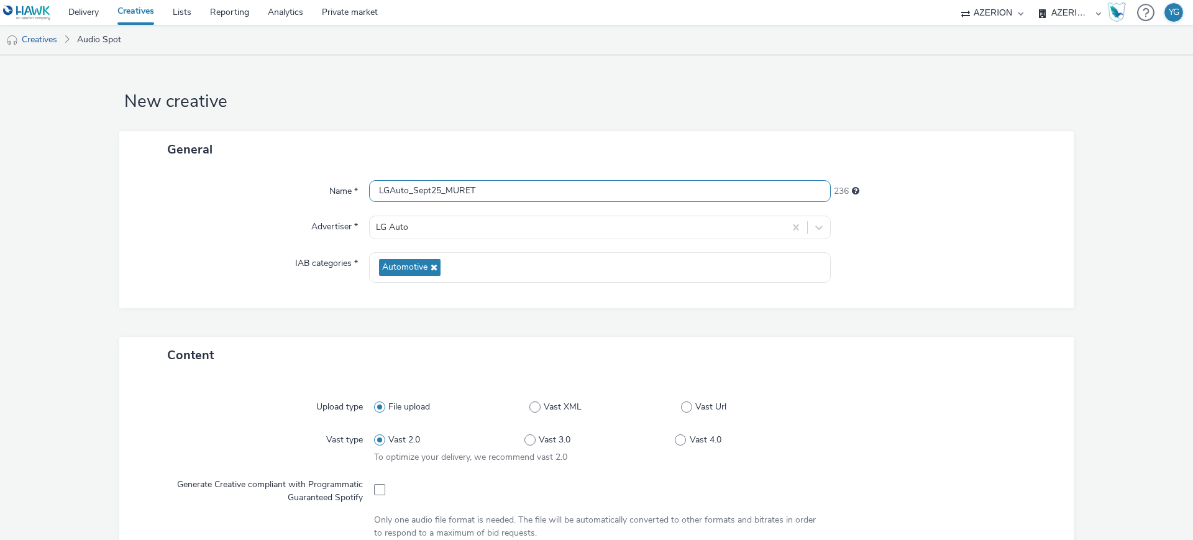
drag, startPoint x: 478, startPoint y: 189, endPoint x: 329, endPoint y: 188, distance: 149.7
click at [329, 188] on div "Name * LGAuto_Sept25_MURET 236" at bounding box center [596, 191] width 929 height 22
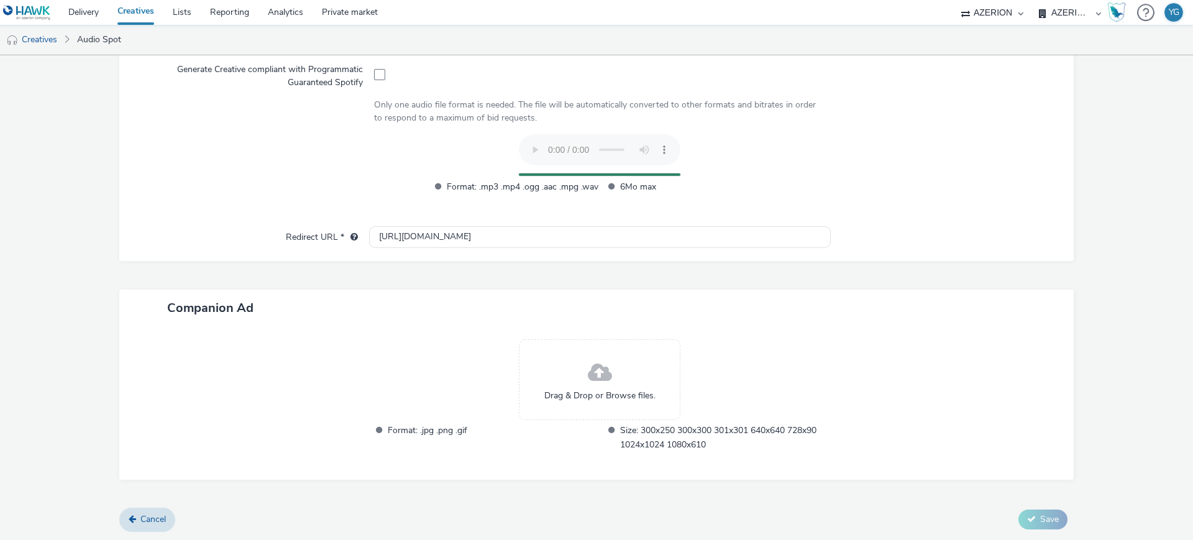
scroll to position [391, 0]
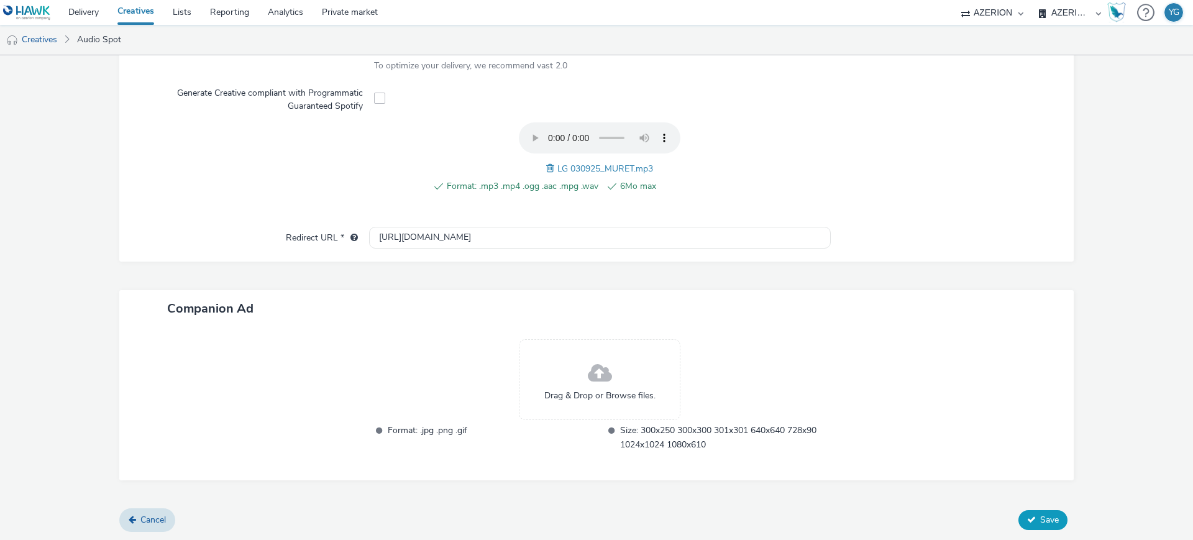
click at [1048, 522] on button "Save" at bounding box center [1042, 520] width 49 height 20
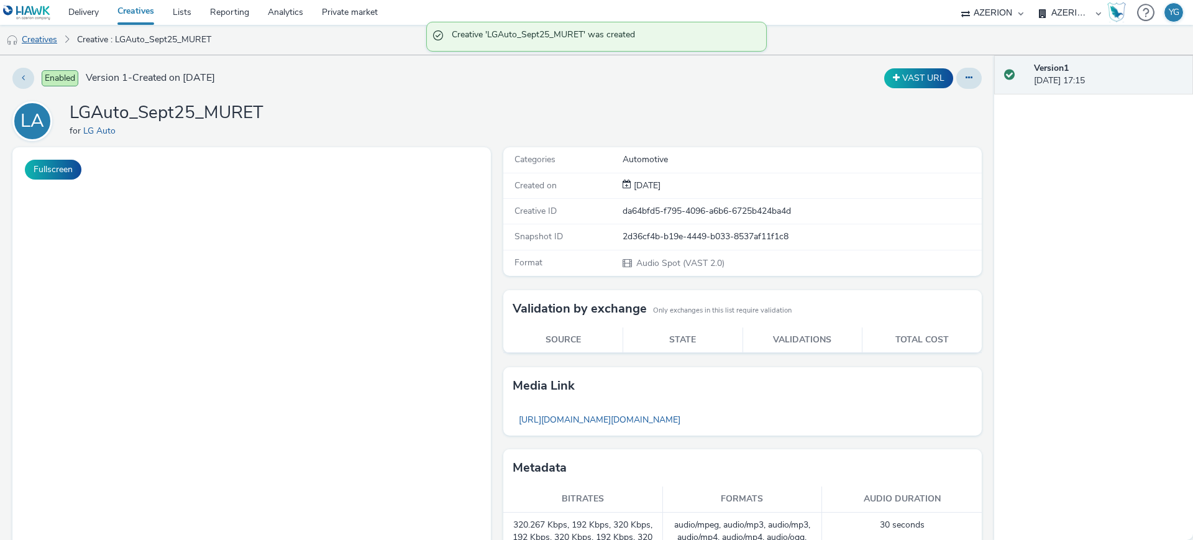
click at [51, 32] on link "Creatives" at bounding box center [31, 40] width 63 height 30
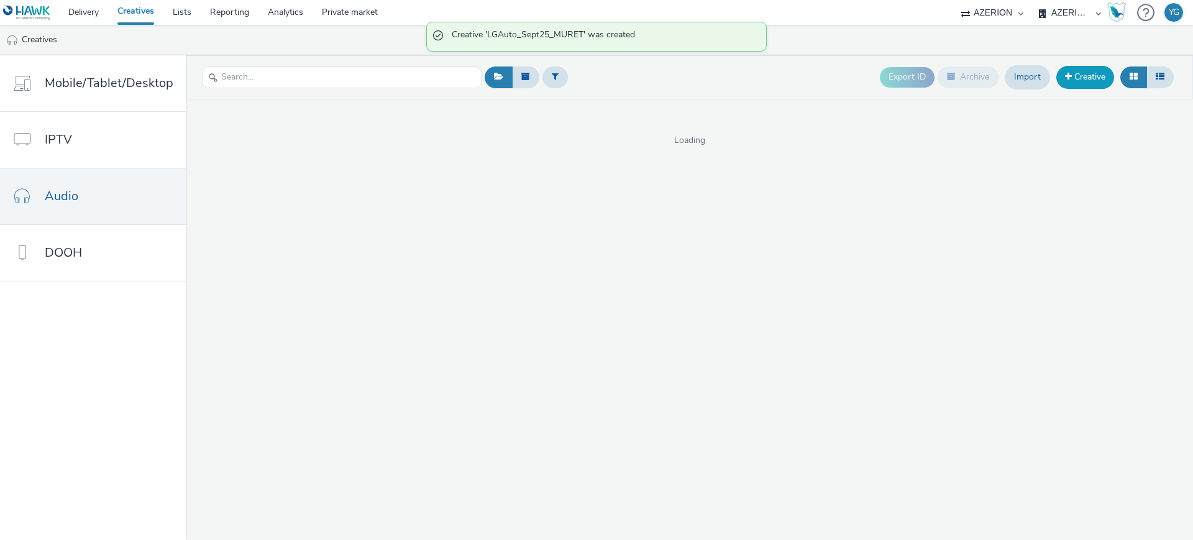
click at [1085, 78] on link "Creative" at bounding box center [1085, 77] width 58 height 22
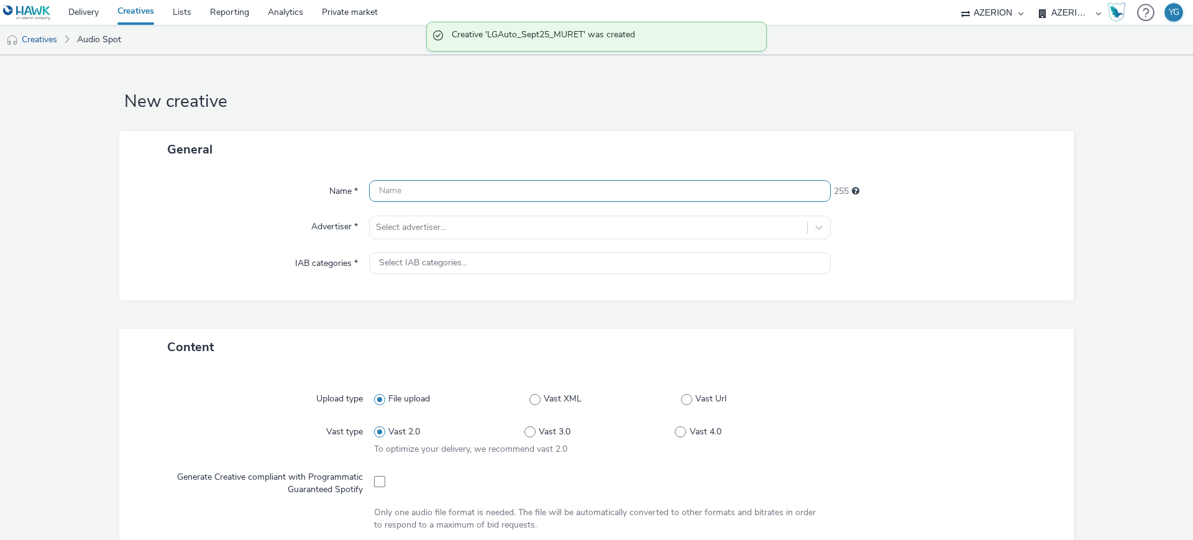
click at [466, 193] on input "text" at bounding box center [600, 191] width 462 height 22
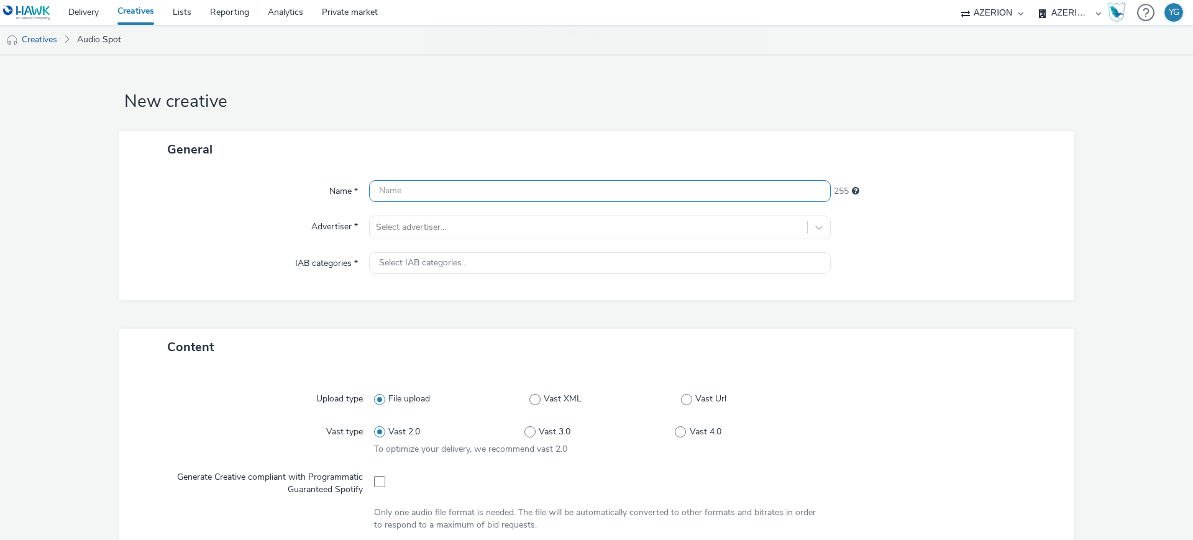
paste input "LGAuto_Sept25_MURET"
type input "LGAuto_Sept25_MURET"
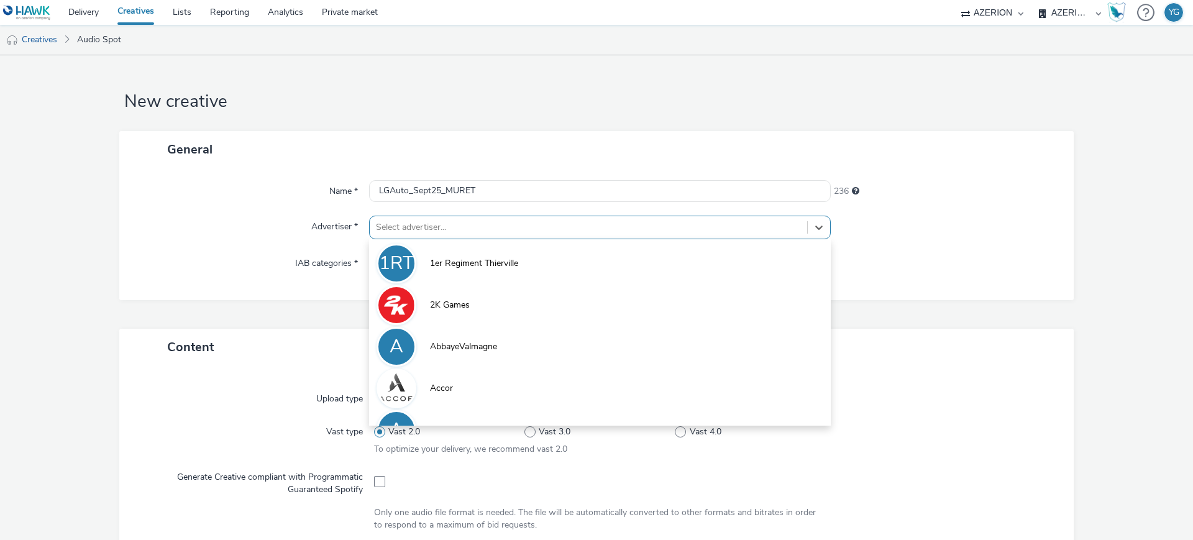
click at [443, 227] on div at bounding box center [588, 227] width 425 height 15
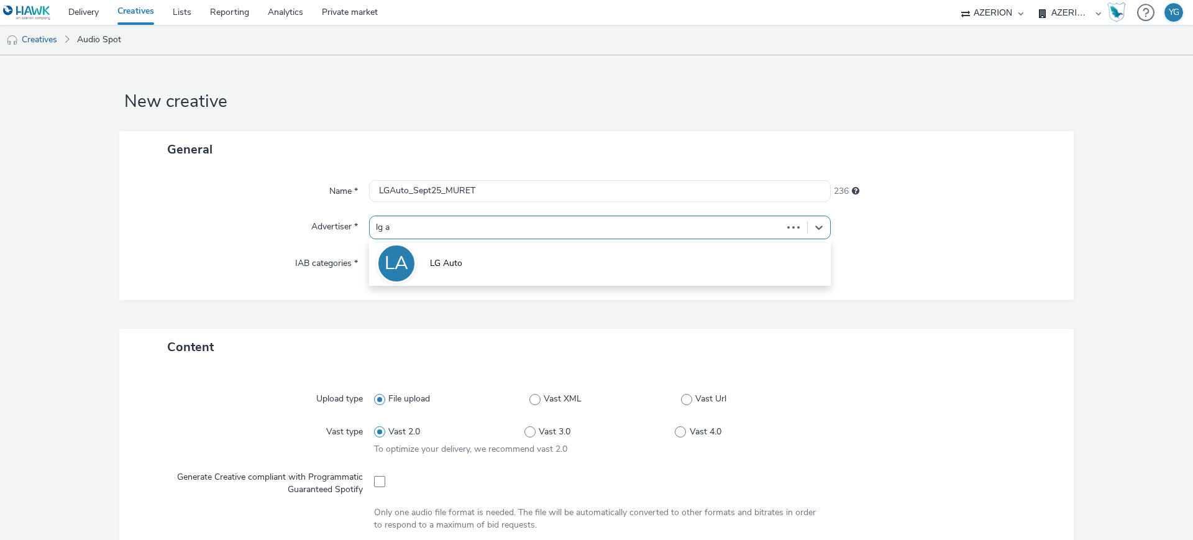
type input "lg au"
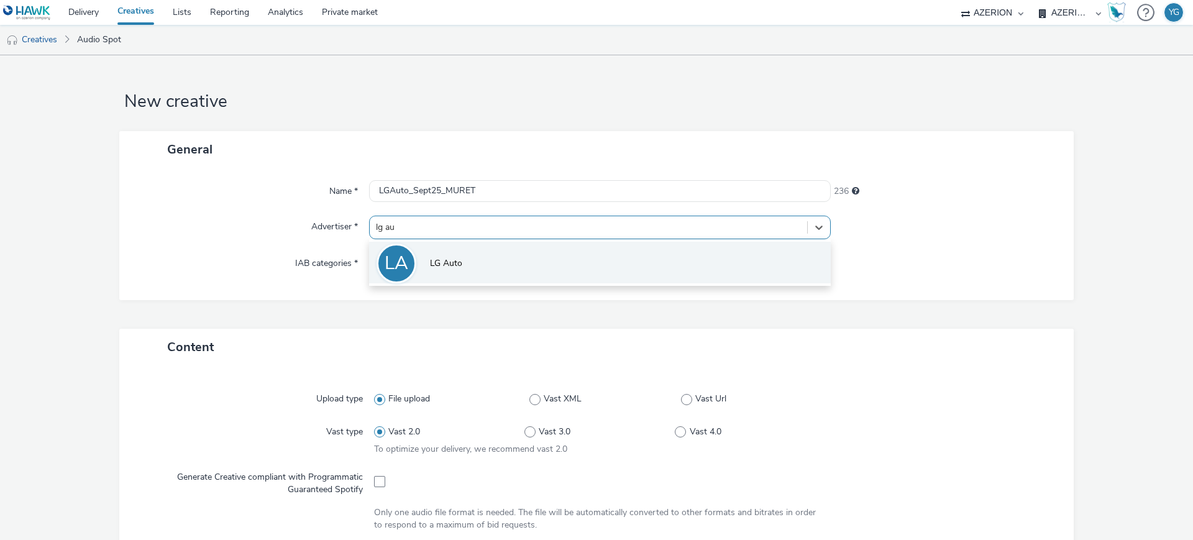
click at [455, 261] on span "LG Auto" at bounding box center [446, 263] width 32 height 12
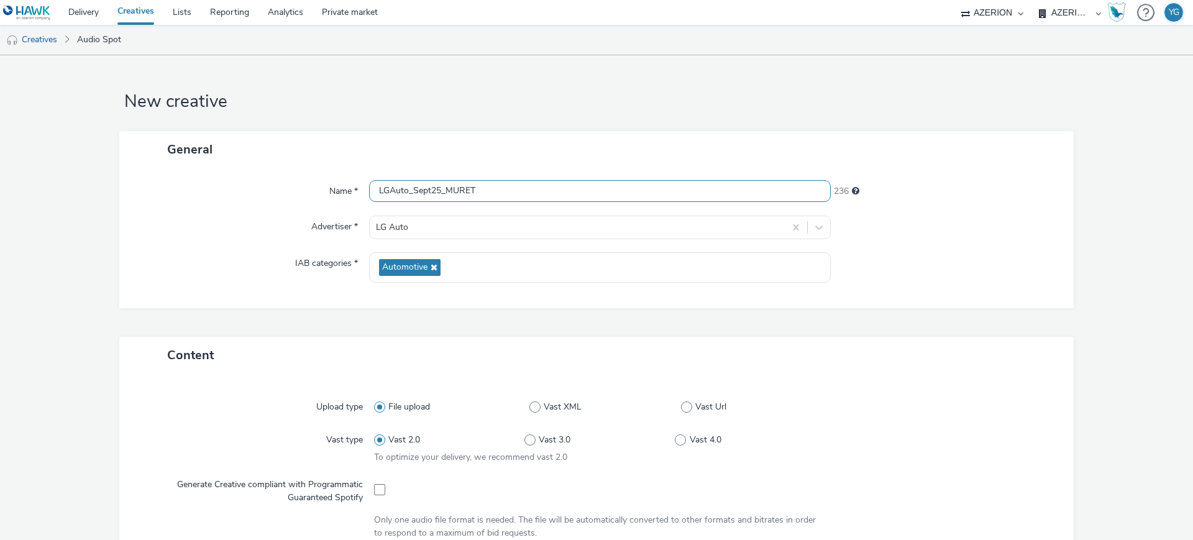
drag, startPoint x: 477, startPoint y: 194, endPoint x: 443, endPoint y: 194, distance: 34.2
click at [443, 194] on input "LGAuto_Sept25_MURET" at bounding box center [600, 191] width 462 height 22
paste input "[GEOGRAPHIC_DATA]"
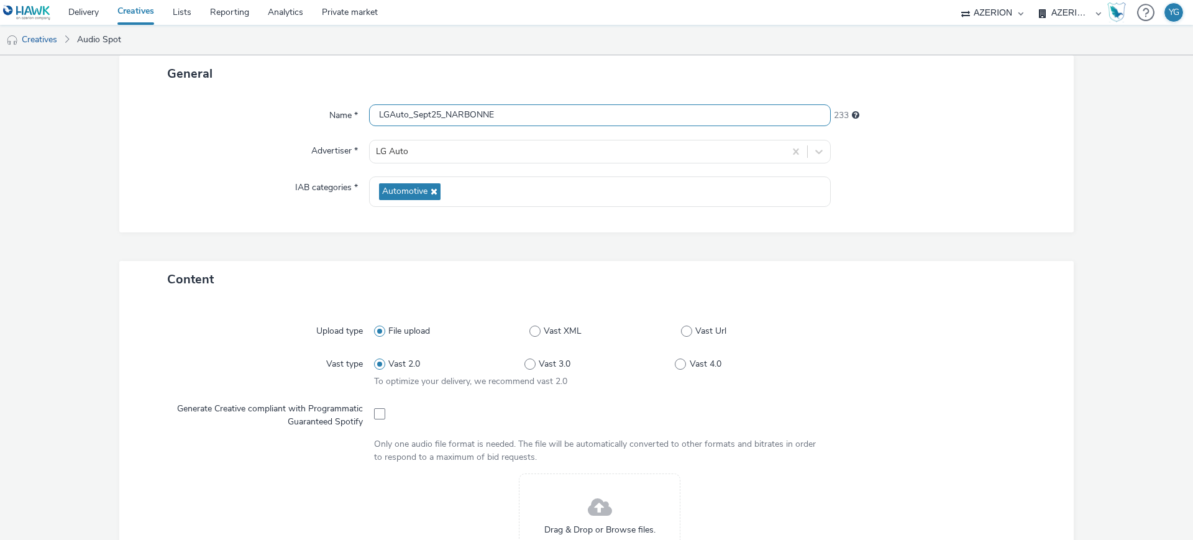
scroll to position [311, 0]
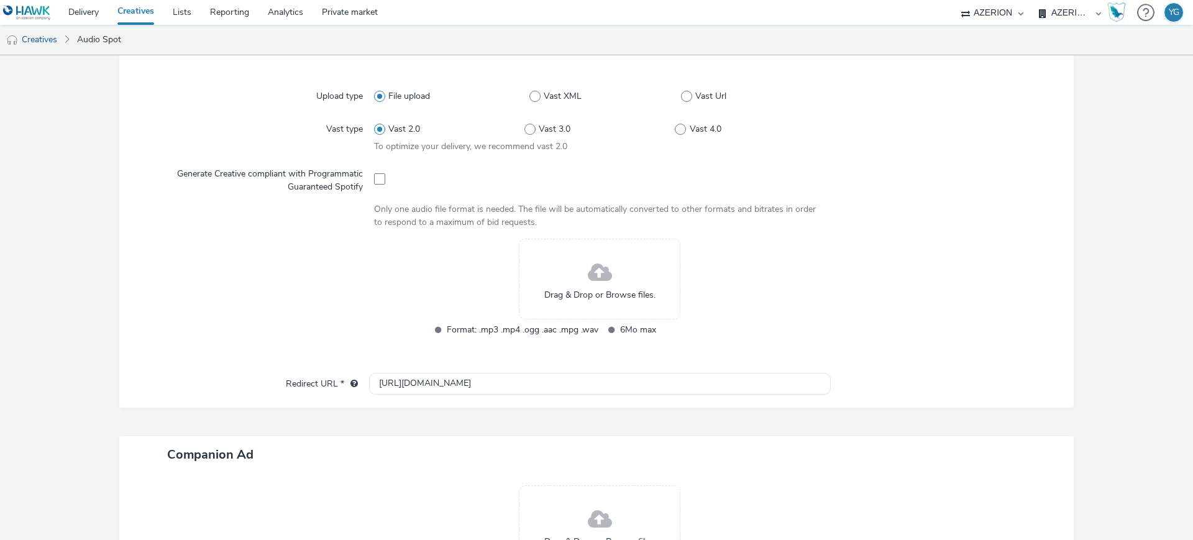
type input "LGAuto_Sept25_NARBONNE"
click at [627, 300] on span "Drag & Drop or Browse files." at bounding box center [599, 295] width 111 height 12
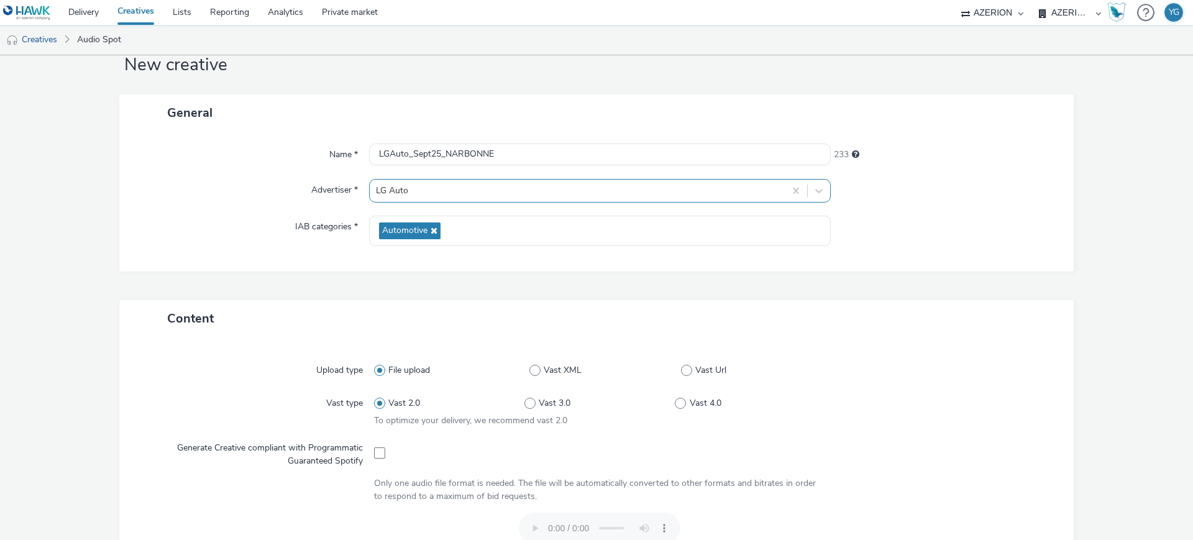
scroll to position [0, 0]
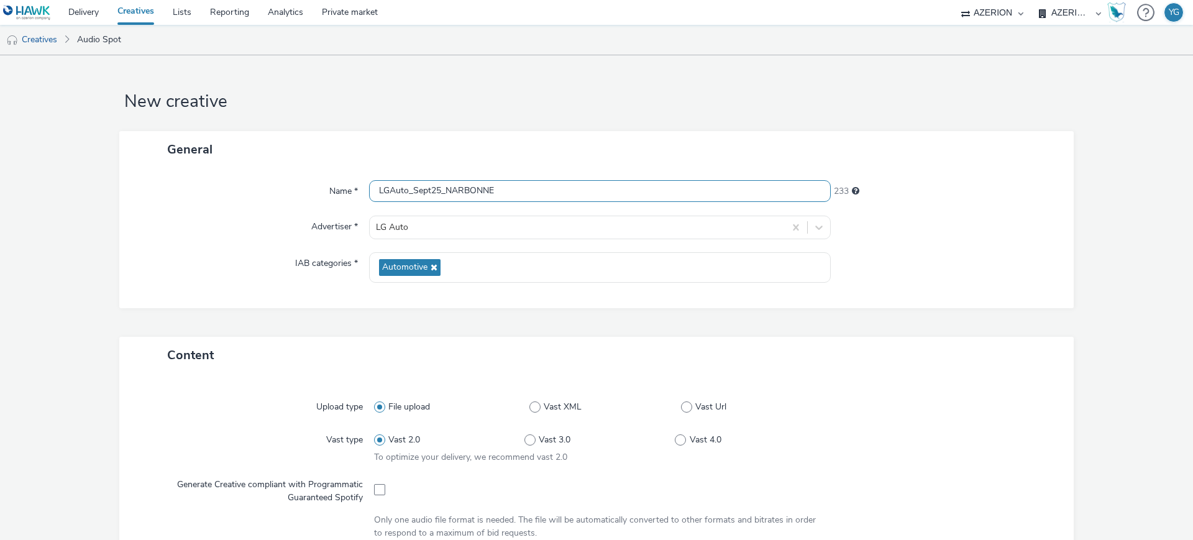
drag, startPoint x: 511, startPoint y: 187, endPoint x: 278, endPoint y: 179, distance: 233.1
click at [278, 179] on div "Name * LGAuto_Sept25_NARBONNE 233 Advertiser * LG Auto IAB categories * Automot…" at bounding box center [596, 238] width 954 height 140
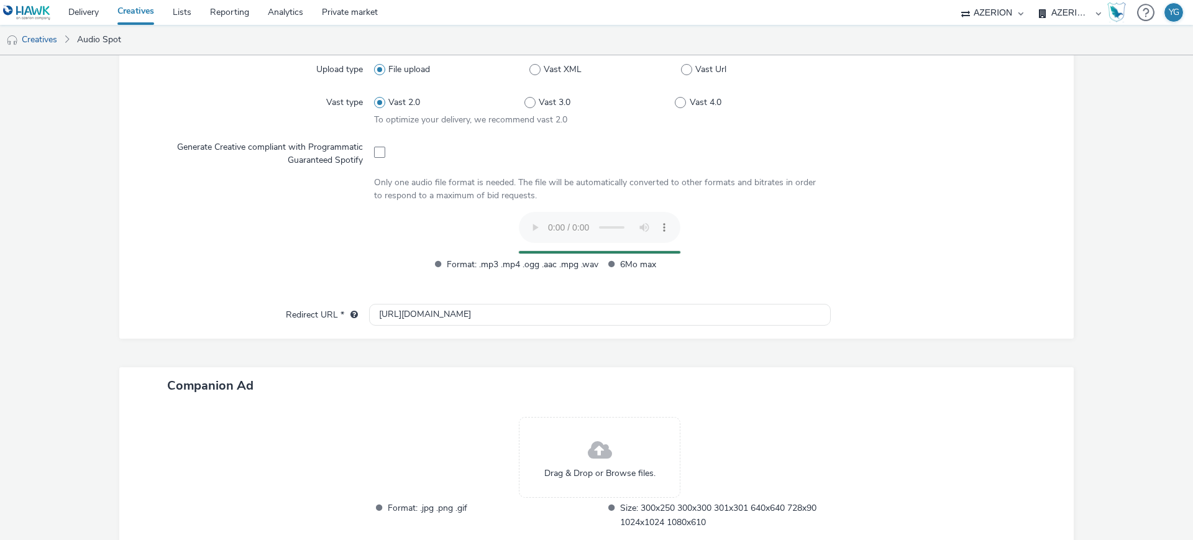
scroll to position [391, 0]
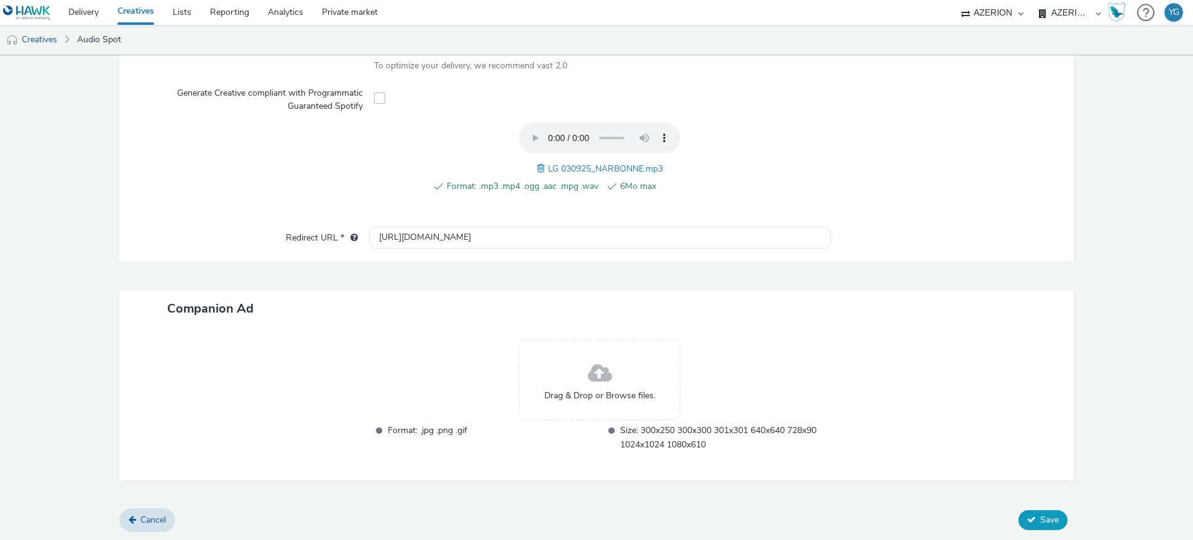
click at [1040, 519] on span "Save" at bounding box center [1049, 520] width 19 height 12
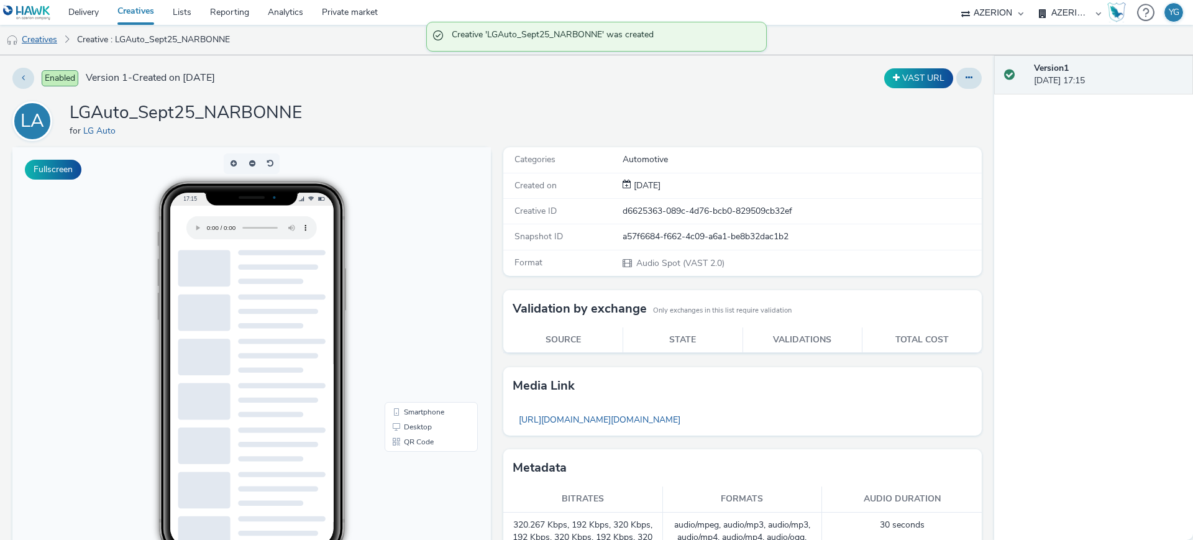
click at [48, 32] on link "Creatives" at bounding box center [31, 40] width 63 height 30
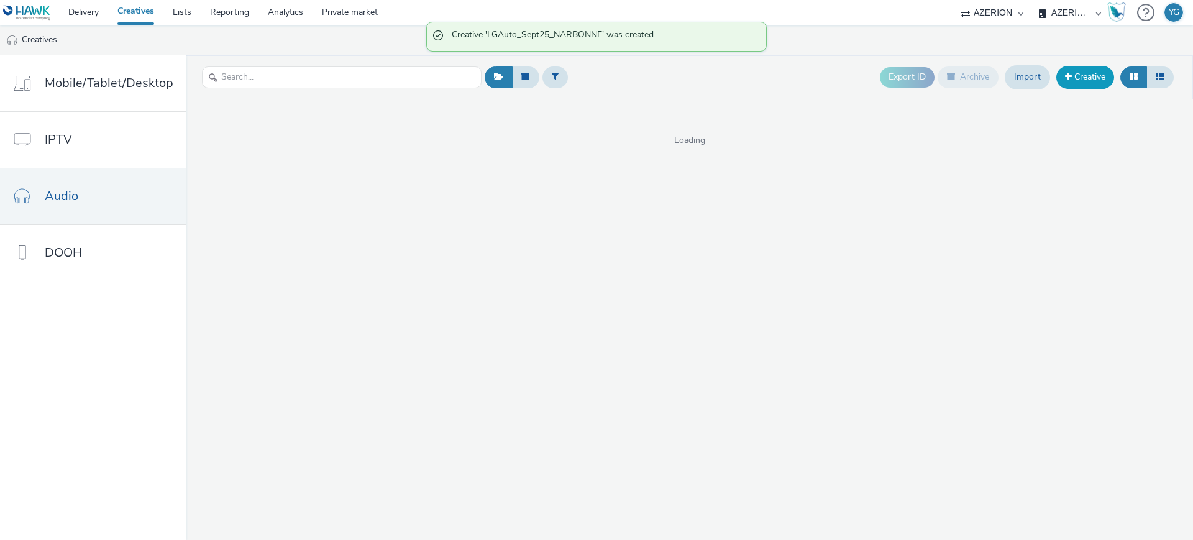
click at [1093, 76] on link "Creative" at bounding box center [1085, 77] width 58 height 22
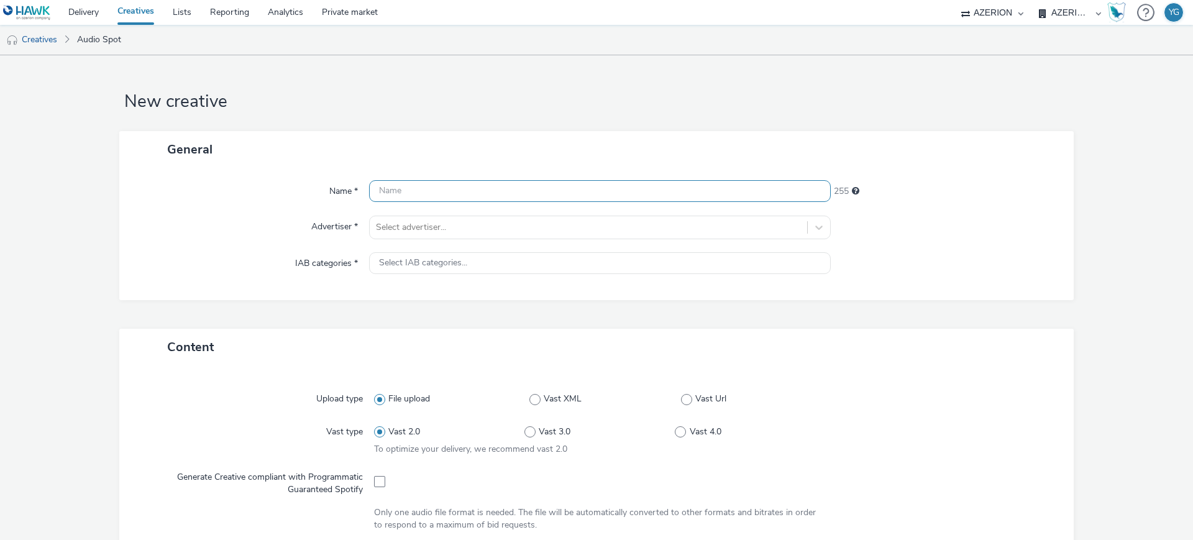
click at [525, 189] on input "text" at bounding box center [600, 191] width 462 height 22
paste input "LGAuto_Sept25_NARBONNE"
type input "LGAuto_Sept25_NARBONNE"
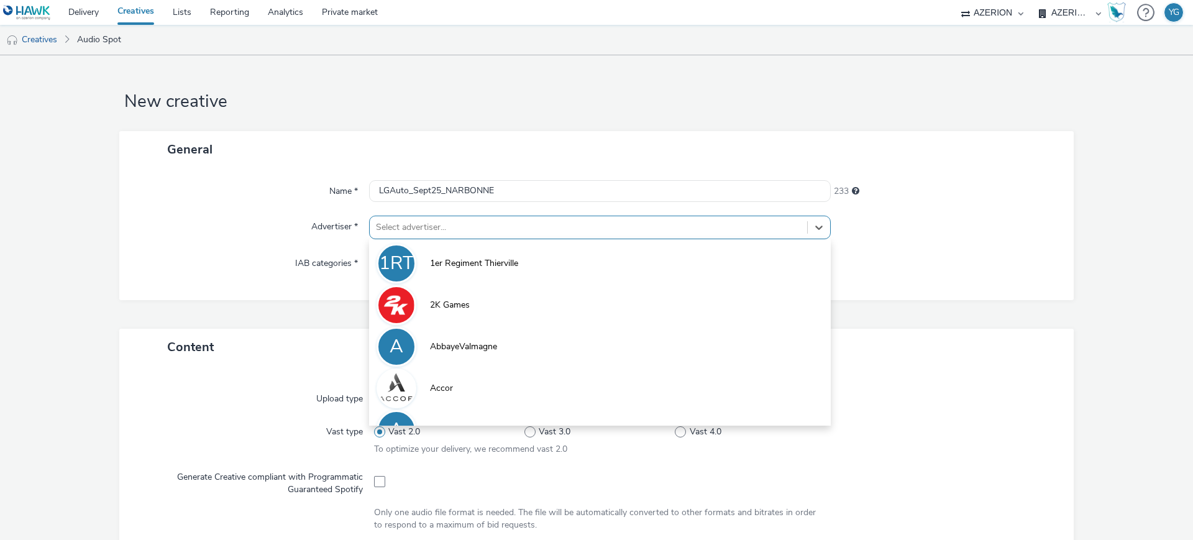
click at [463, 232] on div at bounding box center [588, 227] width 425 height 15
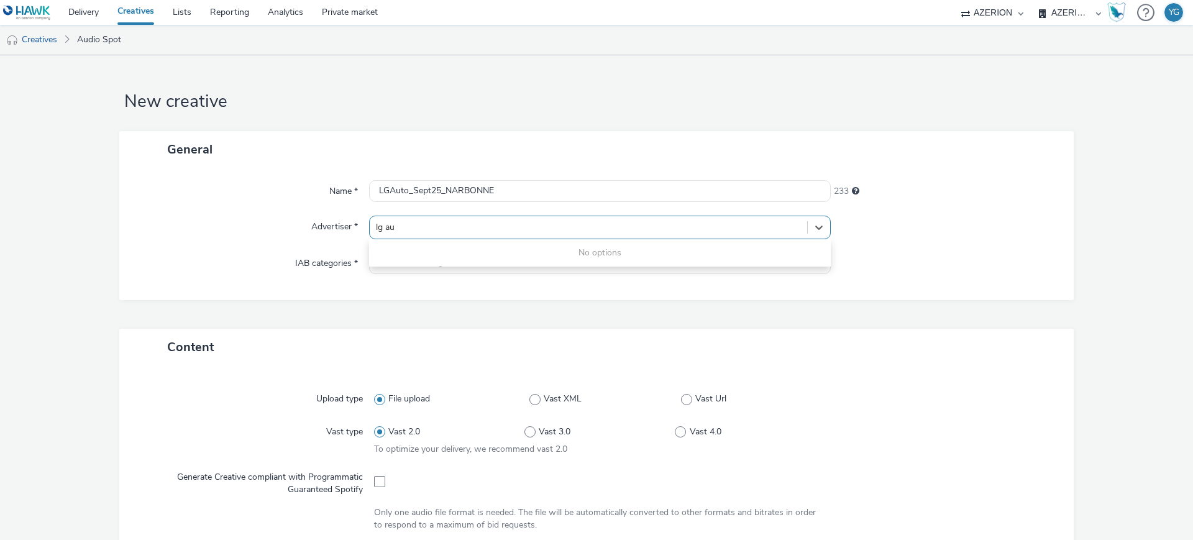
type input "lg aut"
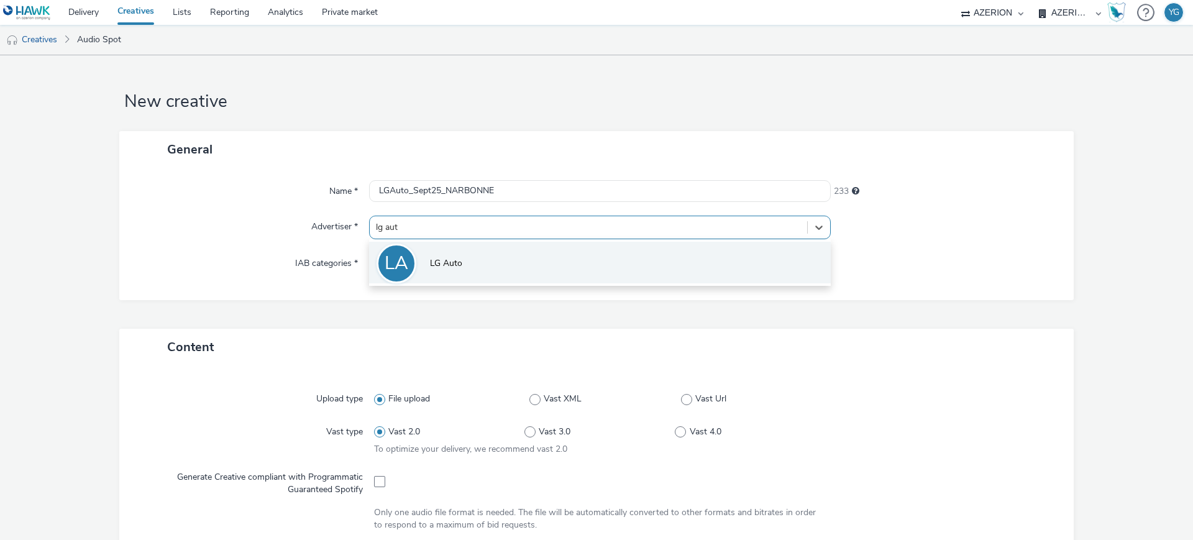
click at [458, 273] on li "LA LG Auto" at bounding box center [600, 263] width 462 height 42
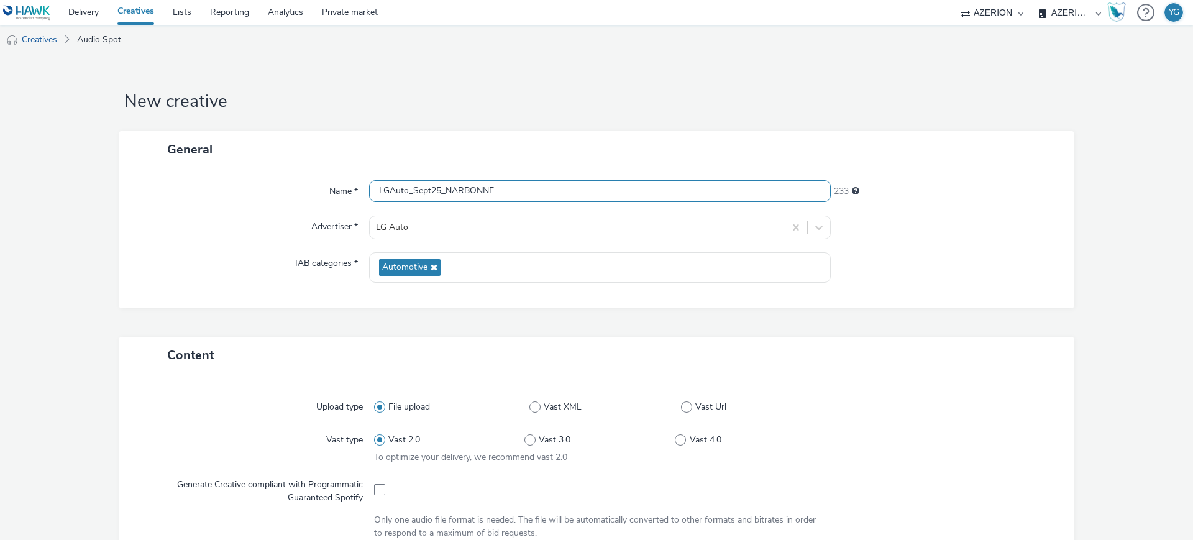
drag, startPoint x: 493, startPoint y: 196, endPoint x: 443, endPoint y: 194, distance: 49.7
click at [443, 194] on input "LGAuto_Sept25_NARBONNE" at bounding box center [600, 191] width 462 height 22
paste input "PAMIERS"
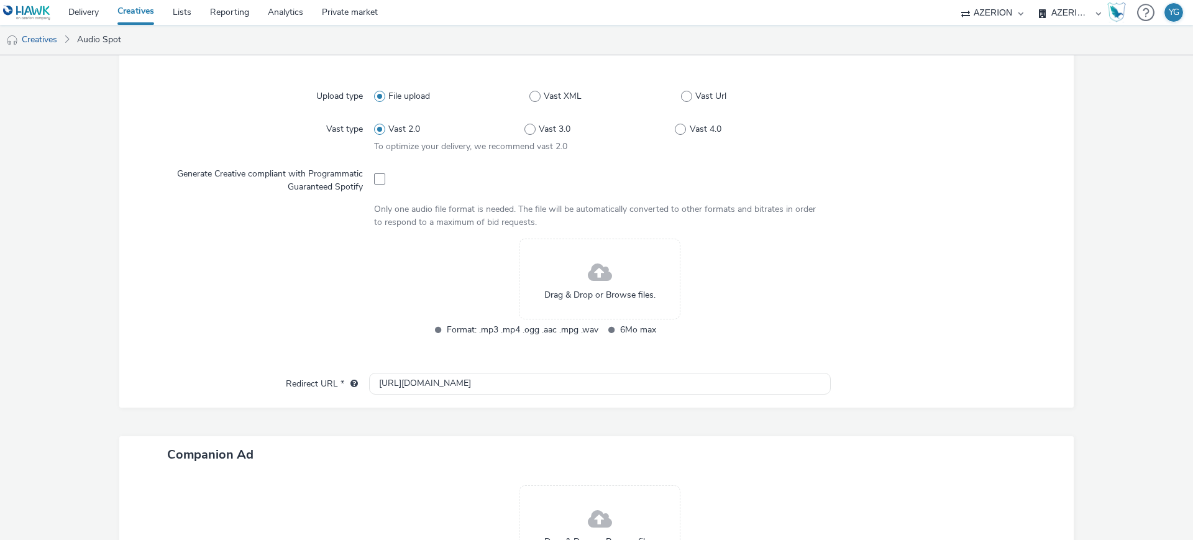
type input "LGAuto_Sept25_PAMIERS"
click at [598, 291] on span "Drag & Drop or Browse files." at bounding box center [599, 295] width 111 height 12
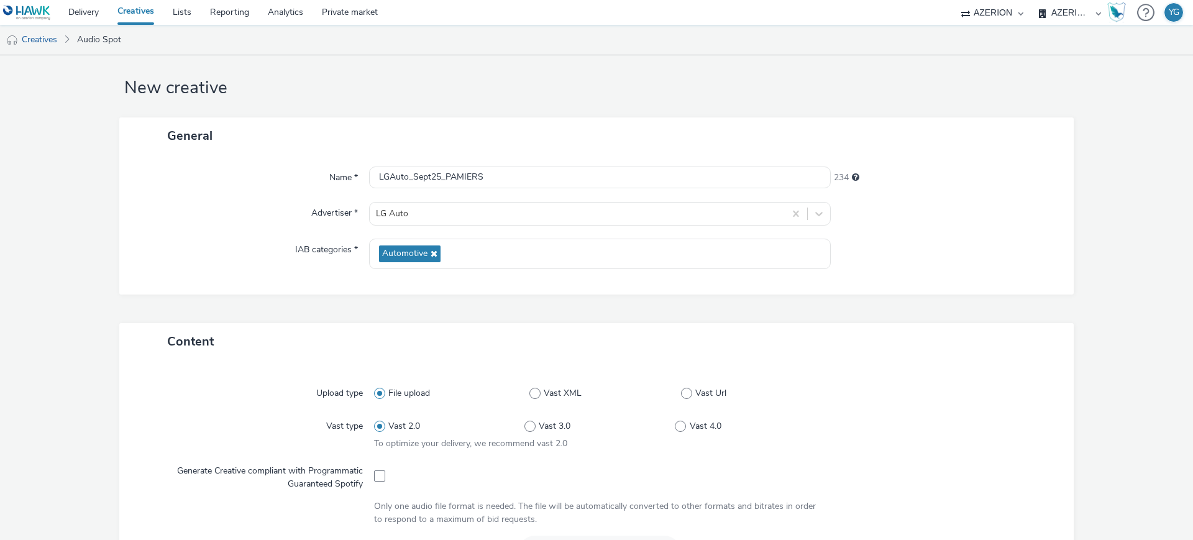
scroll to position [0, 0]
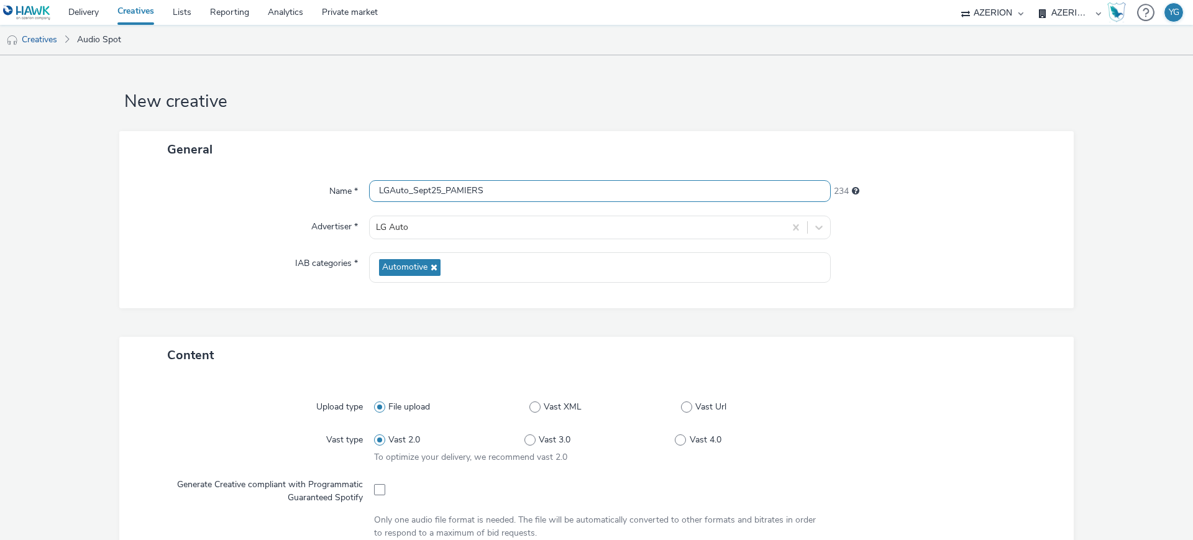
drag, startPoint x: 514, startPoint y: 183, endPoint x: 289, endPoint y: 179, distance: 224.9
click at [289, 179] on div "Name * LGAuto_Sept25_PAMIERS 234 Advertiser * LG Auto IAB categories * Automoti…" at bounding box center [596, 238] width 954 height 140
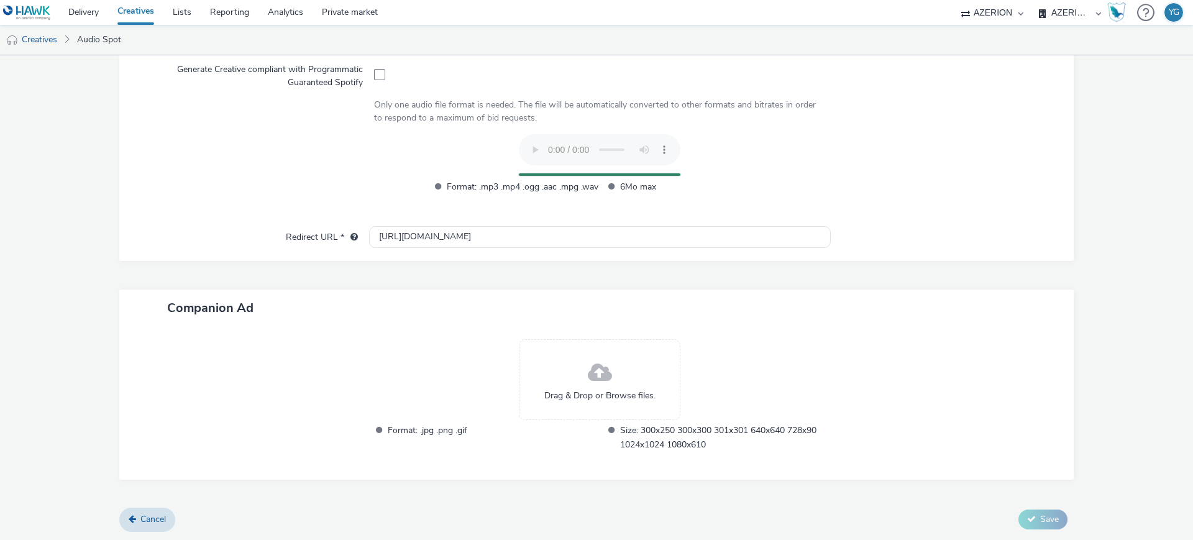
scroll to position [391, 0]
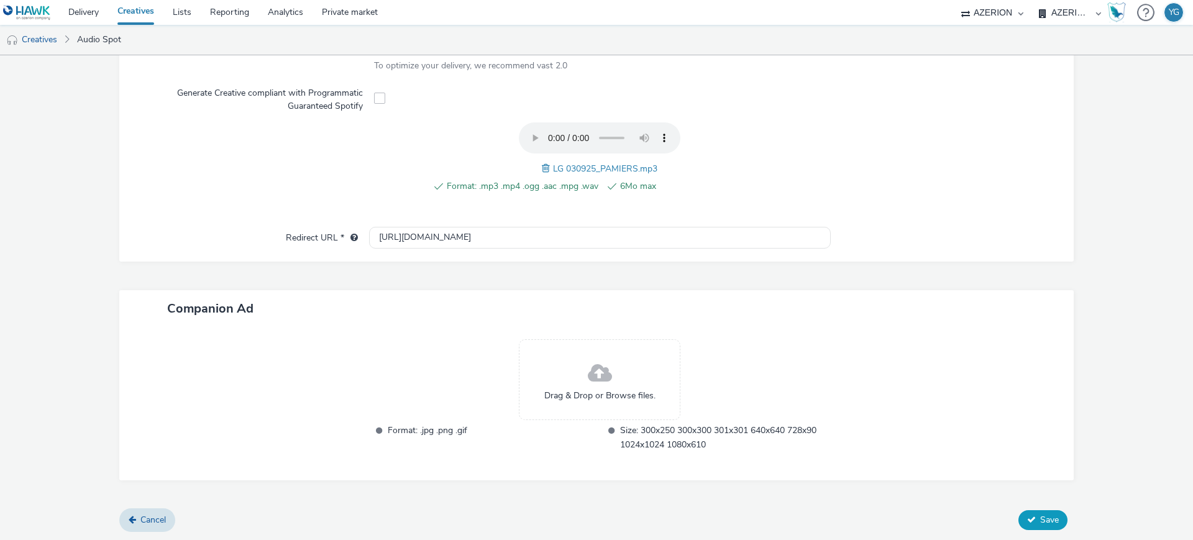
click at [1021, 522] on button "Save" at bounding box center [1042, 520] width 49 height 20
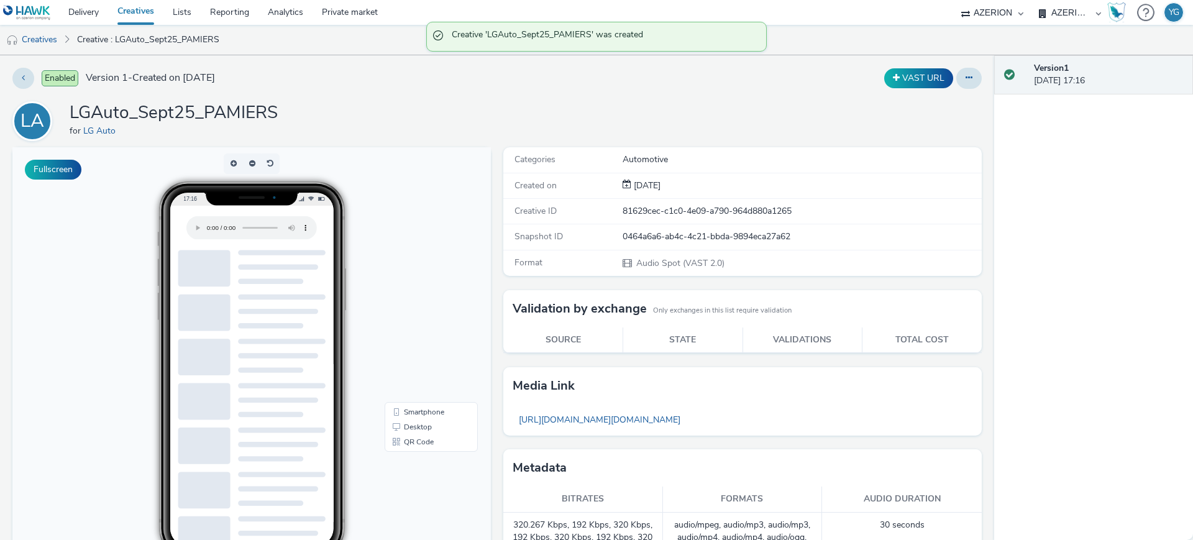
drag, startPoint x: 48, startPoint y: 31, endPoint x: 234, endPoint y: 42, distance: 186.7
click at [48, 31] on link "Creatives" at bounding box center [31, 40] width 63 height 30
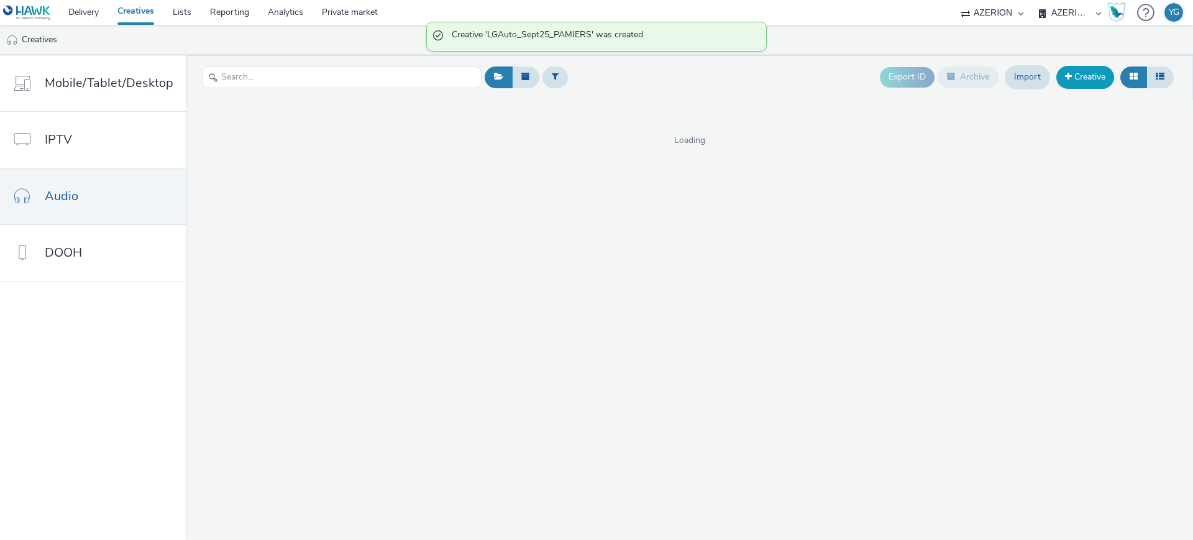
click at [1080, 71] on link "Creative" at bounding box center [1085, 77] width 58 height 22
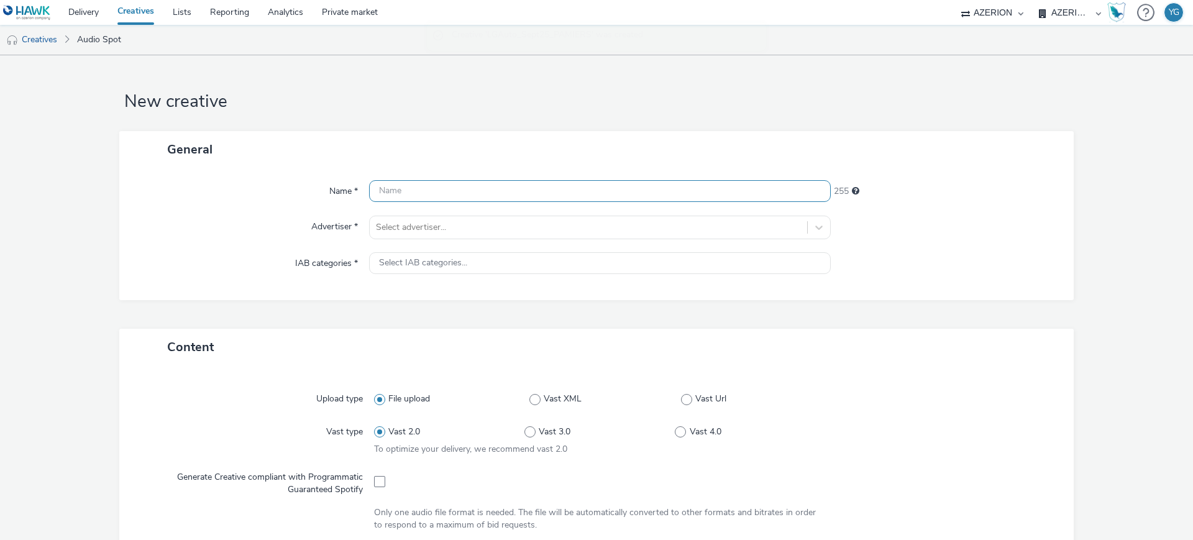
click at [560, 196] on input "text" at bounding box center [600, 191] width 462 height 22
paste input "LGAuto_Sept25_PAMIERS"
type input "LGAuto_Sept25_PAMIERS"
click at [471, 224] on div at bounding box center [588, 227] width 425 height 15
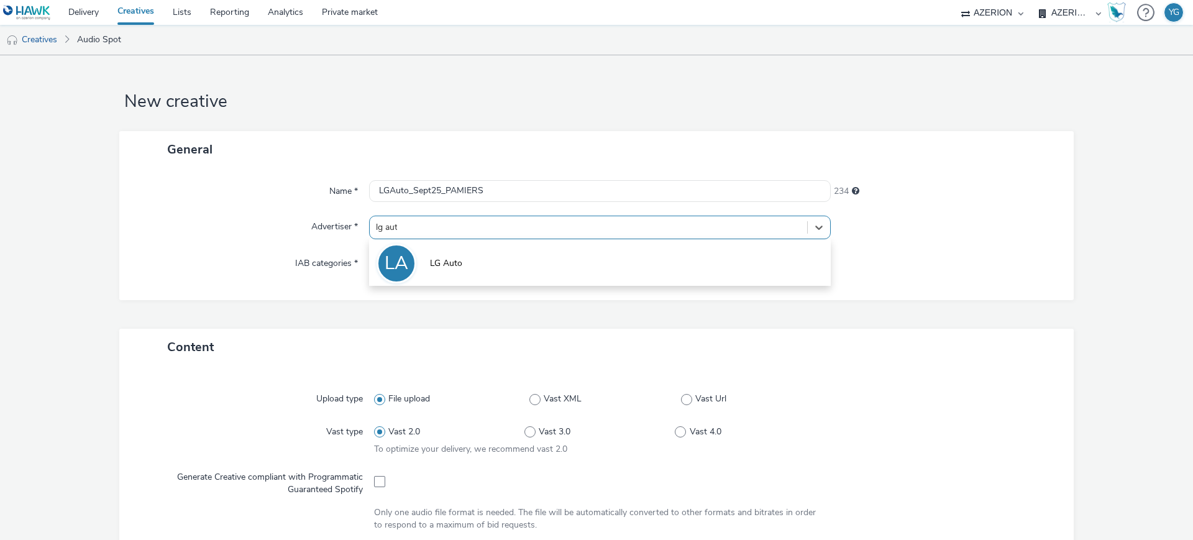
type input "lg auto"
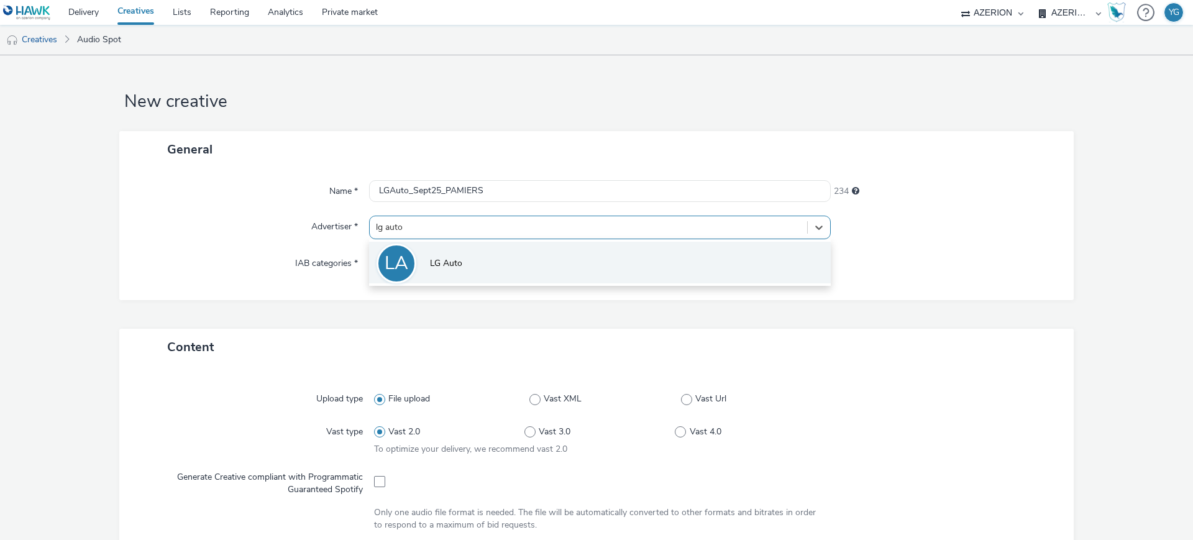
click at [481, 266] on li "LA LG Auto" at bounding box center [600, 263] width 462 height 42
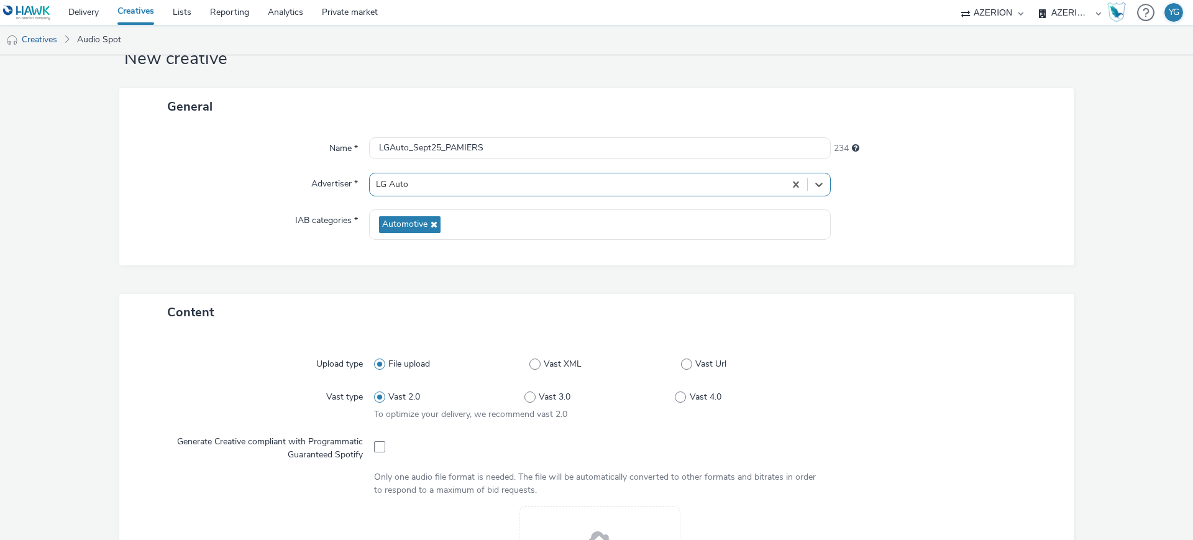
scroll to position [78, 0]
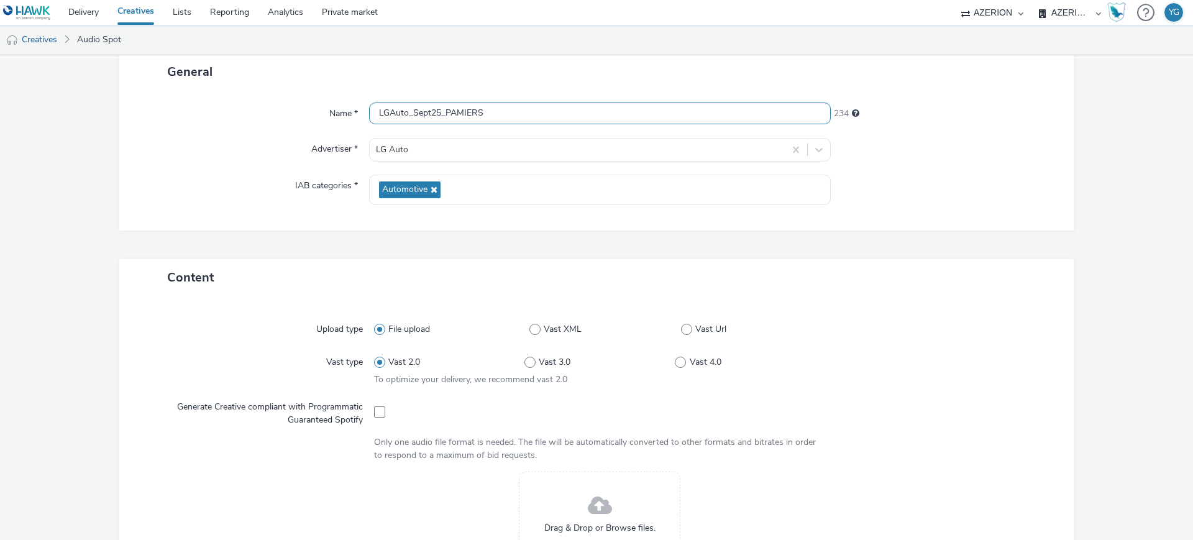
drag, startPoint x: 462, startPoint y: 112, endPoint x: 440, endPoint y: 112, distance: 21.1
click at [440, 112] on input "LGAuto_Sept25_PAMIERS" at bounding box center [600, 113] width 462 height 22
paste input "ERIGUEUX"
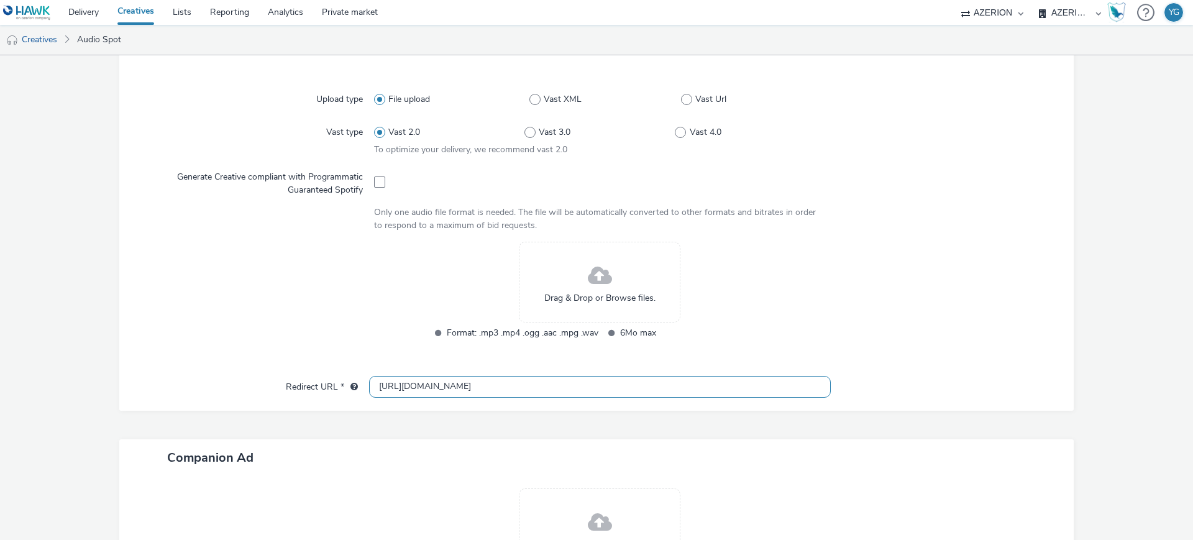
scroll to position [311, 0]
type input "LGAuto_Sept25_PERIGUEUX"
click at [571, 288] on div "Drag & Drop or Browse files." at bounding box center [599, 279] width 161 height 81
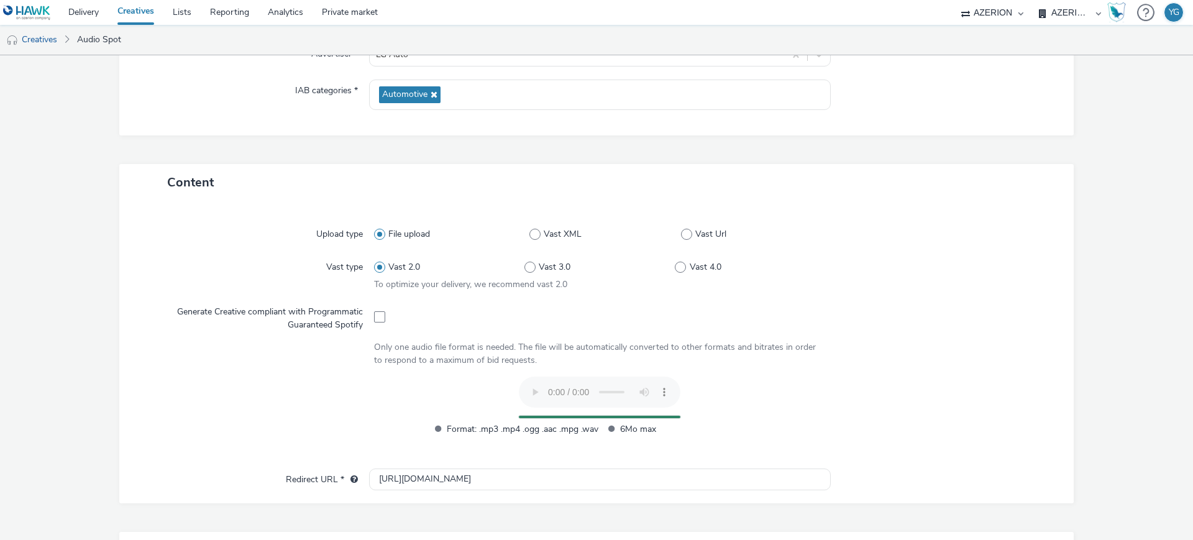
scroll to position [0, 0]
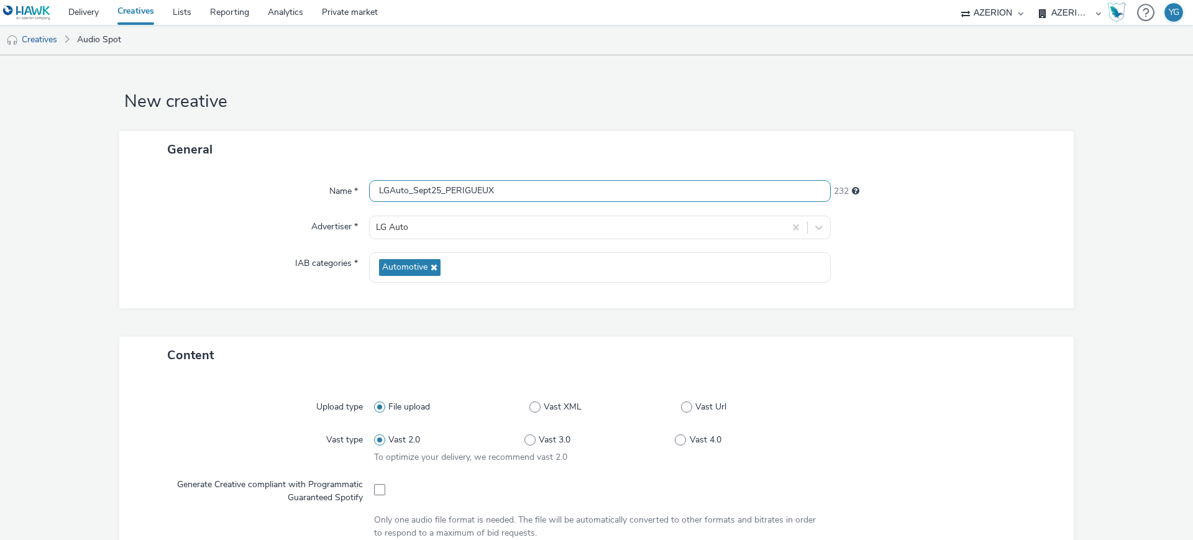
drag, startPoint x: 530, startPoint y: 190, endPoint x: 190, endPoint y: 176, distance: 340.7
click at [190, 176] on div "Name * LGAuto_Sept25_PERIGUEUX 232 Advertiser * LG Auto IAB categories * Automo…" at bounding box center [596, 238] width 954 height 140
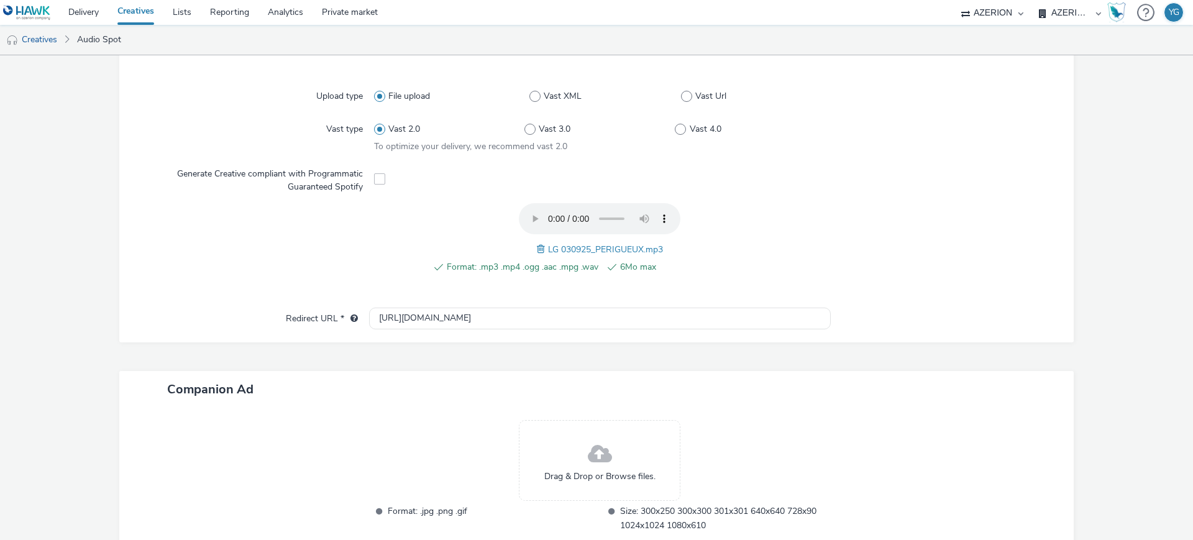
scroll to position [391, 0]
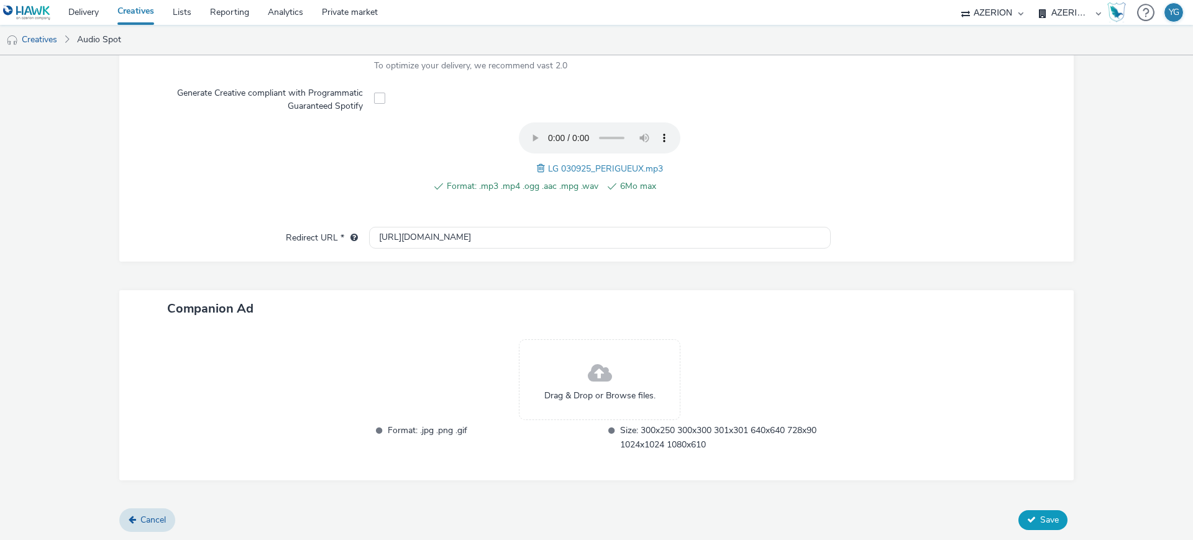
click at [1035, 511] on button "Save" at bounding box center [1042, 520] width 49 height 20
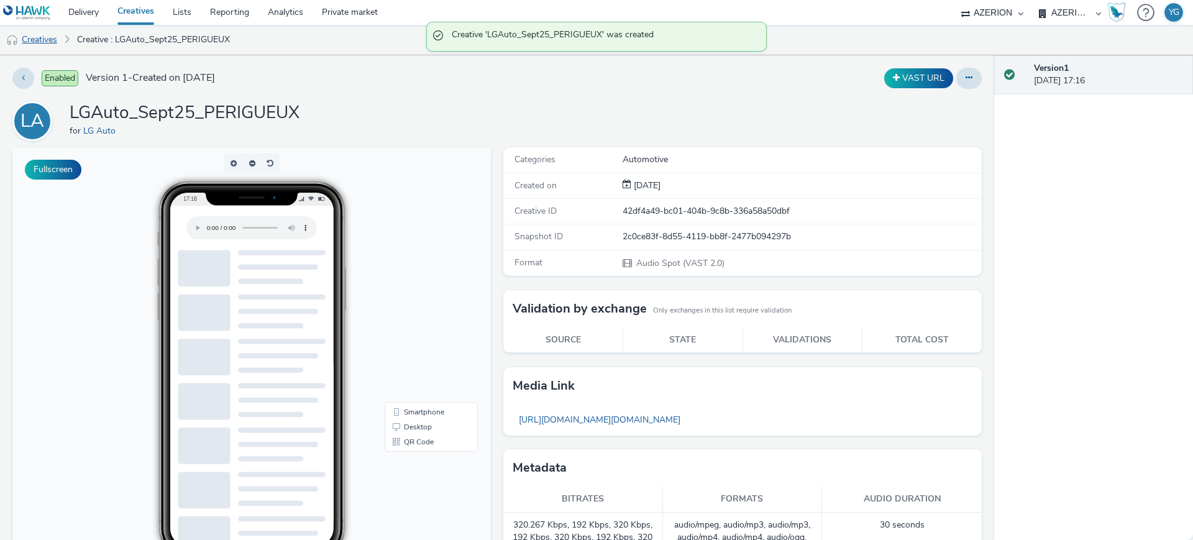
click at [43, 37] on link "Creatives" at bounding box center [31, 40] width 63 height 30
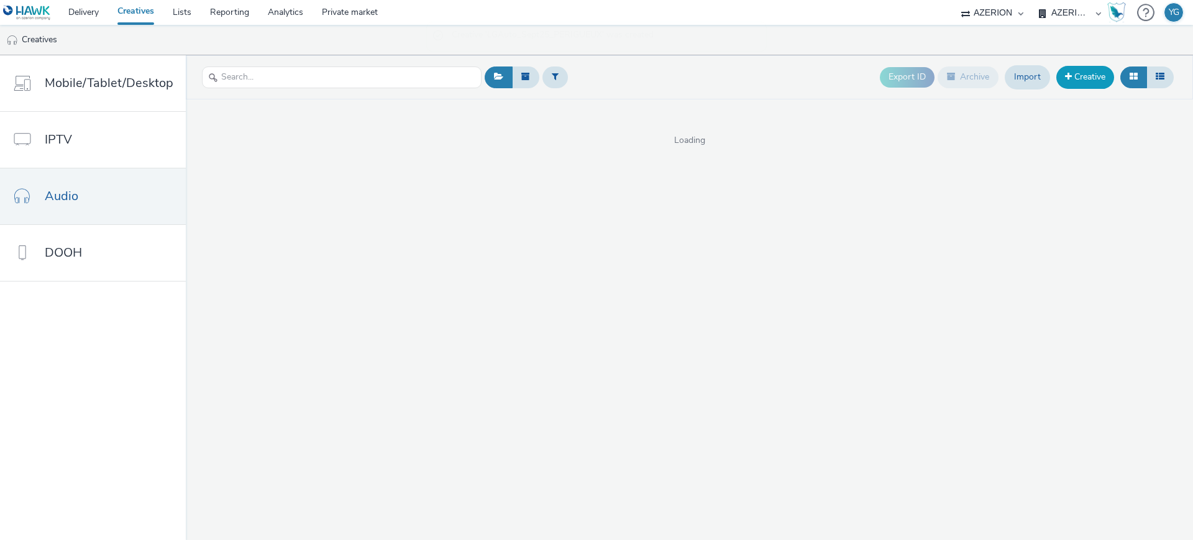
click at [1088, 81] on link "Creative" at bounding box center [1085, 77] width 58 height 22
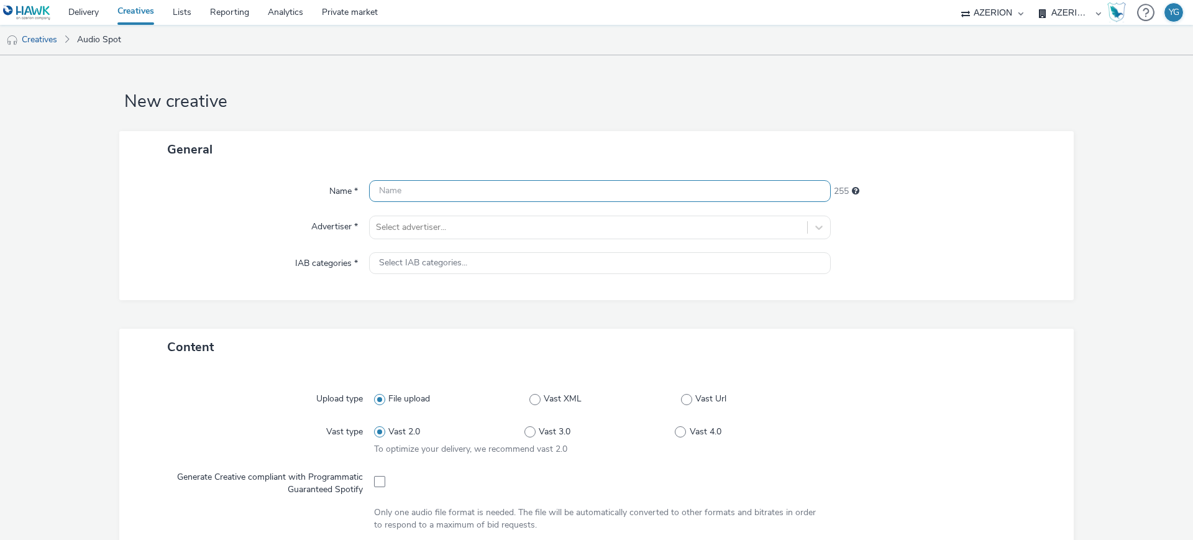
click at [511, 193] on input "text" at bounding box center [600, 191] width 462 height 22
paste input "LGAuto_Sept25_PERIGUEUX"
type input "LGAuto_Sept25_PERIGUEUX"
click at [472, 220] on div at bounding box center [588, 227] width 425 height 15
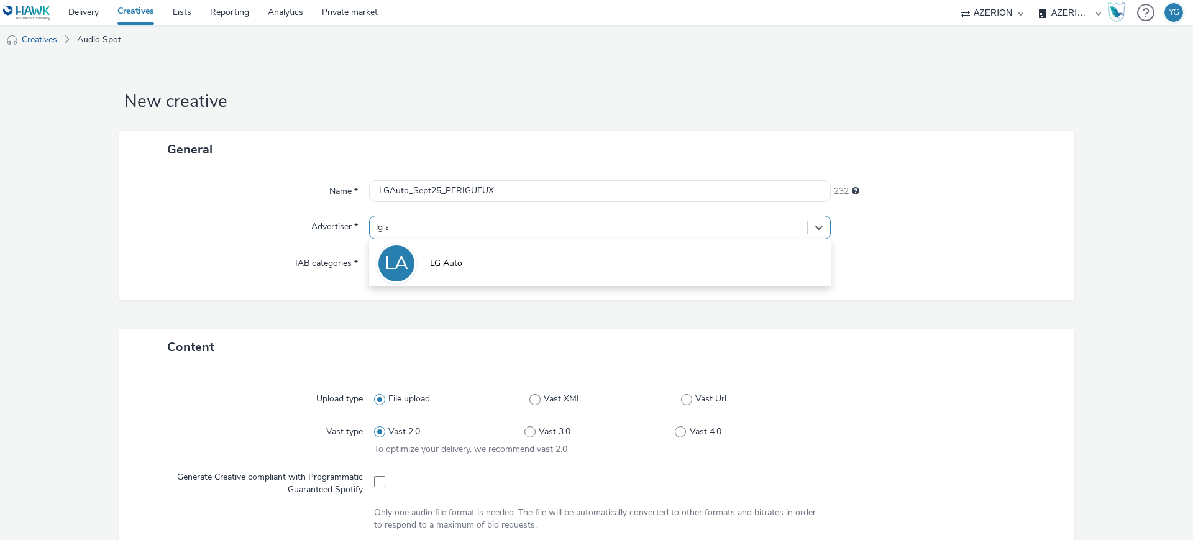
type input "lg au"
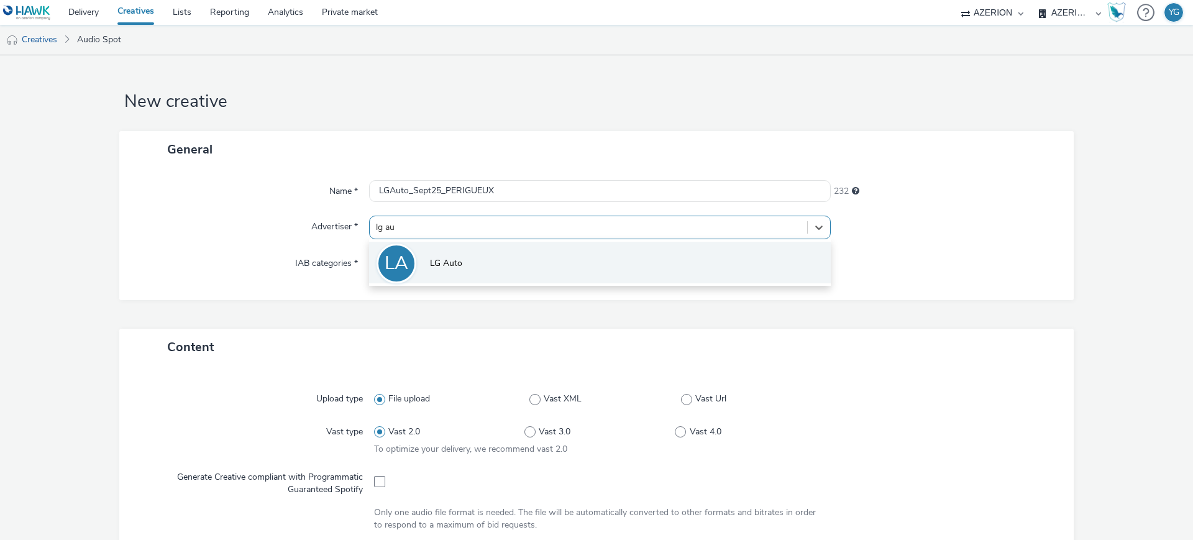
click at [478, 259] on li "LA LG Auto" at bounding box center [600, 263] width 462 height 42
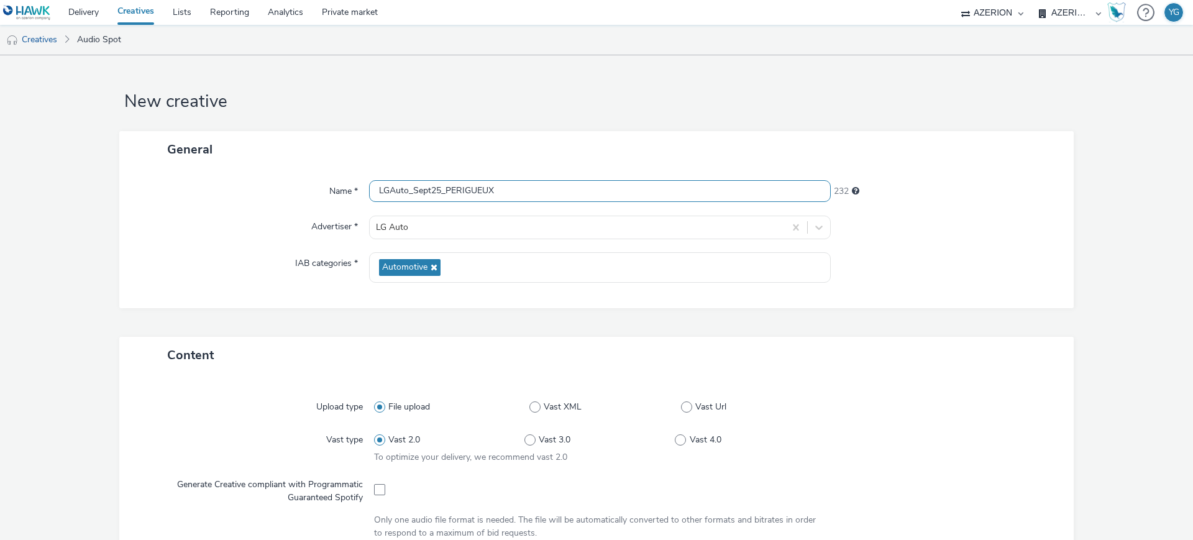
drag, startPoint x: 502, startPoint y: 189, endPoint x: 441, endPoint y: 188, distance: 60.9
click at [441, 188] on input "LGAuto_Sept25_PERIGUEUX" at bounding box center [600, 191] width 462 height 22
paste input "ROYAN"
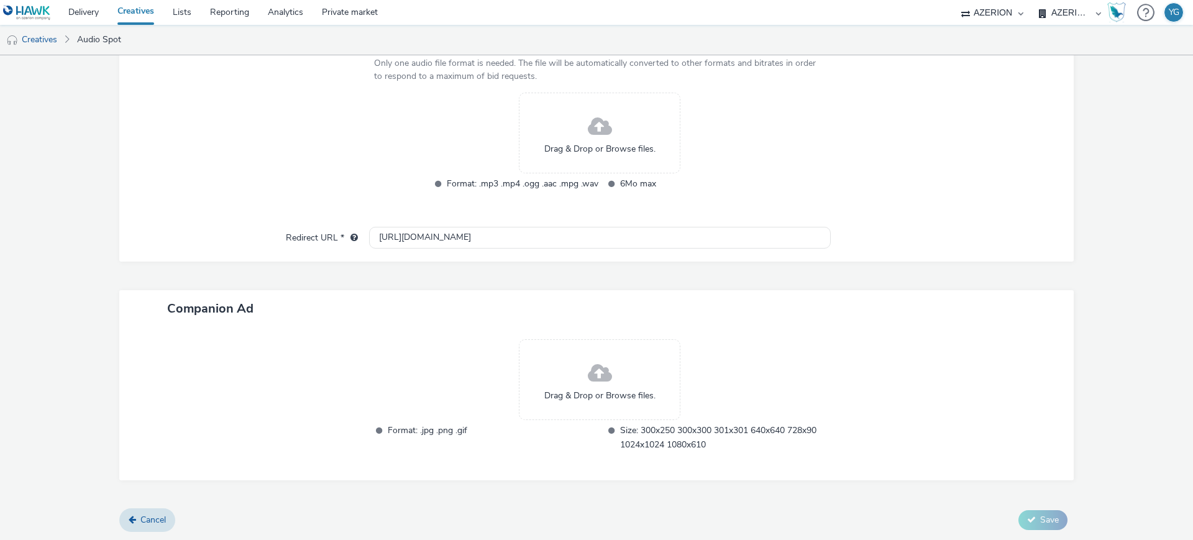
scroll to position [301, 0]
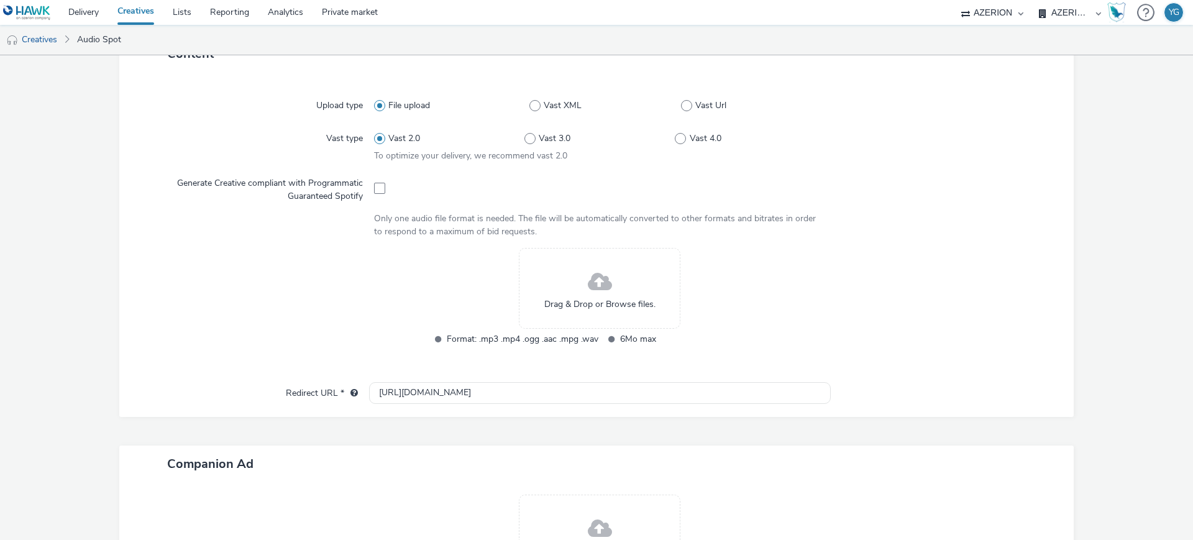
type input "LGAuto_Sept25_ROYAN"
click at [611, 284] on div "Drag & Drop or Browse files." at bounding box center [599, 288] width 161 height 81
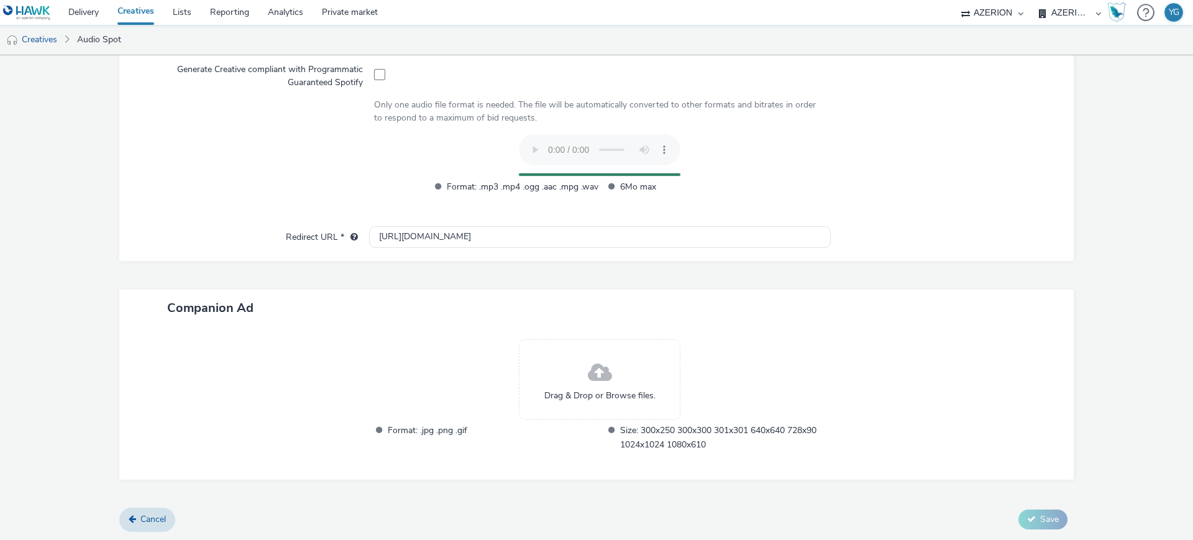
scroll to position [0, 0]
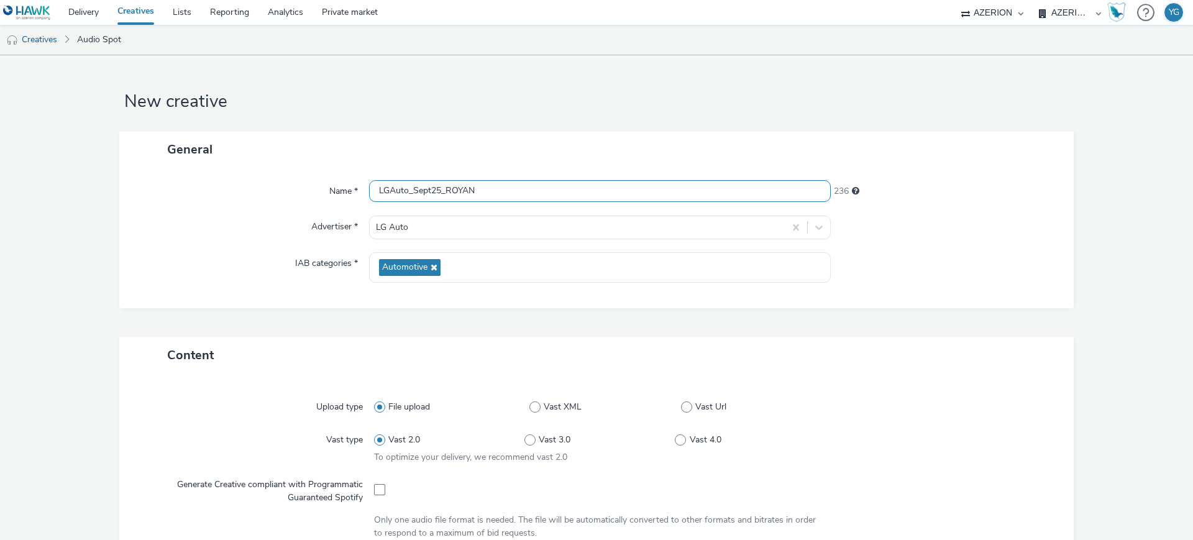
drag, startPoint x: 485, startPoint y: 194, endPoint x: 298, endPoint y: 184, distance: 187.2
click at [298, 184] on div "Name * LGAuto_Sept25_ROYAN 236" at bounding box center [596, 191] width 929 height 22
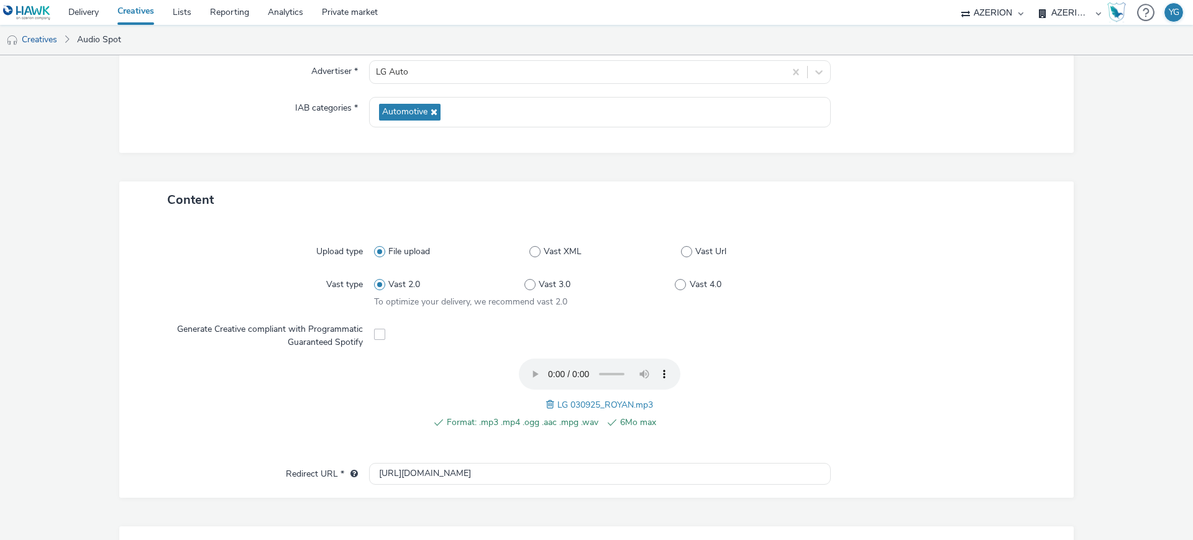
scroll to position [391, 0]
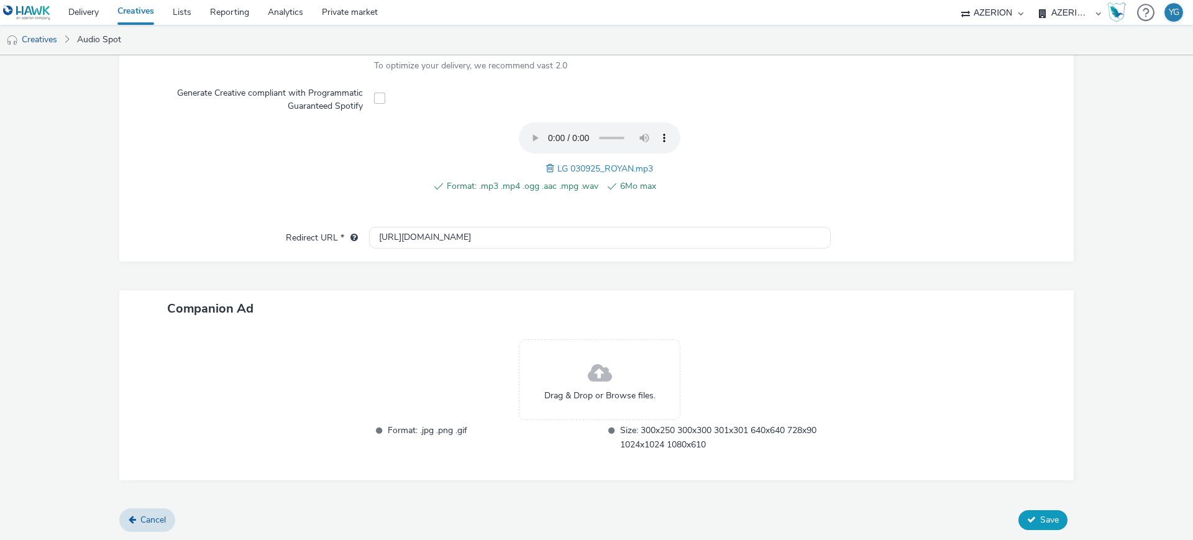
click at [1027, 519] on icon at bounding box center [1031, 519] width 9 height 9
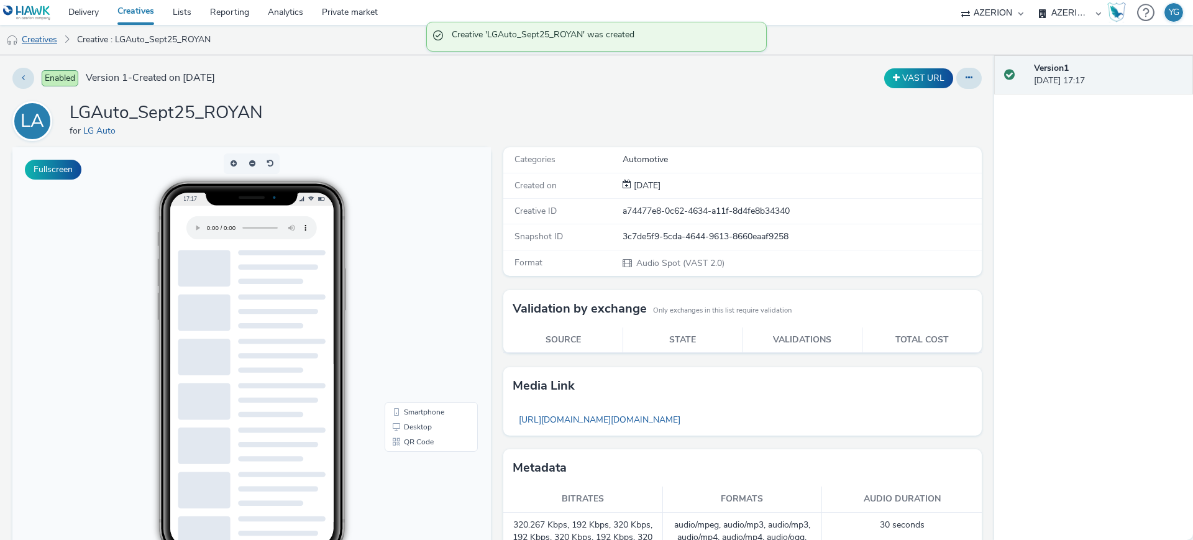
click at [35, 44] on link "Creatives" at bounding box center [31, 40] width 63 height 30
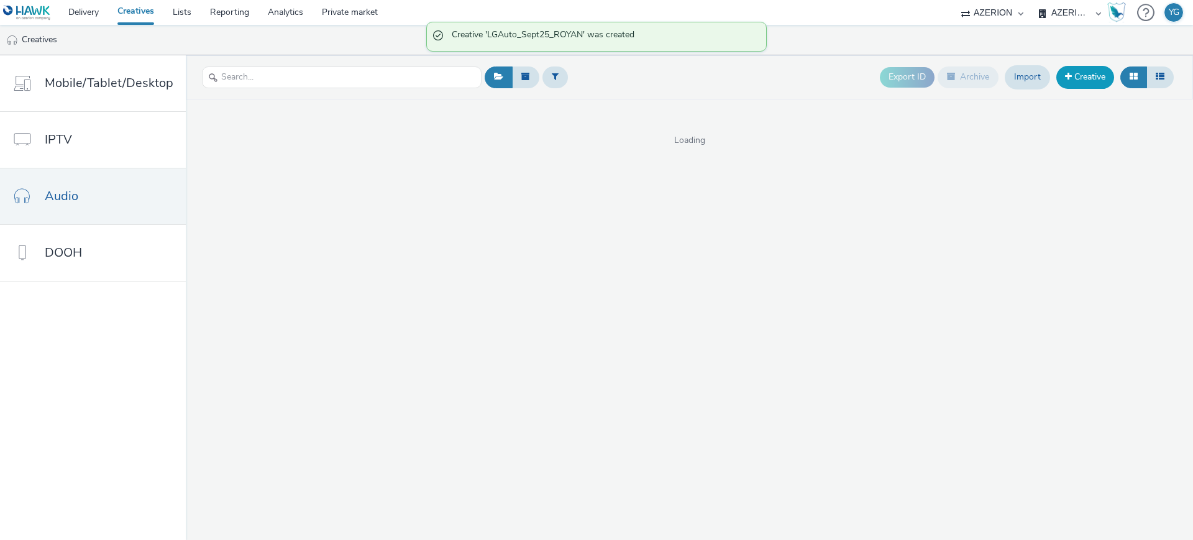
click at [1096, 74] on link "Creative" at bounding box center [1085, 77] width 58 height 22
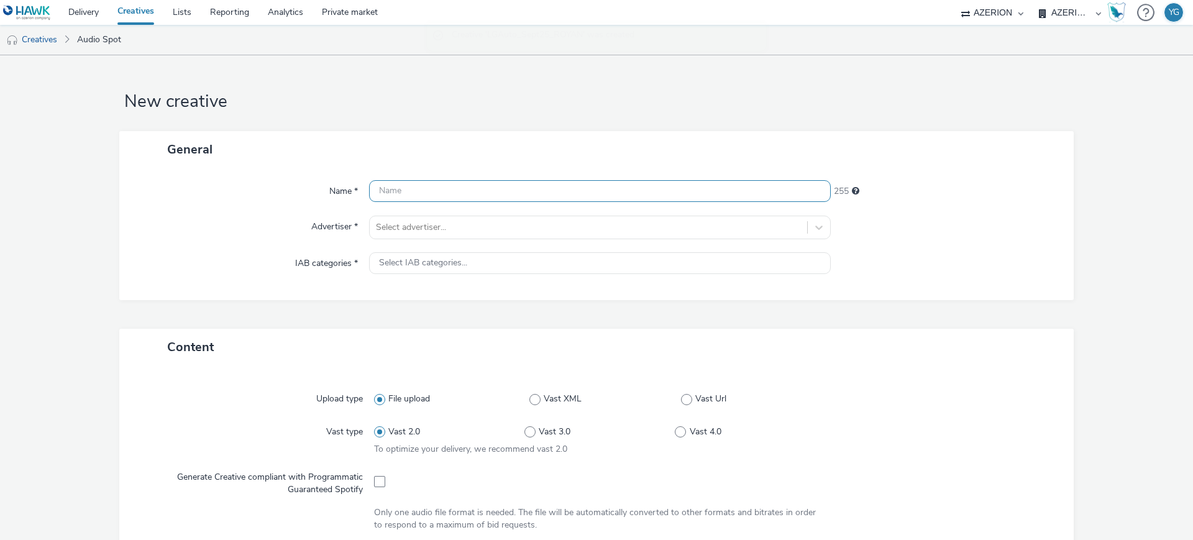
click at [498, 186] on input "text" at bounding box center [600, 191] width 462 height 22
paste input "LGAuto_Sept25_ROYAN"
type input "LGAuto_Sept25_ROYAN"
click at [426, 223] on div at bounding box center [588, 227] width 425 height 15
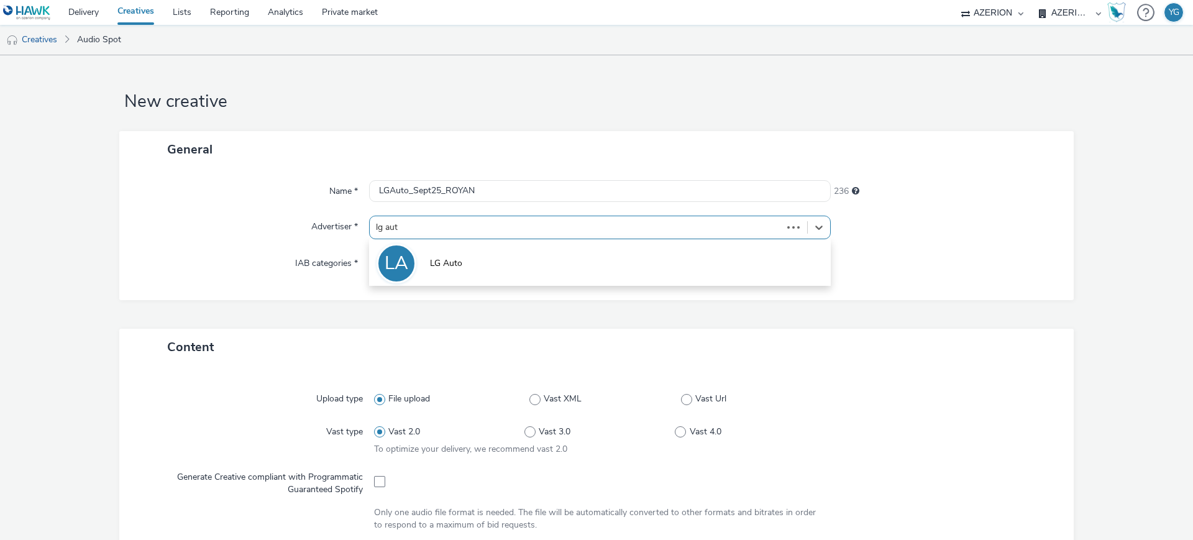
type input "lg auto"
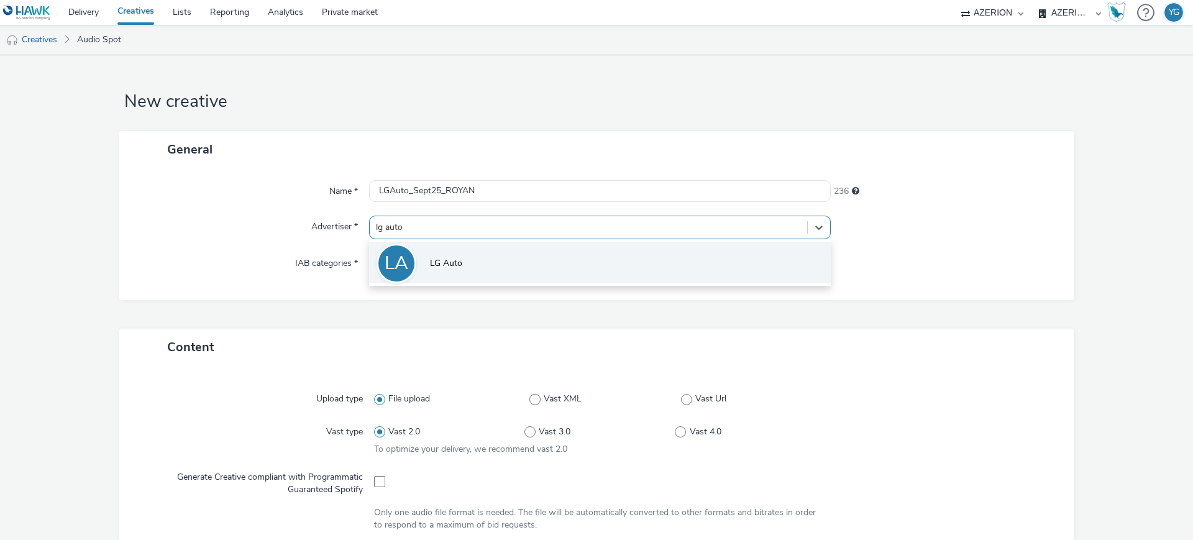
click at [435, 253] on li "LA LG Auto" at bounding box center [600, 263] width 462 height 42
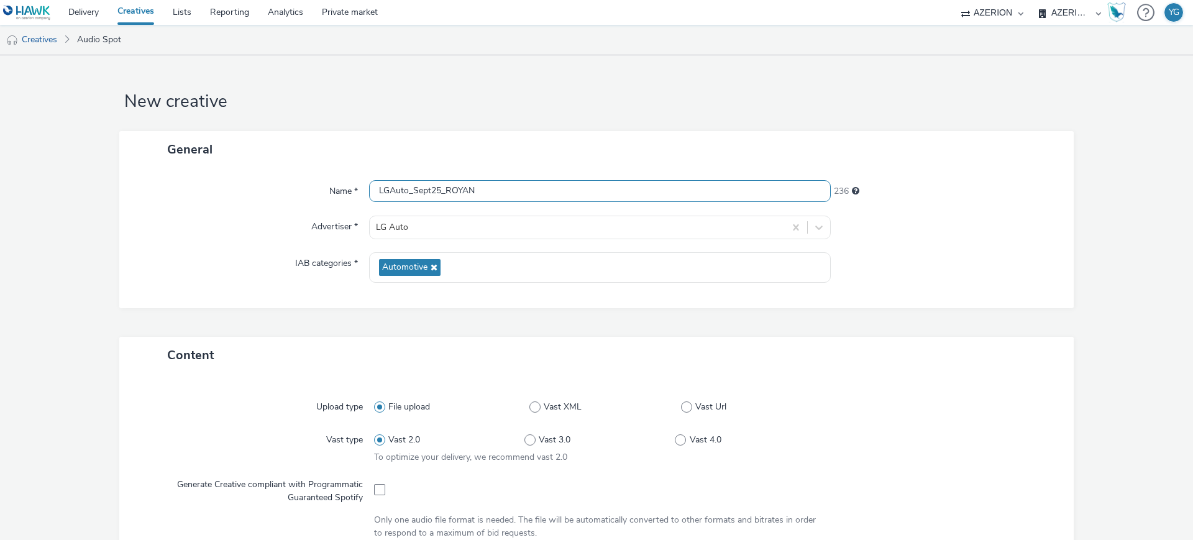
drag, startPoint x: 488, startPoint y: 189, endPoint x: 441, endPoint y: 191, distance: 46.6
click at [441, 191] on input "LGAuto_Sept25_ROYAN" at bounding box center [600, 191] width 462 height 22
paste input "[GEOGRAPHIC_DATA]"
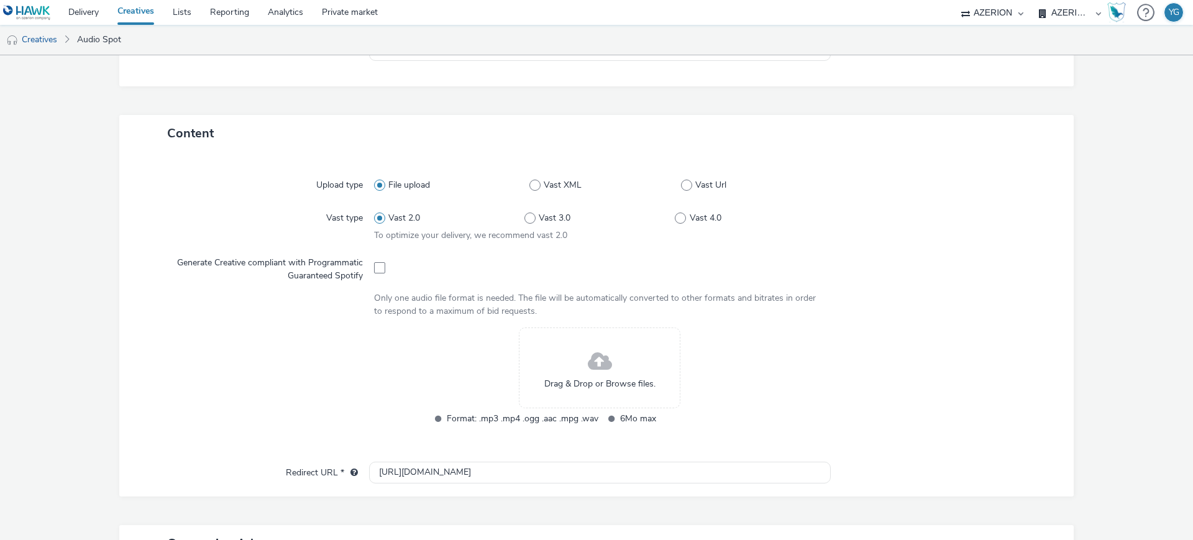
scroll to position [311, 0]
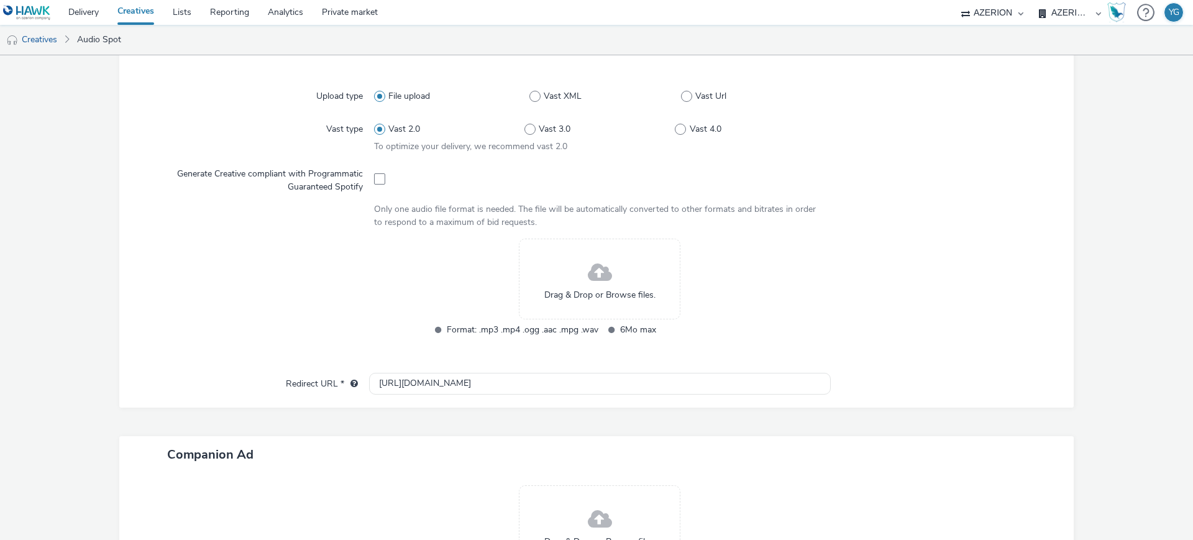
type input "LGAuto_Sept25_TOULOUSE"
click at [612, 296] on span "Drag & Drop or Browse files." at bounding box center [599, 295] width 111 height 12
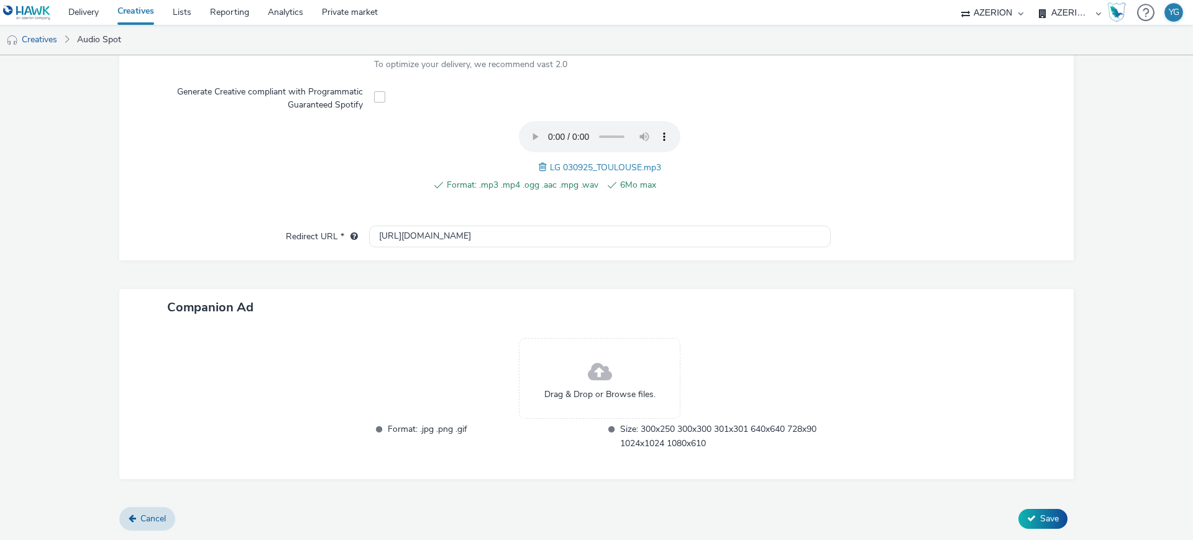
scroll to position [391, 0]
click at [1027, 525] on button "Save" at bounding box center [1042, 520] width 49 height 20
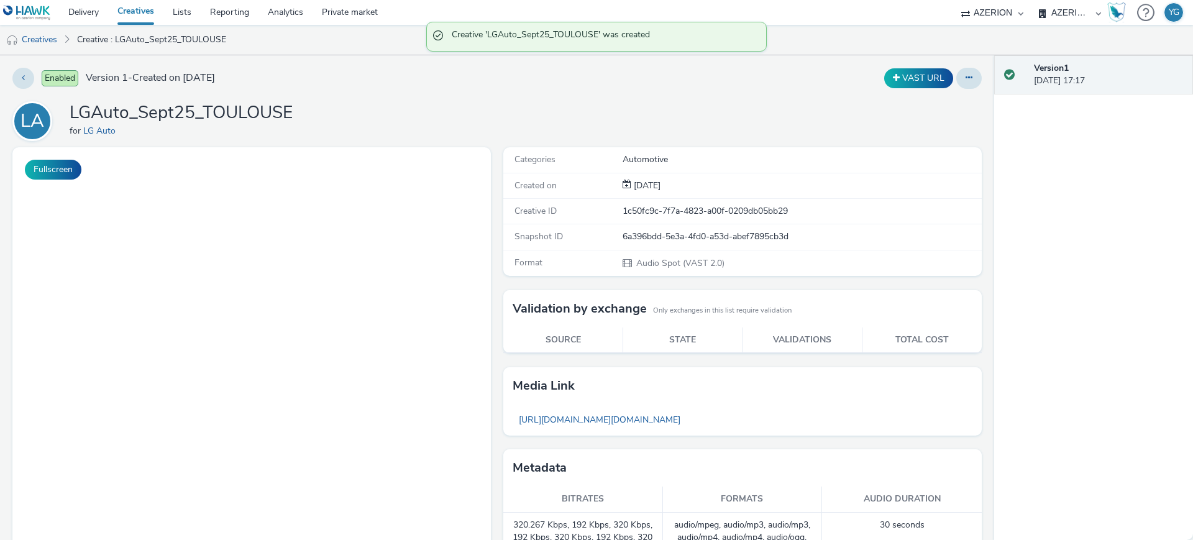
drag, startPoint x: 49, startPoint y: 37, endPoint x: 65, endPoint y: 35, distance: 16.3
click at [49, 37] on link "Creatives" at bounding box center [31, 40] width 63 height 30
